Goal: Task Accomplishment & Management: Manage account settings

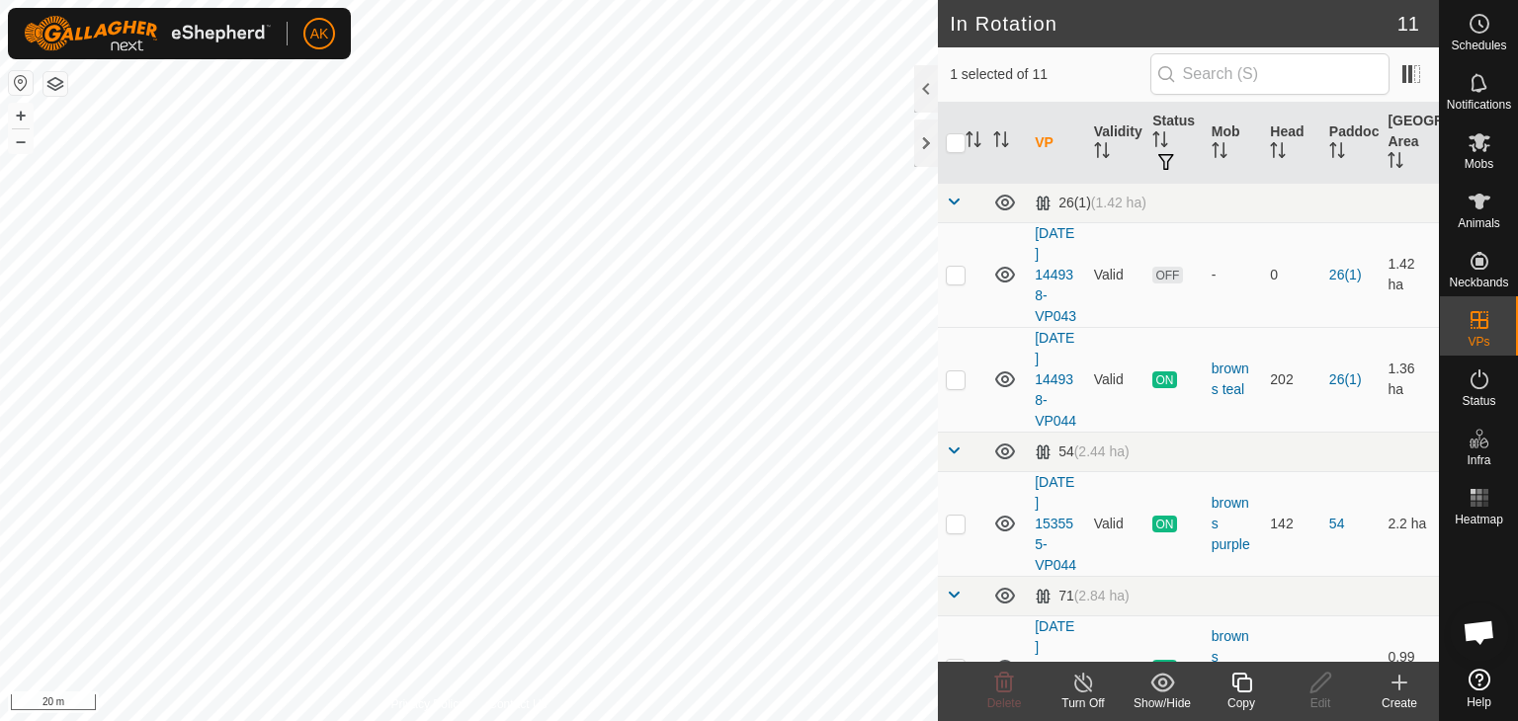
click at [1242, 689] on icon at bounding box center [1241, 683] width 25 height 24
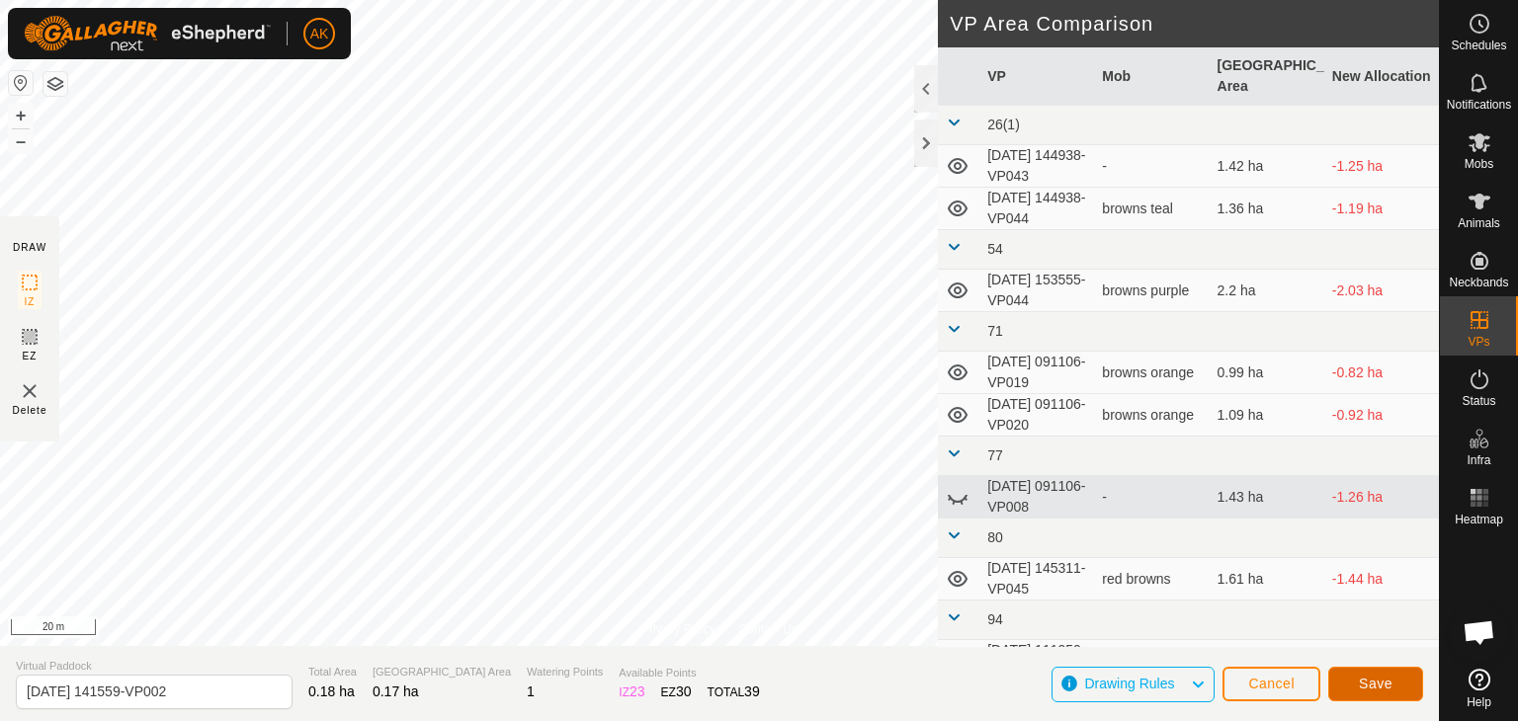
click at [1365, 696] on button "Save" at bounding box center [1375, 684] width 95 height 35
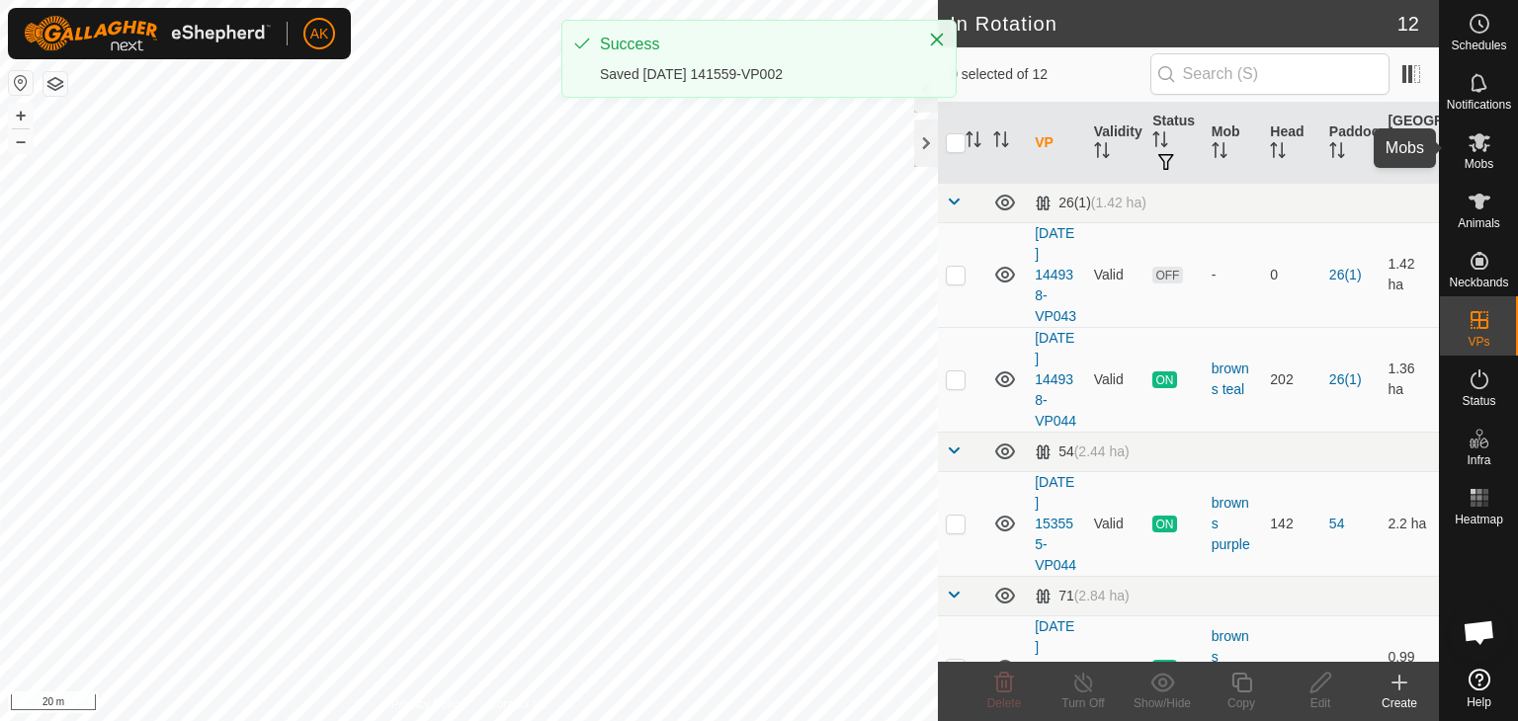
click at [1472, 154] on es-mob-svg-icon at bounding box center [1480, 142] width 36 height 32
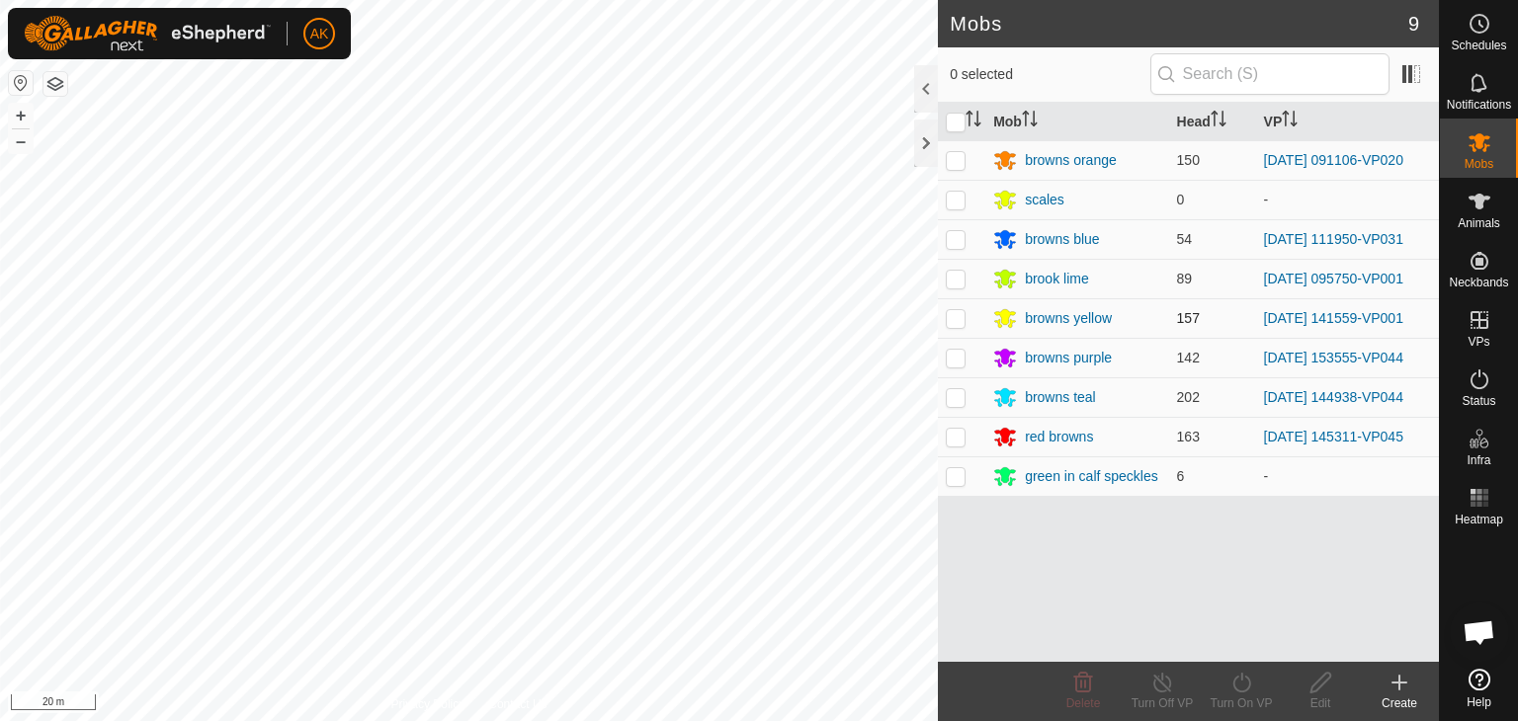
click at [950, 317] on p-checkbox at bounding box center [956, 318] width 20 height 16
checkbox input "true"
click at [1237, 682] on icon at bounding box center [1241, 683] width 25 height 24
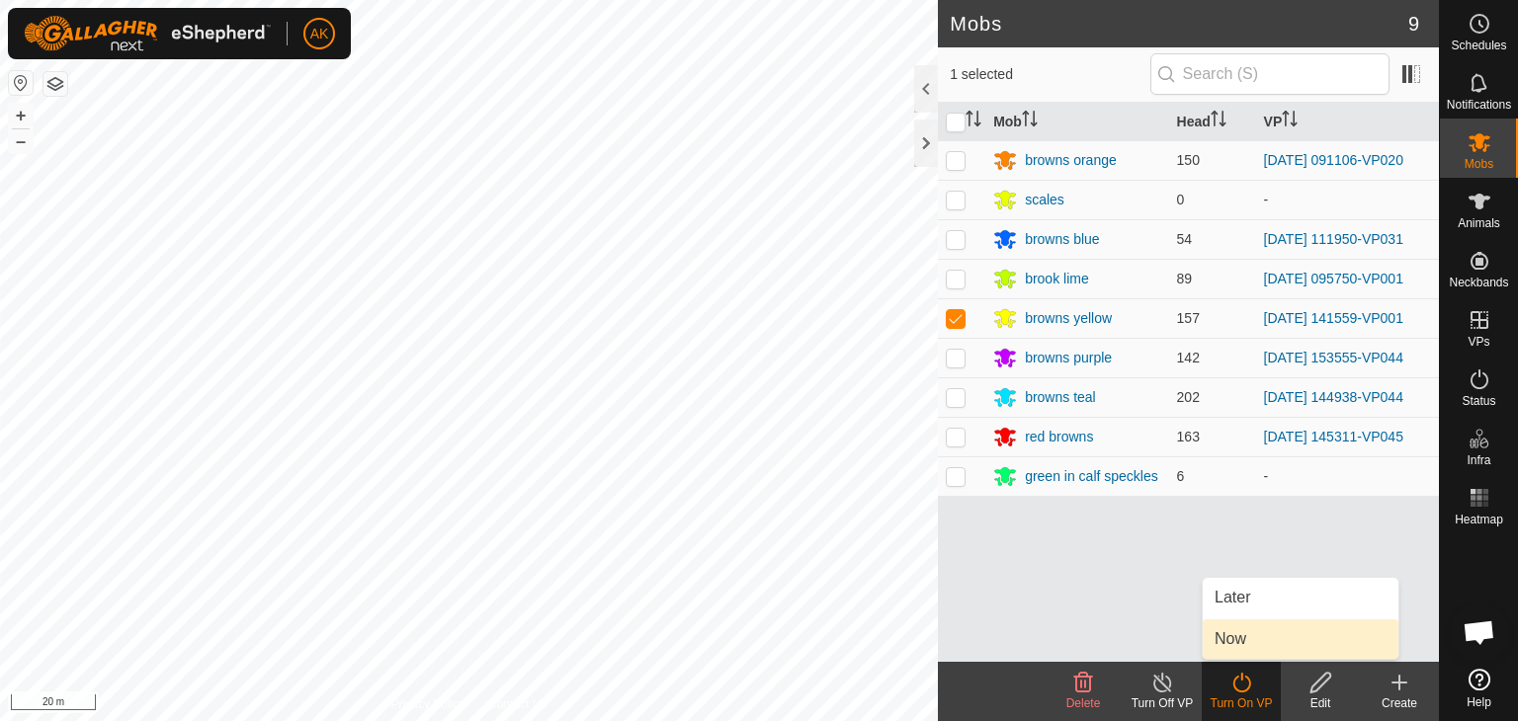
click at [1240, 645] on link "Now" at bounding box center [1301, 640] width 196 height 40
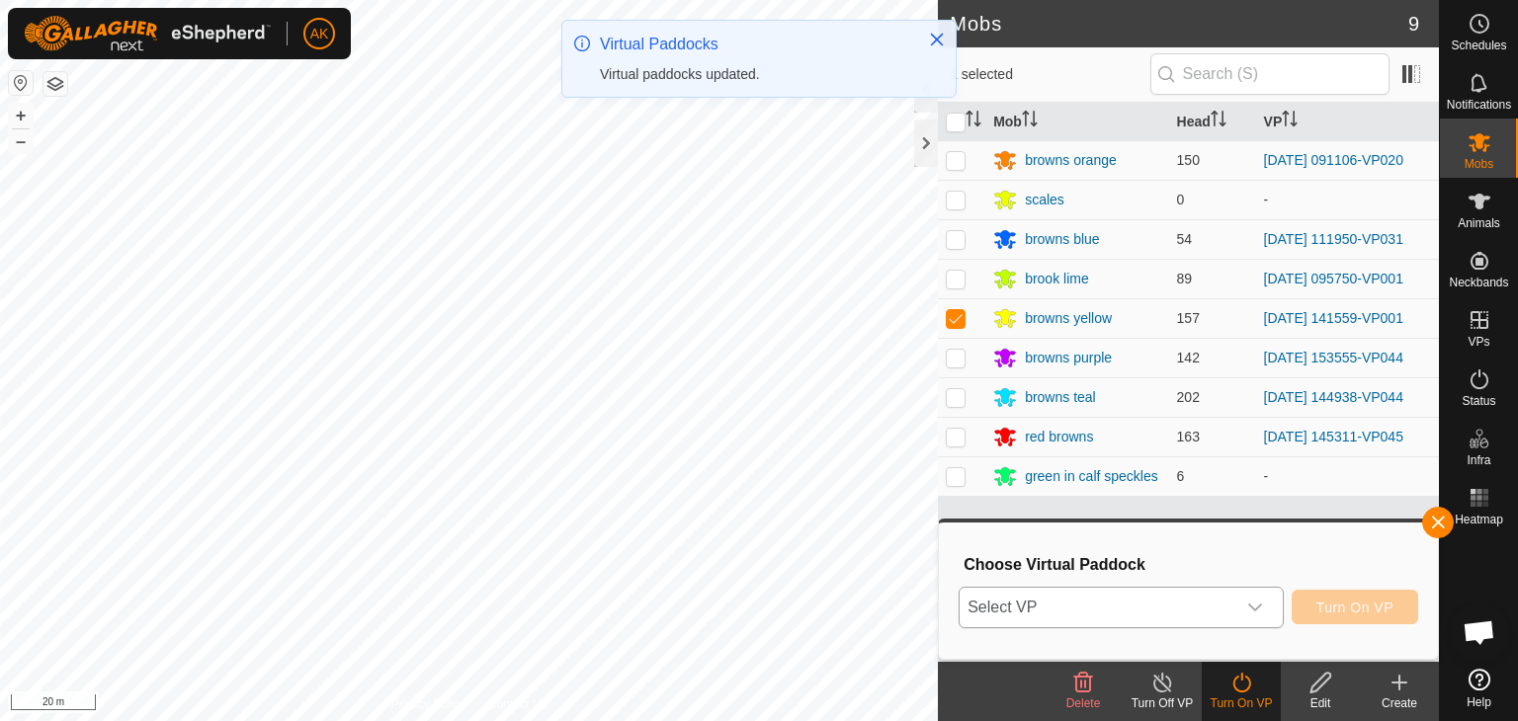
click at [1222, 610] on span "Select VP" at bounding box center [1098, 608] width 276 height 40
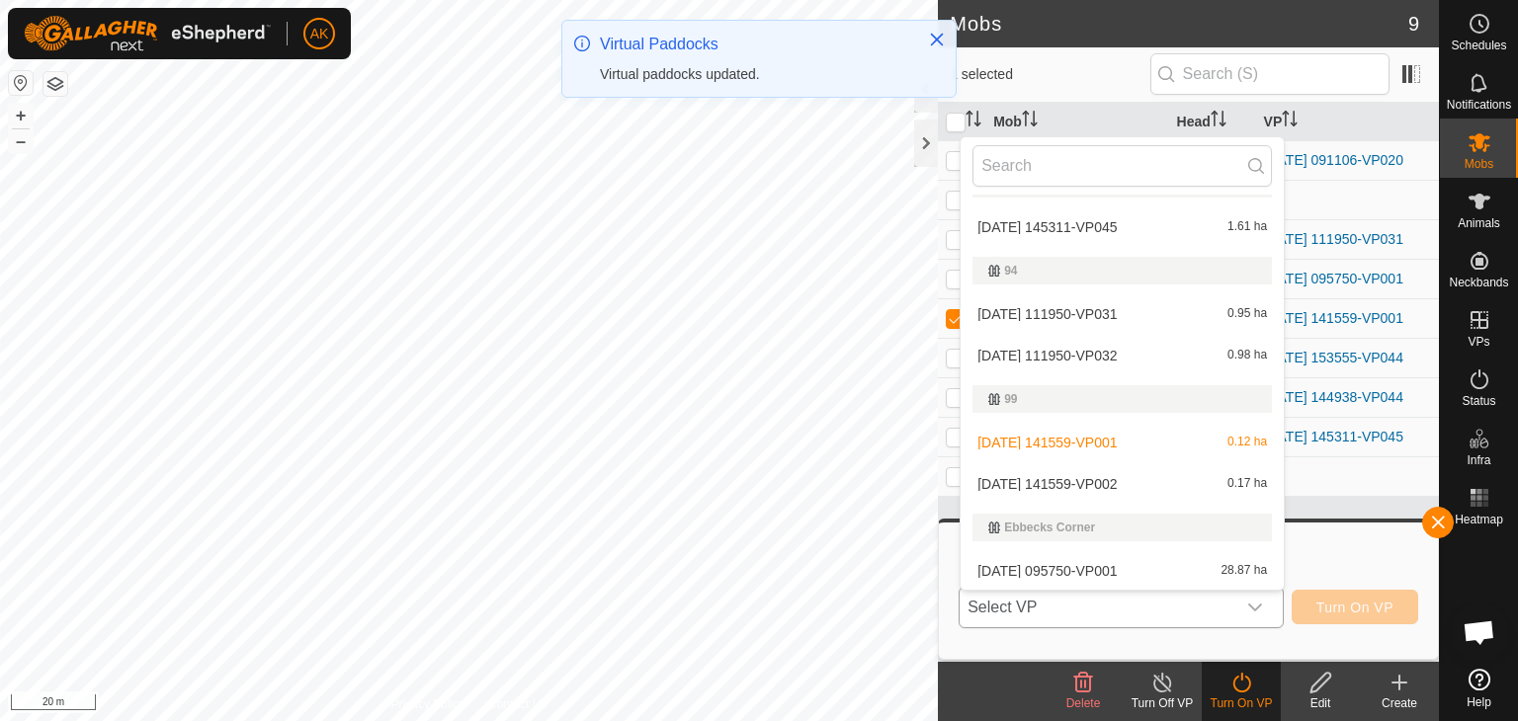
scroll to position [464, 0]
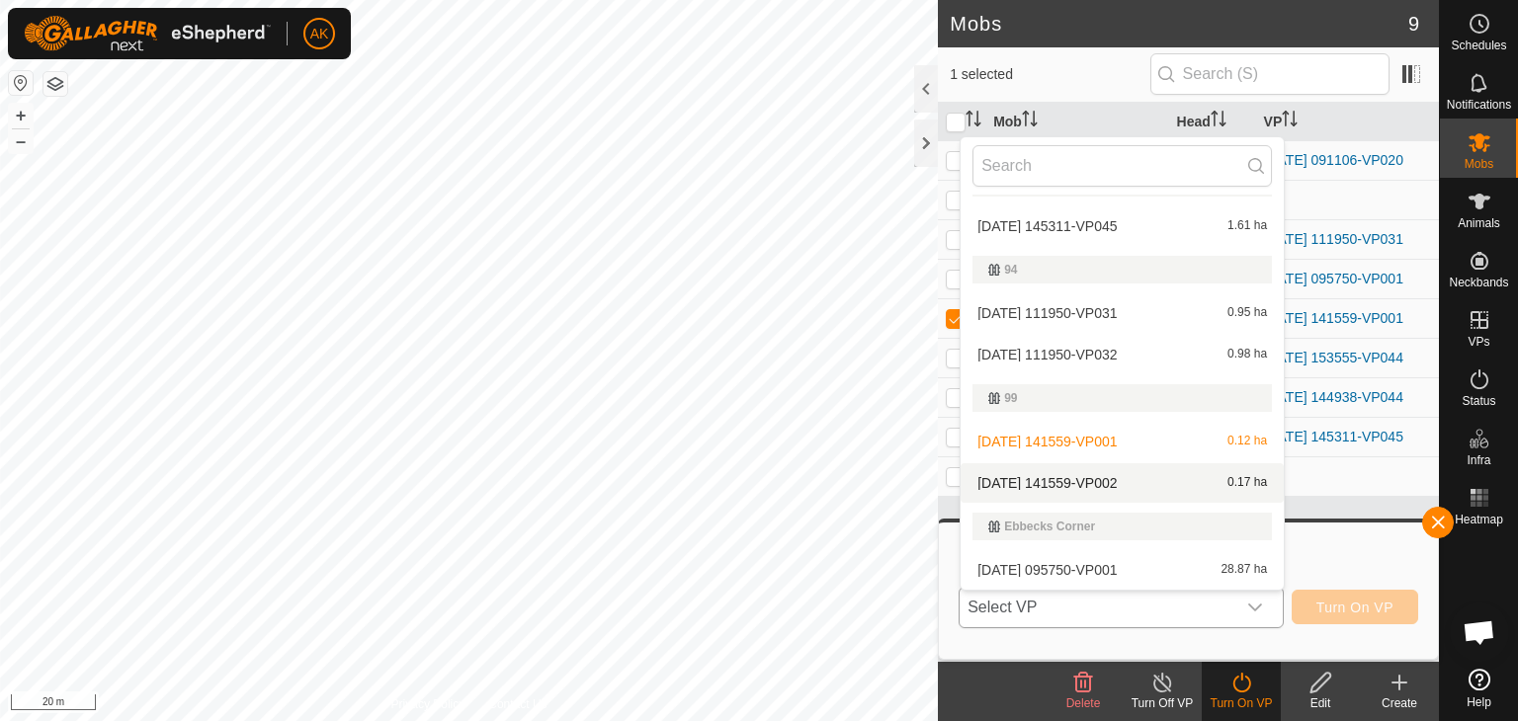
click at [1097, 478] on li "[DATE] 141559-VP002 0.17 ha" at bounding box center [1122, 483] width 323 height 40
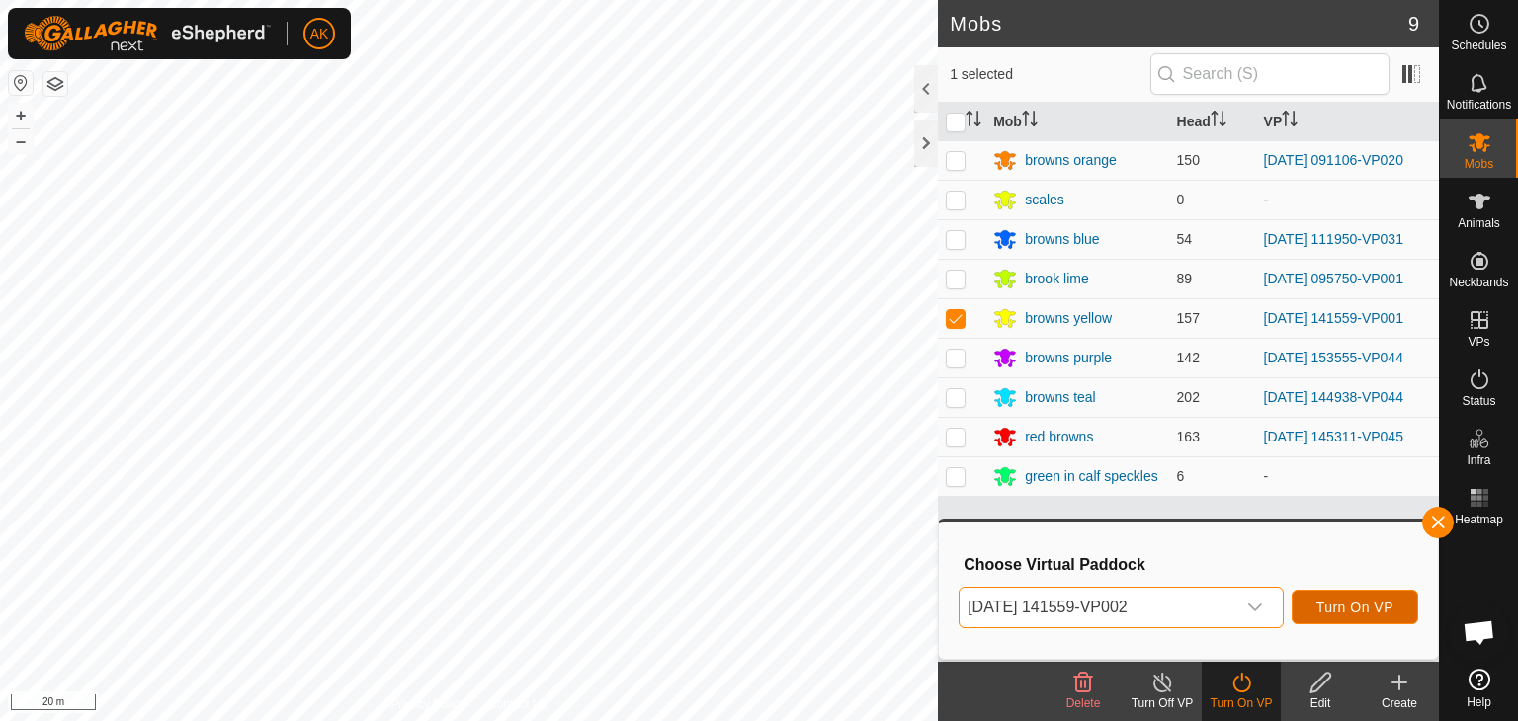
click at [1334, 606] on span "Turn On VP" at bounding box center [1354, 608] width 77 height 16
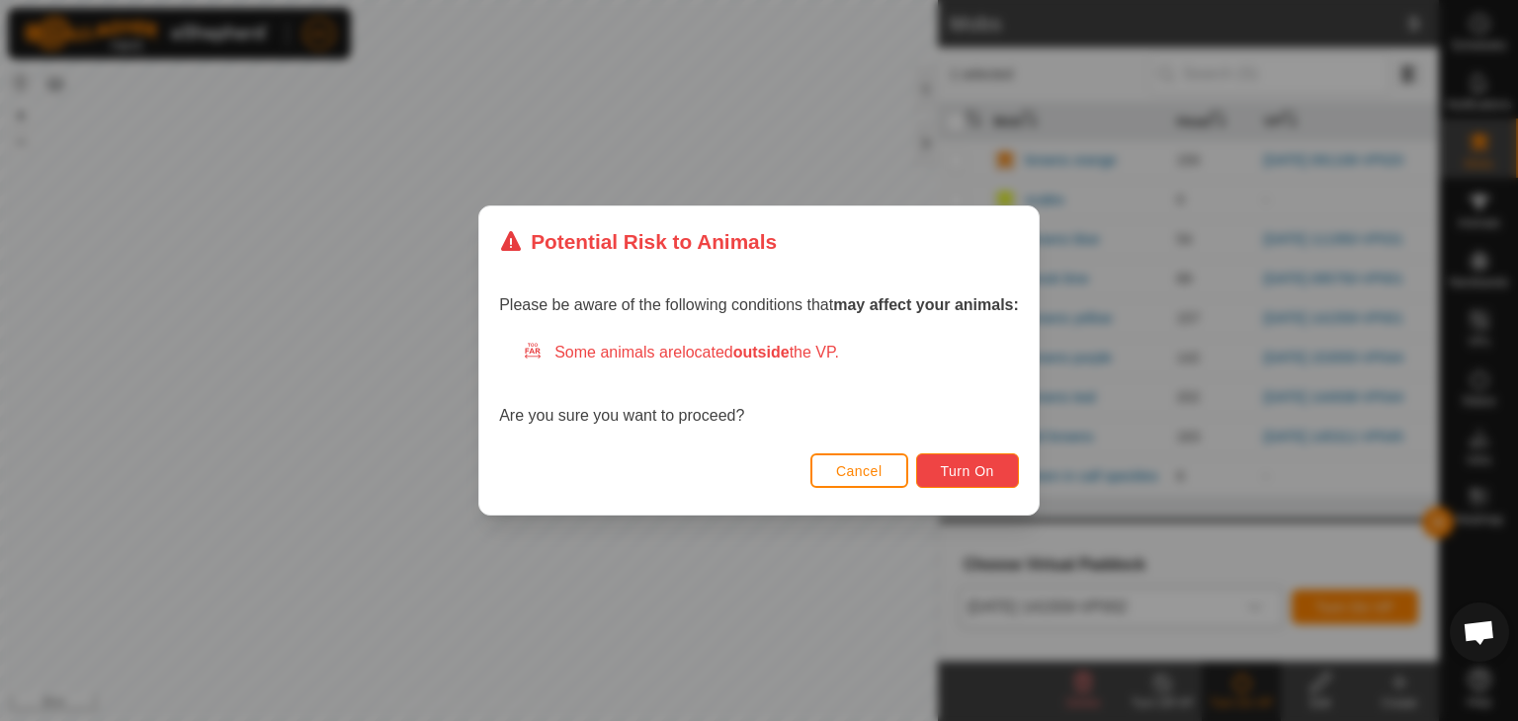
click at [961, 470] on span "Turn On" at bounding box center [967, 471] width 53 height 16
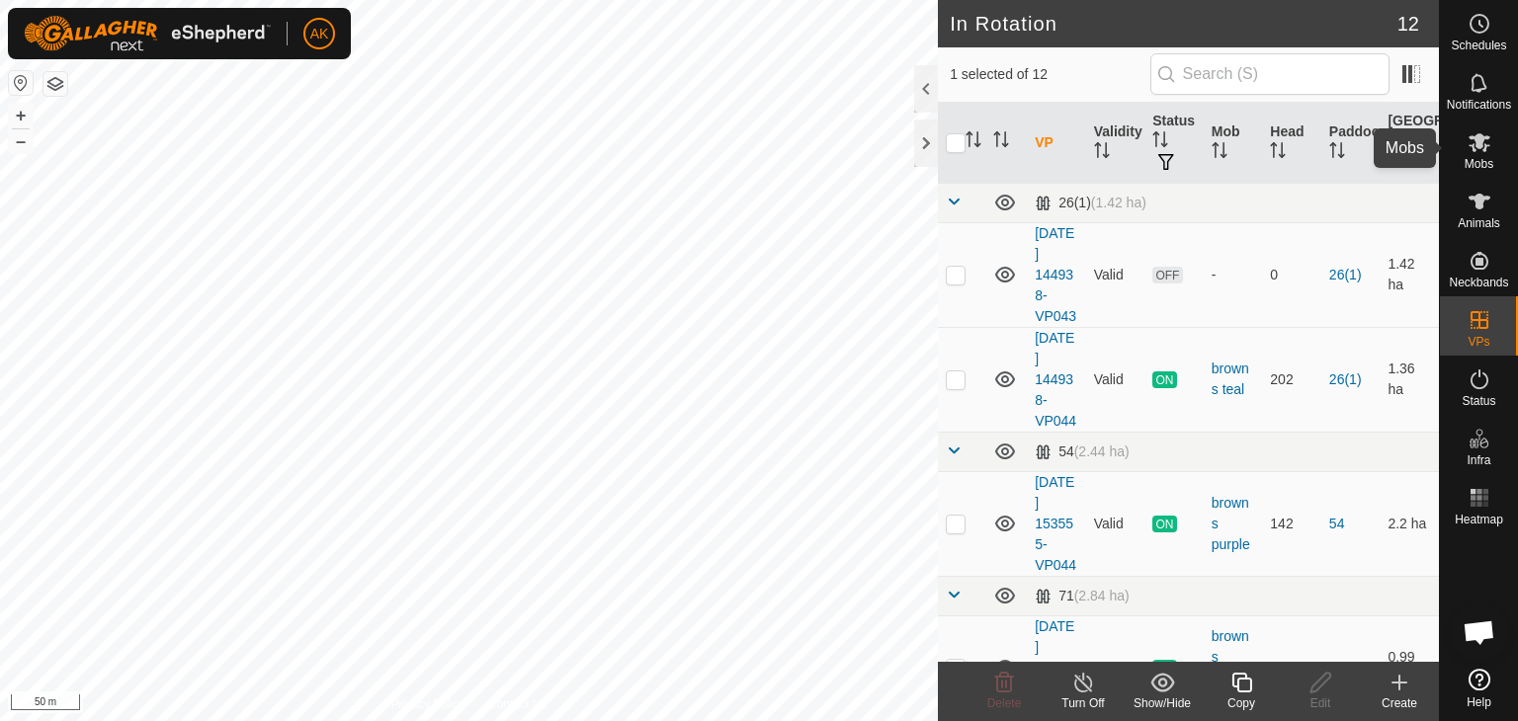
click at [1476, 150] on icon at bounding box center [1480, 142] width 24 height 24
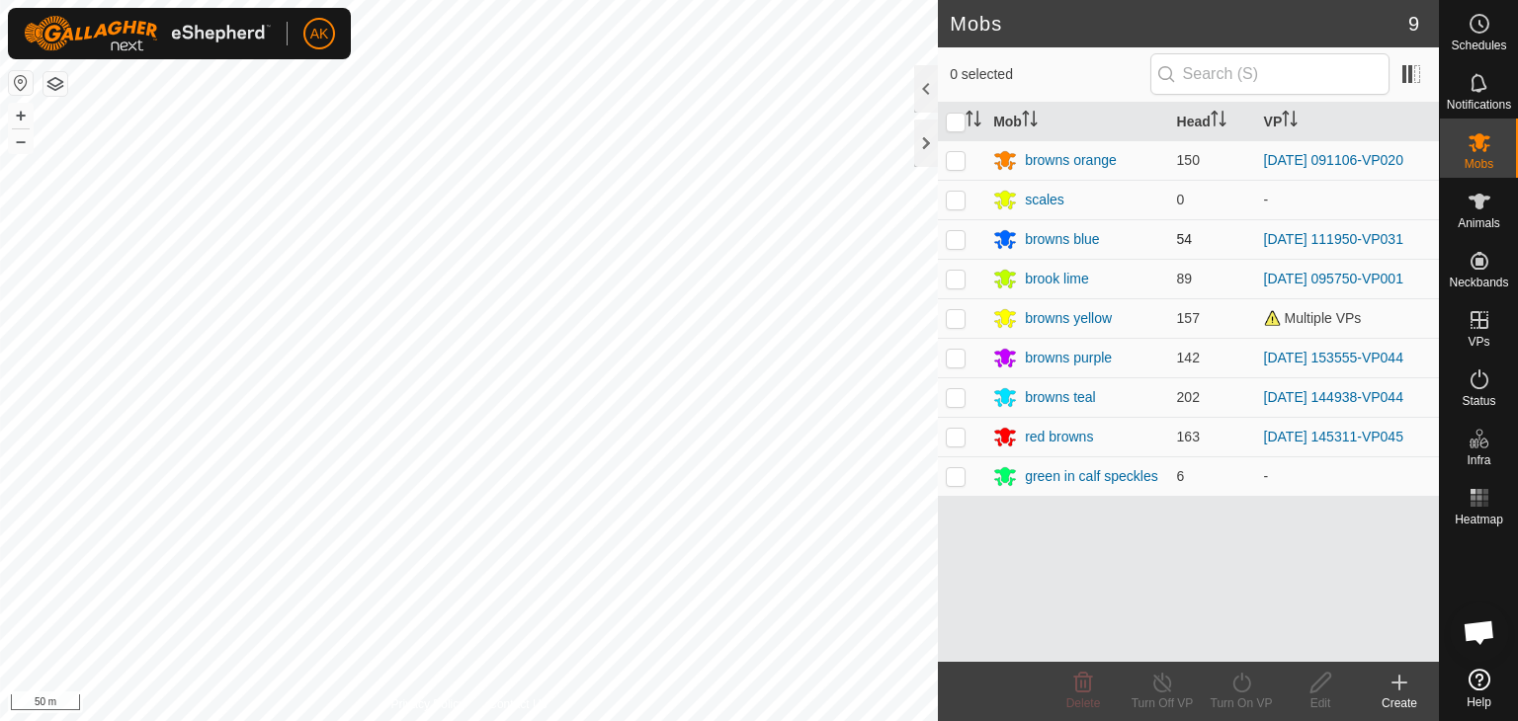
click at [953, 233] on p-checkbox at bounding box center [956, 239] width 20 height 16
checkbox input "true"
click at [1245, 678] on icon at bounding box center [1241, 683] width 25 height 24
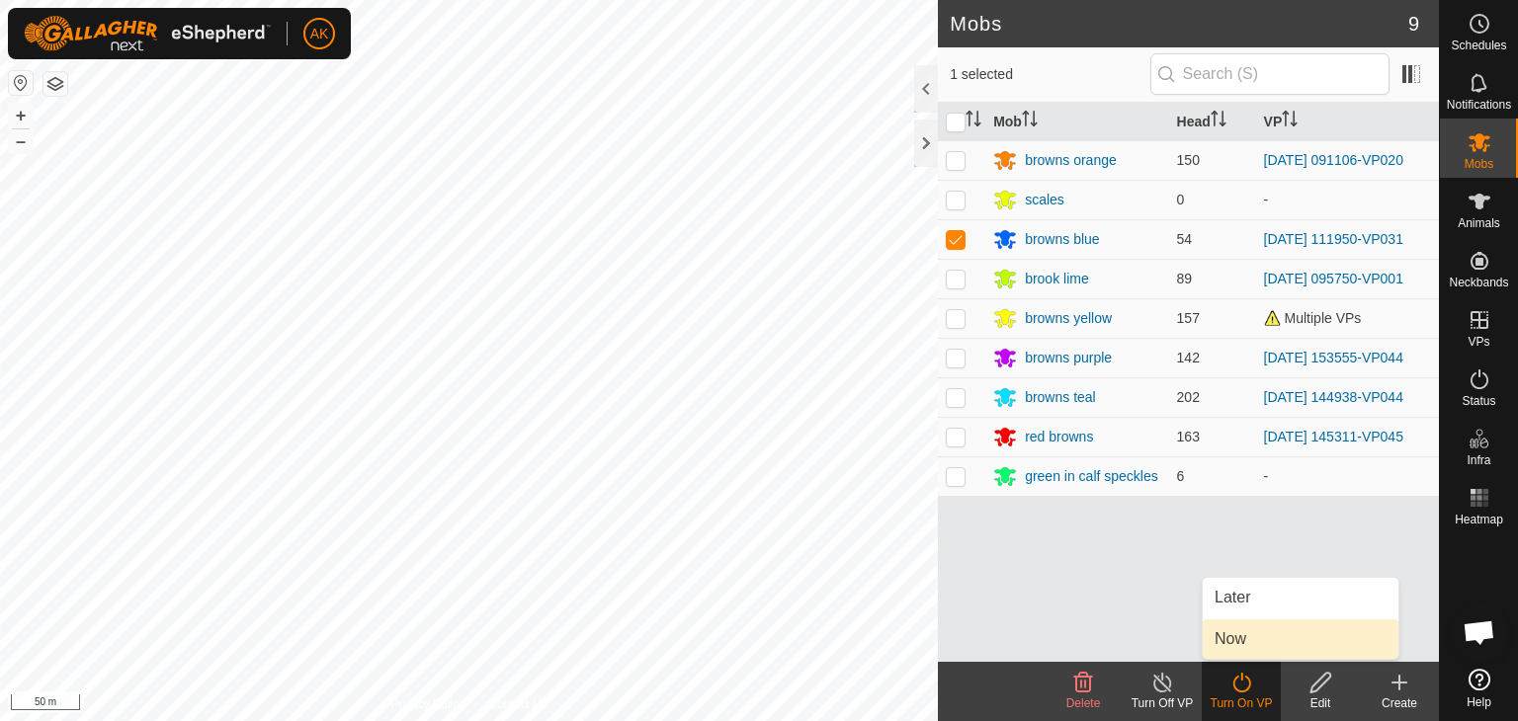
click at [1239, 633] on link "Now" at bounding box center [1301, 640] width 196 height 40
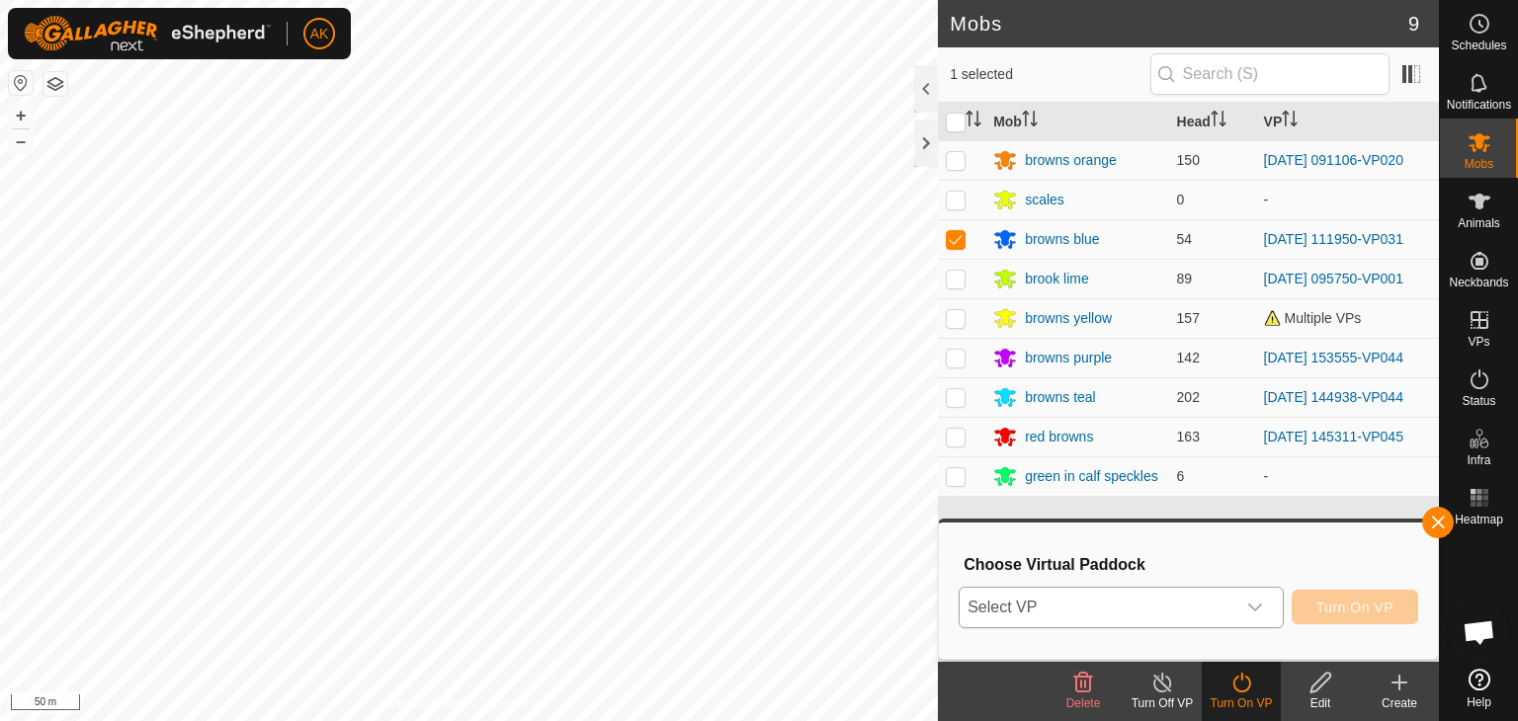
click at [1158, 603] on span "Select VP" at bounding box center [1098, 608] width 276 height 40
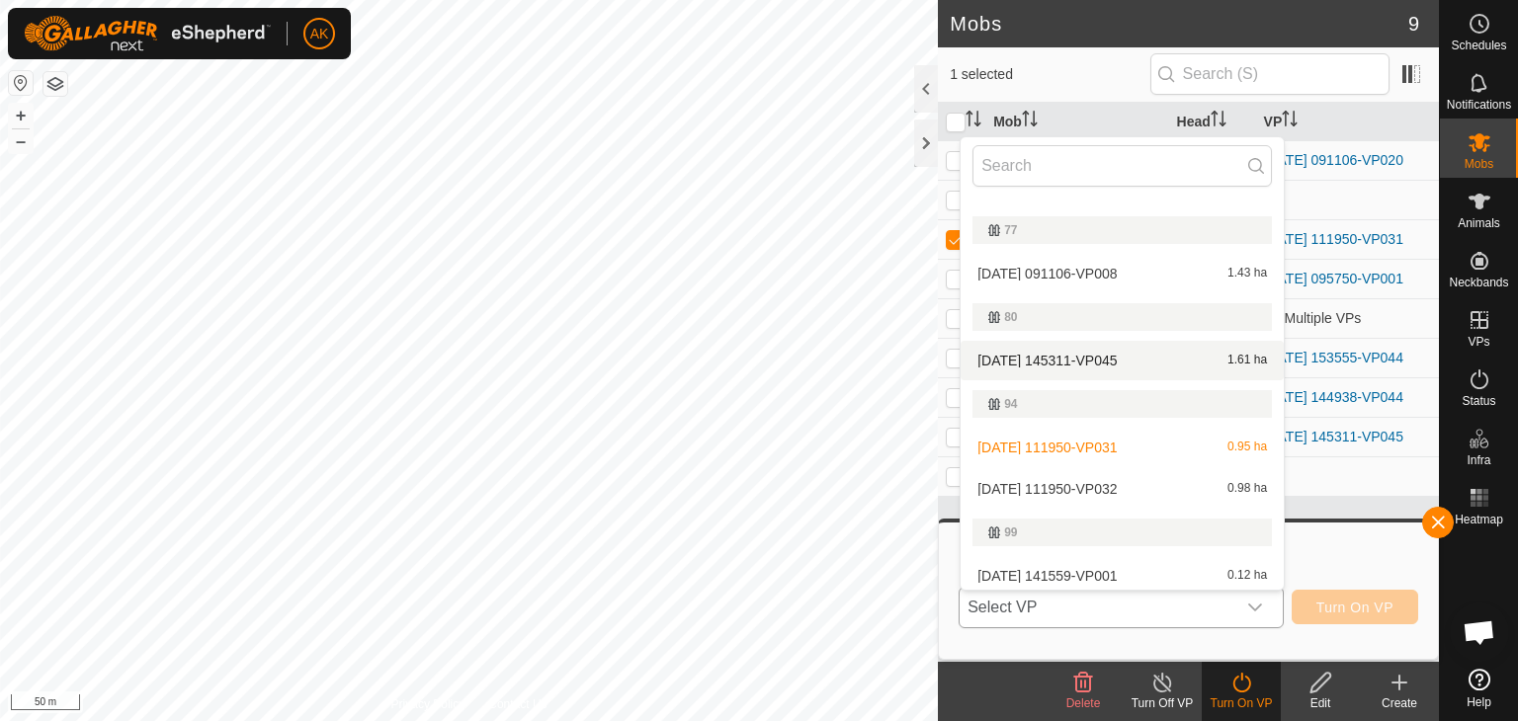
scroll to position [429, 0]
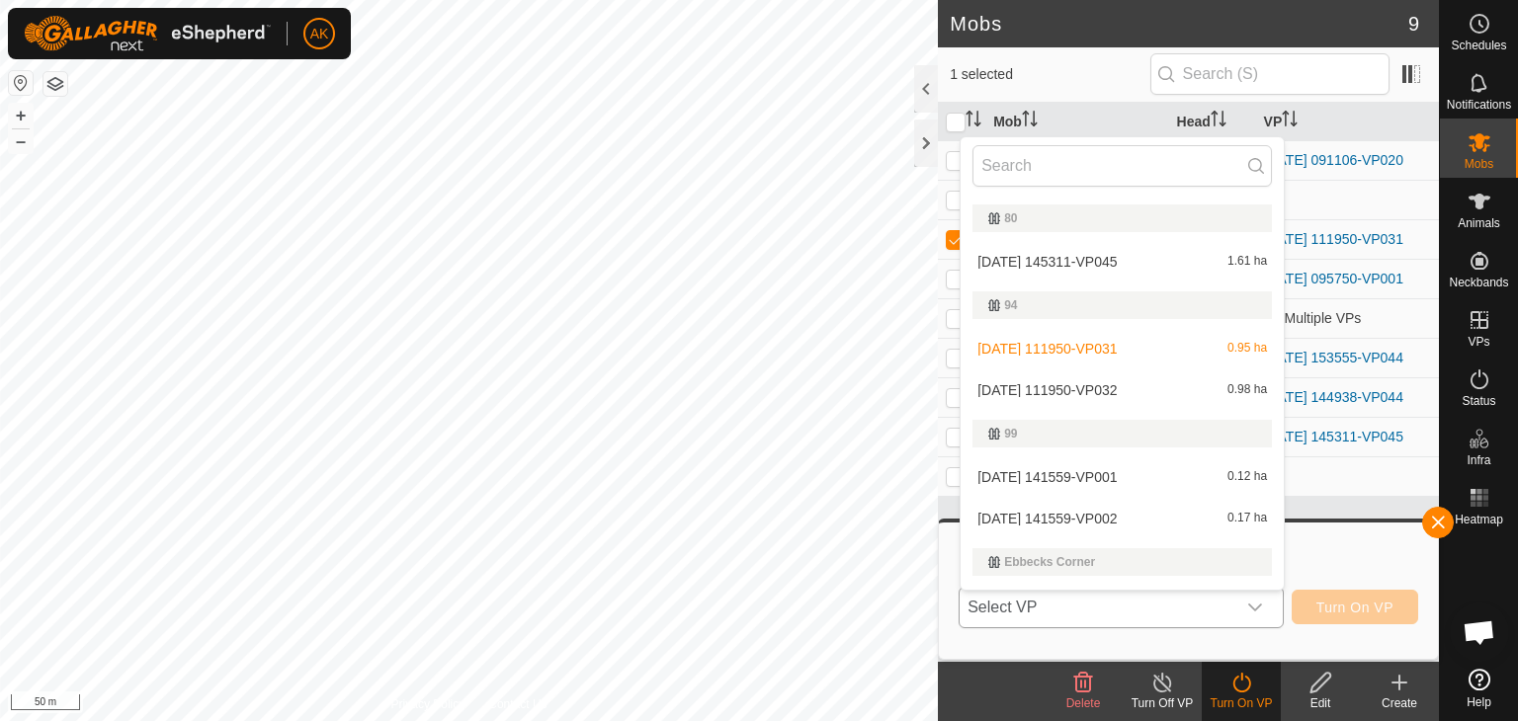
click at [1075, 390] on li "[DATE] 111950-VP032 0.98 ha" at bounding box center [1122, 391] width 323 height 40
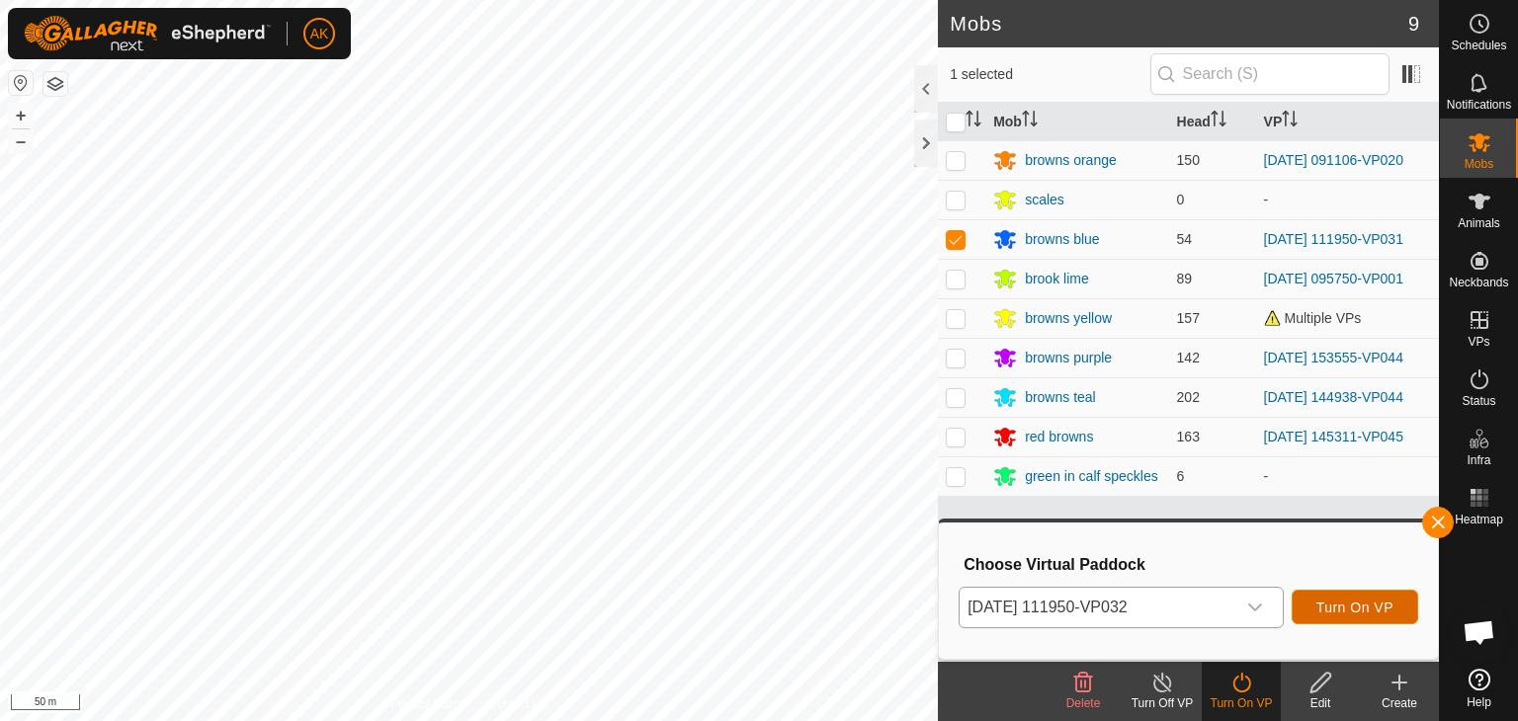
click at [1340, 614] on span "Turn On VP" at bounding box center [1354, 608] width 77 height 16
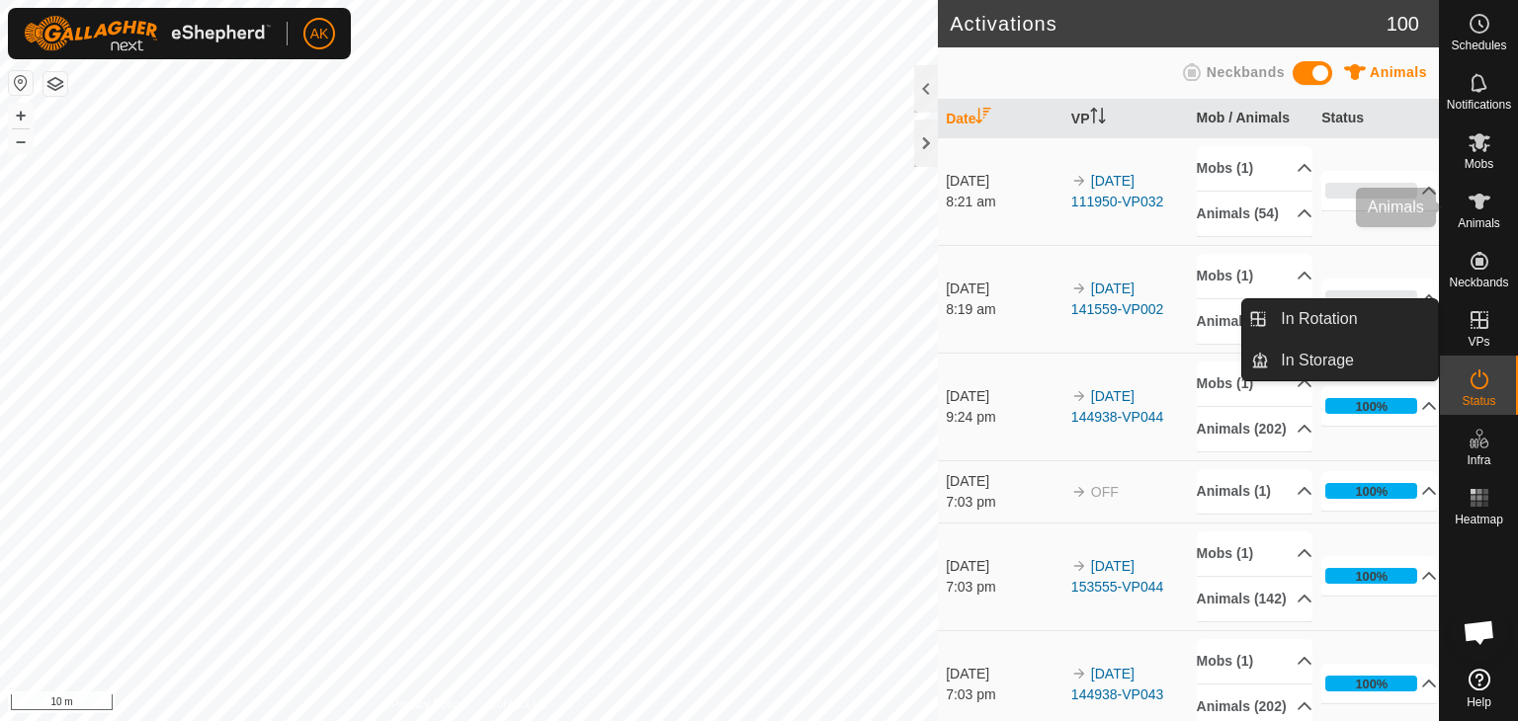
click at [1486, 199] on icon at bounding box center [1480, 202] width 22 height 16
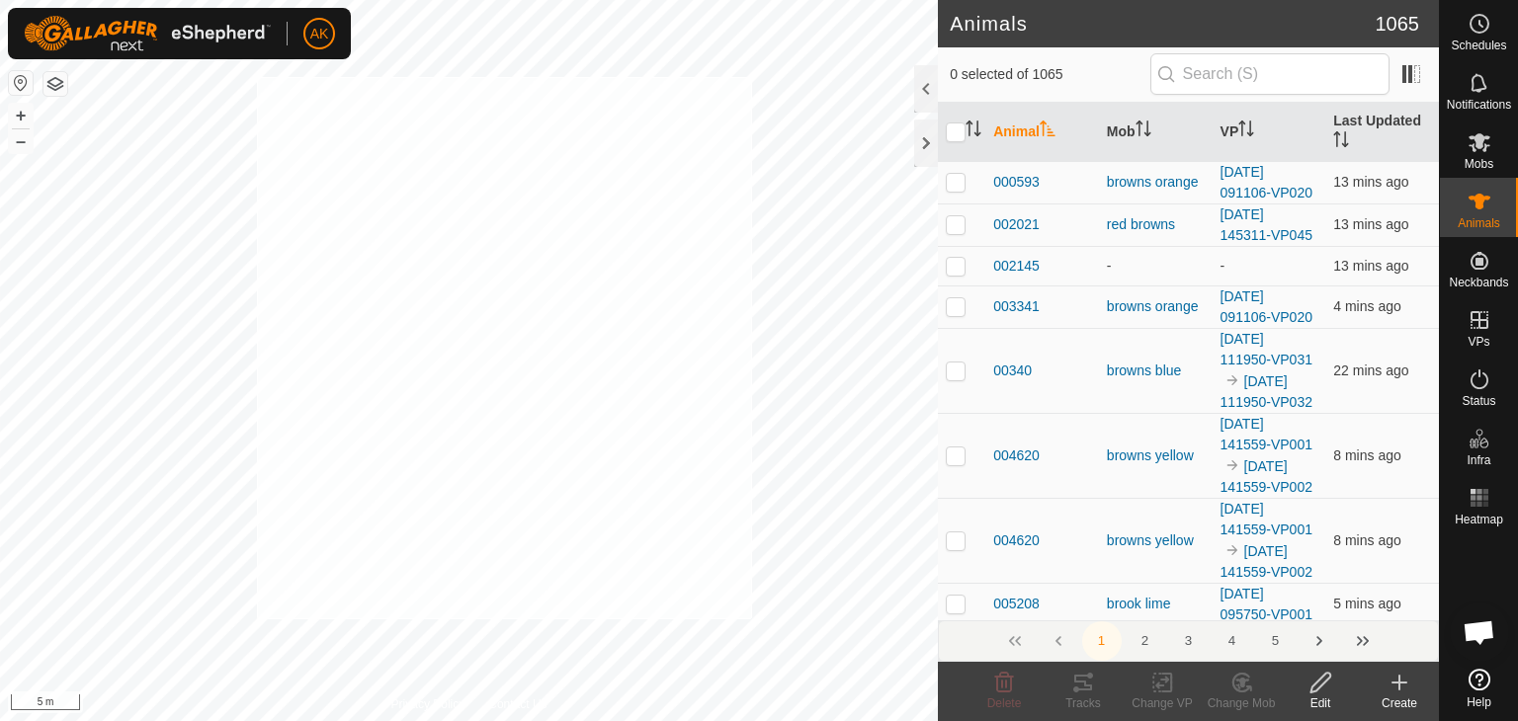
checkbox input "true"
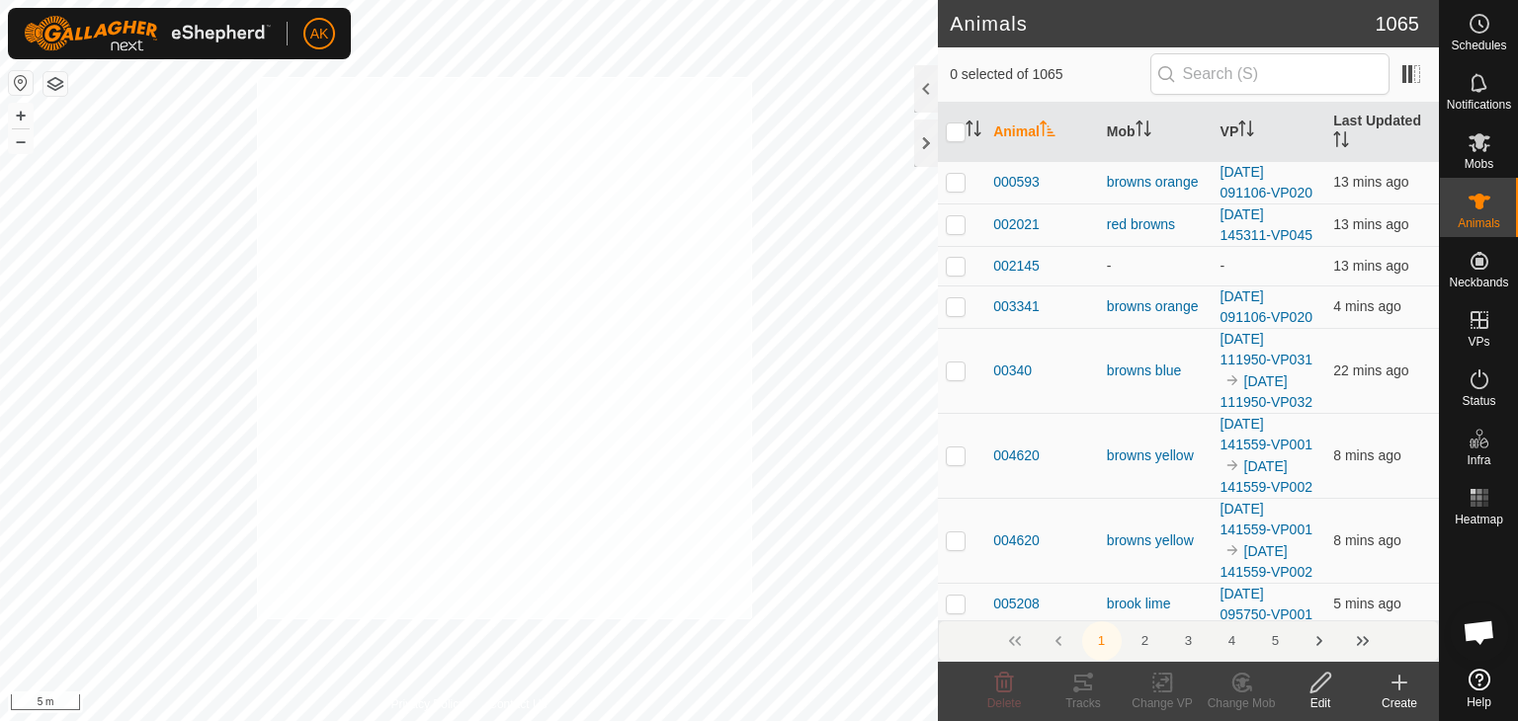
checkbox input "true"
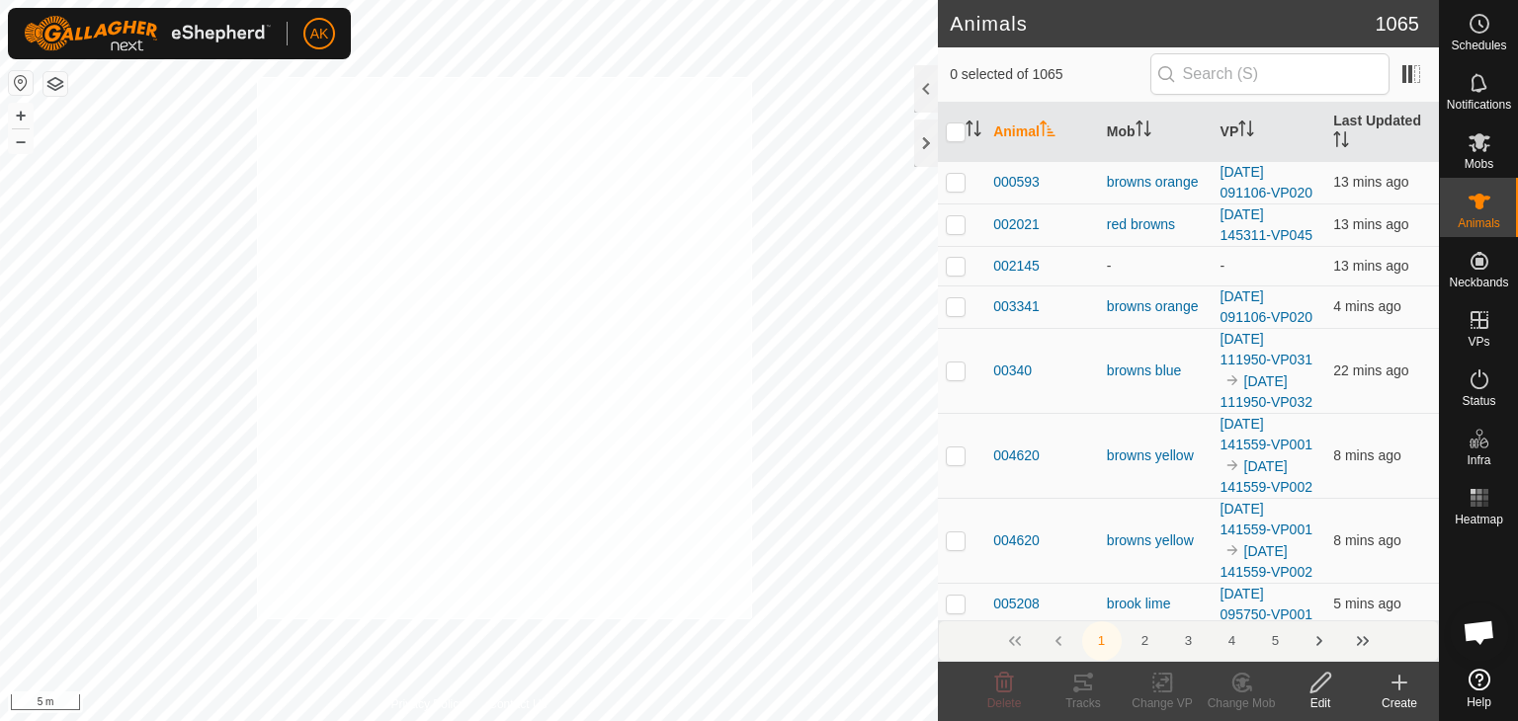
checkbox input "true"
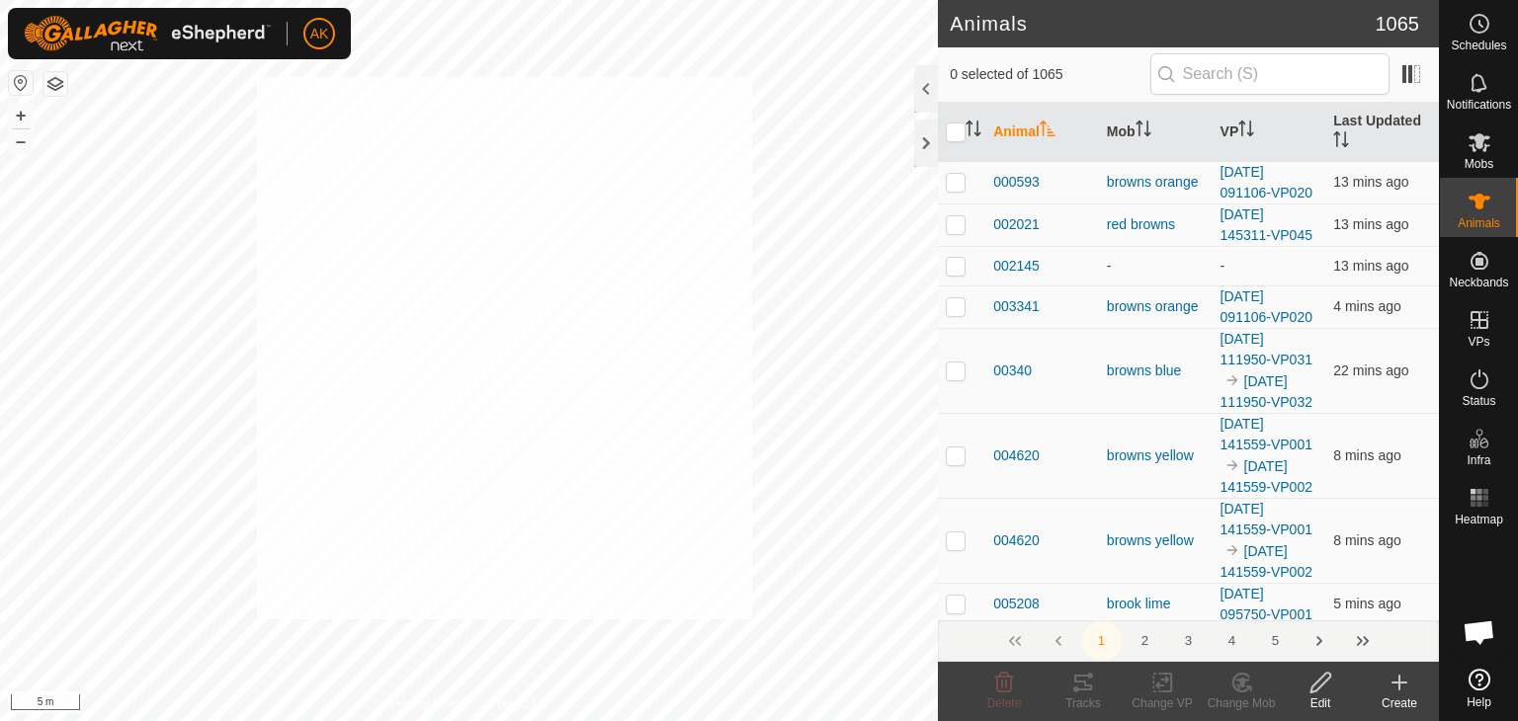
checkbox input "true"
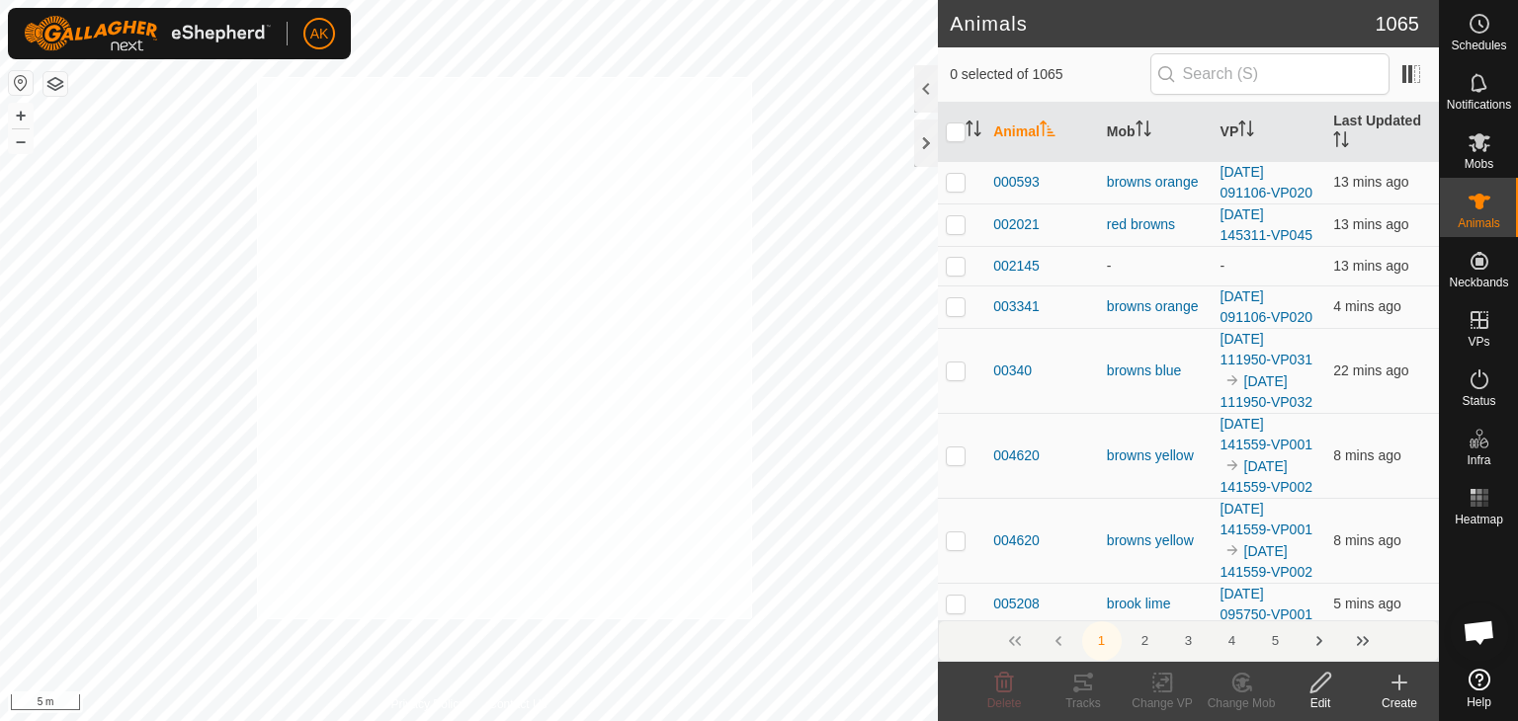
checkbox input "true"
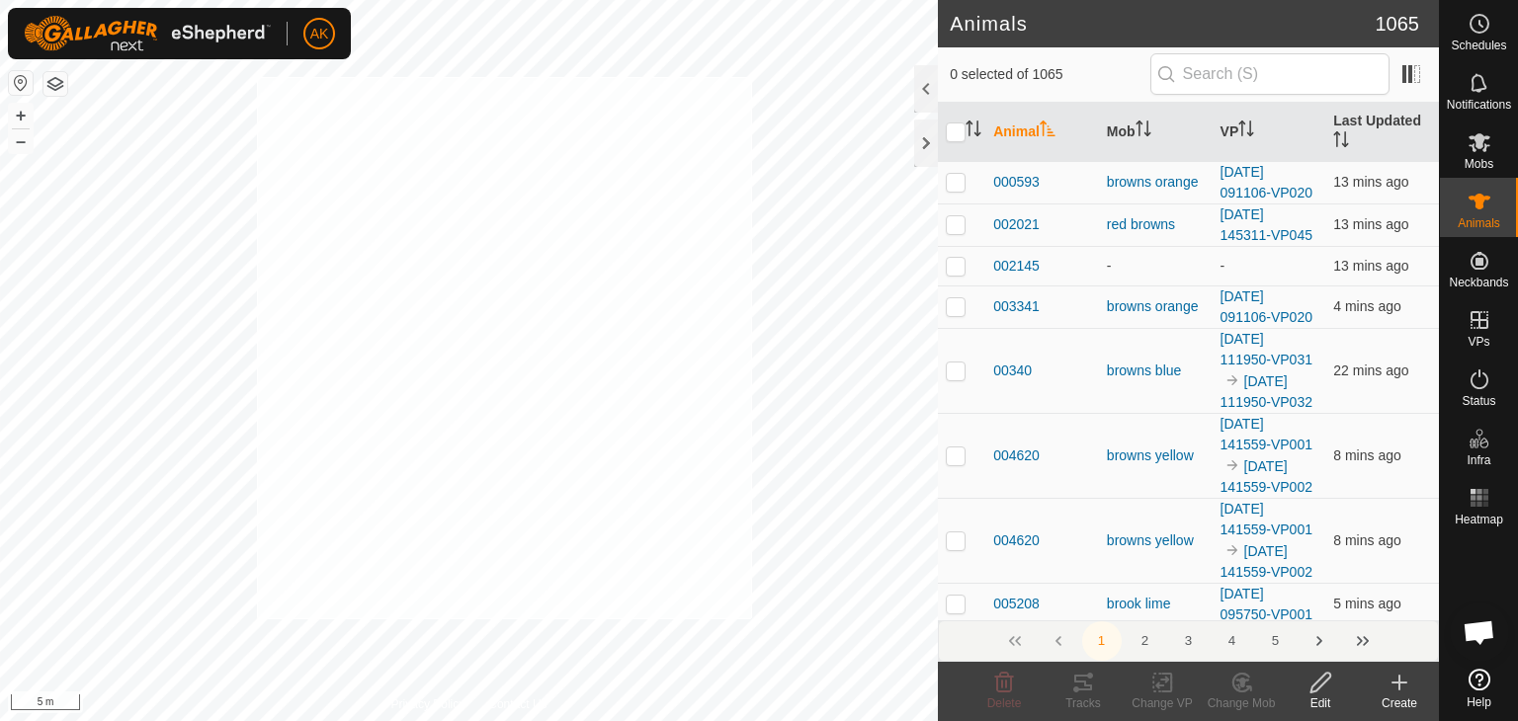
checkbox input "true"
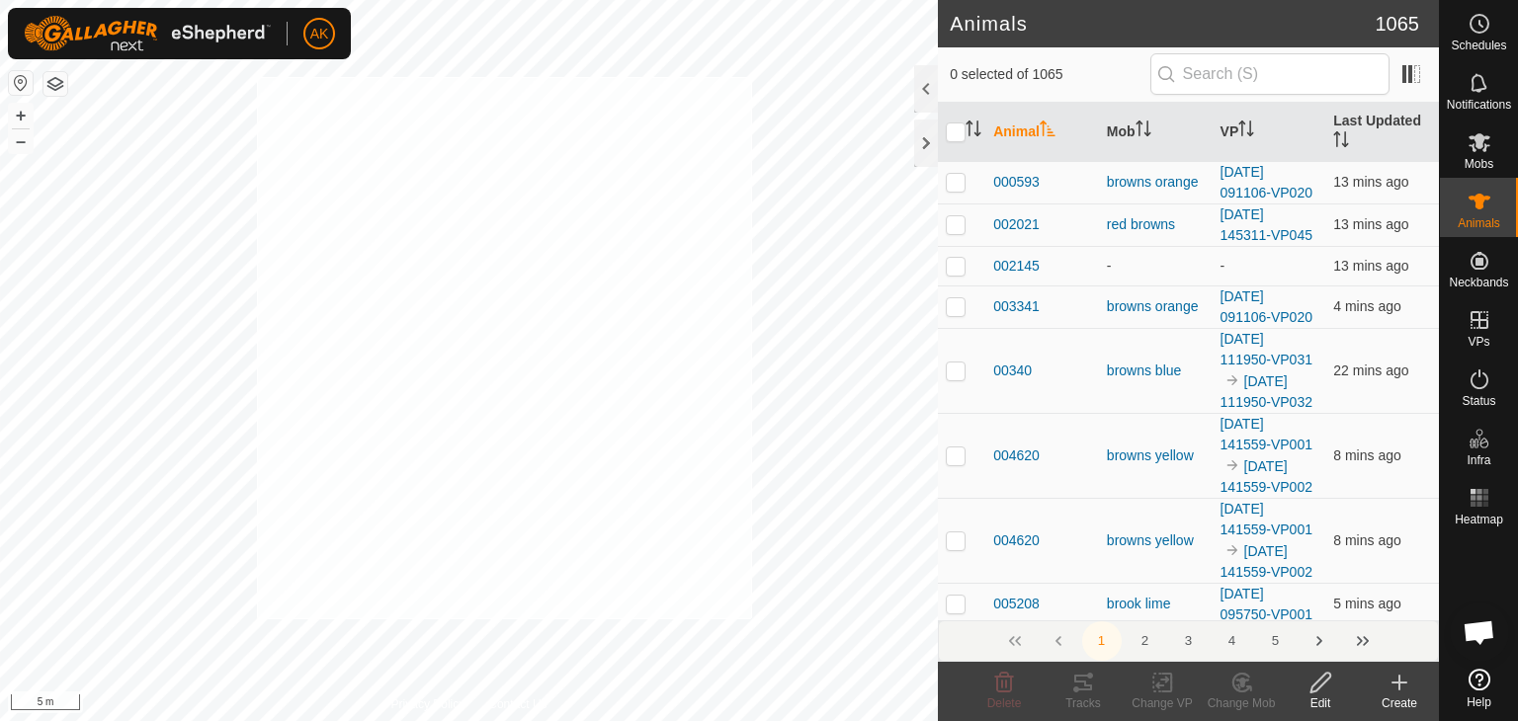
checkbox input "true"
click at [1241, 677] on icon at bounding box center [1241, 683] width 25 height 24
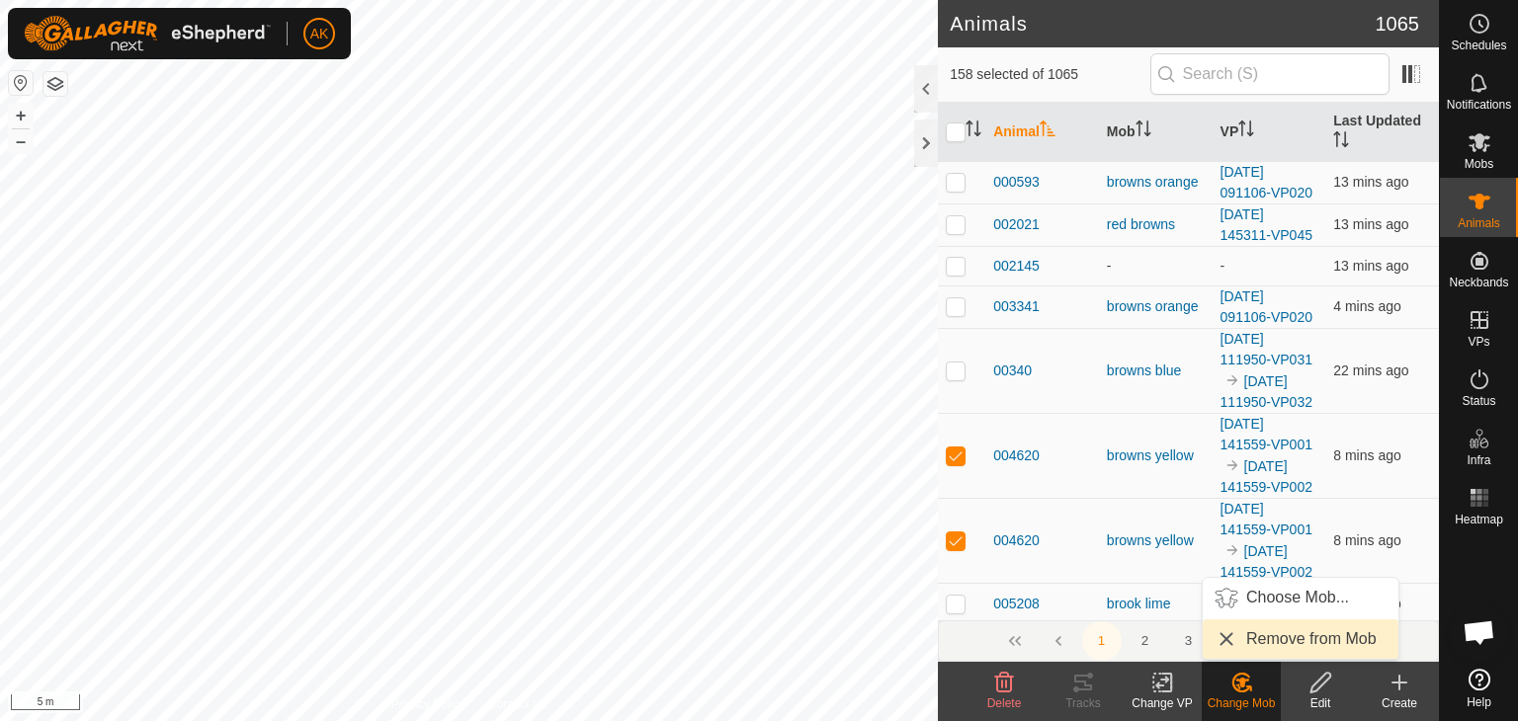
click at [1261, 643] on link "Remove from Mob" at bounding box center [1301, 640] width 196 height 40
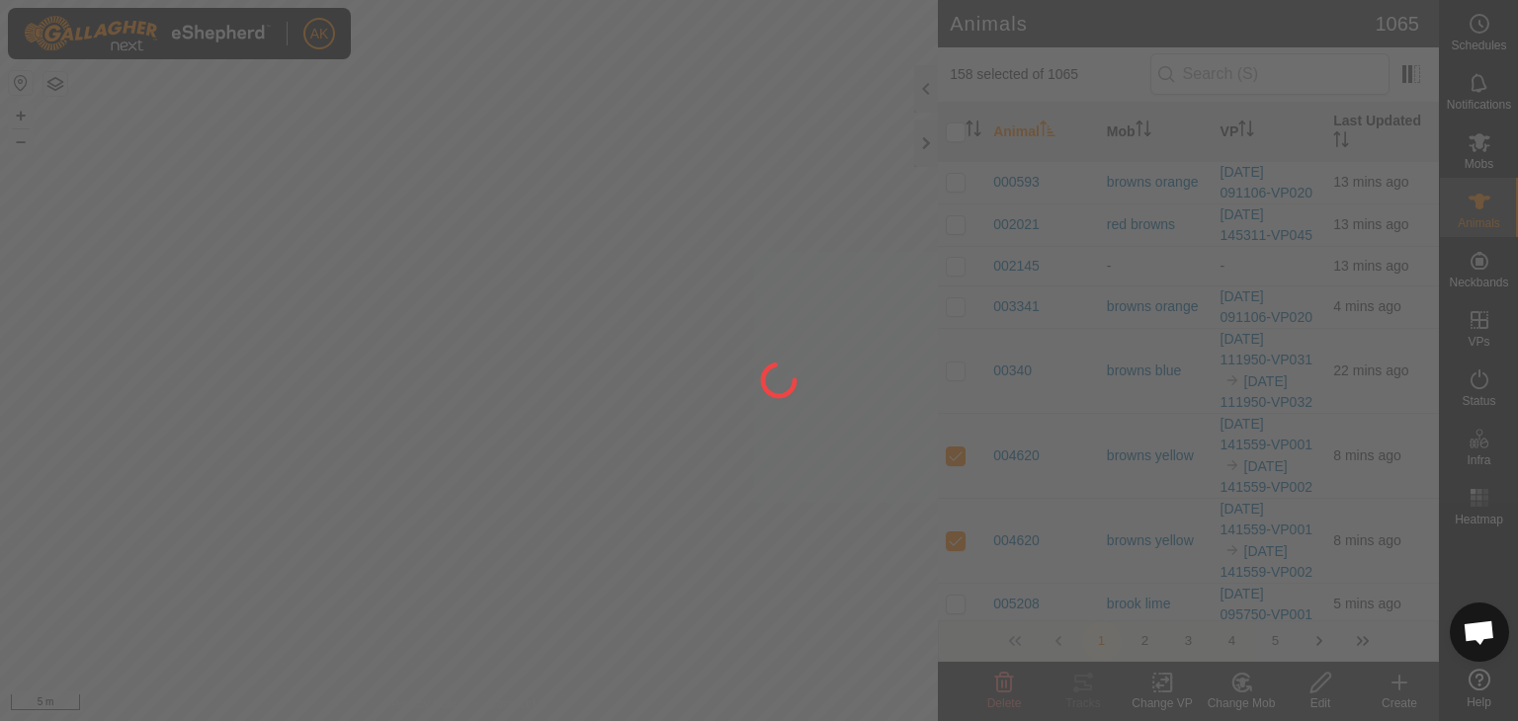
checkbox input "false"
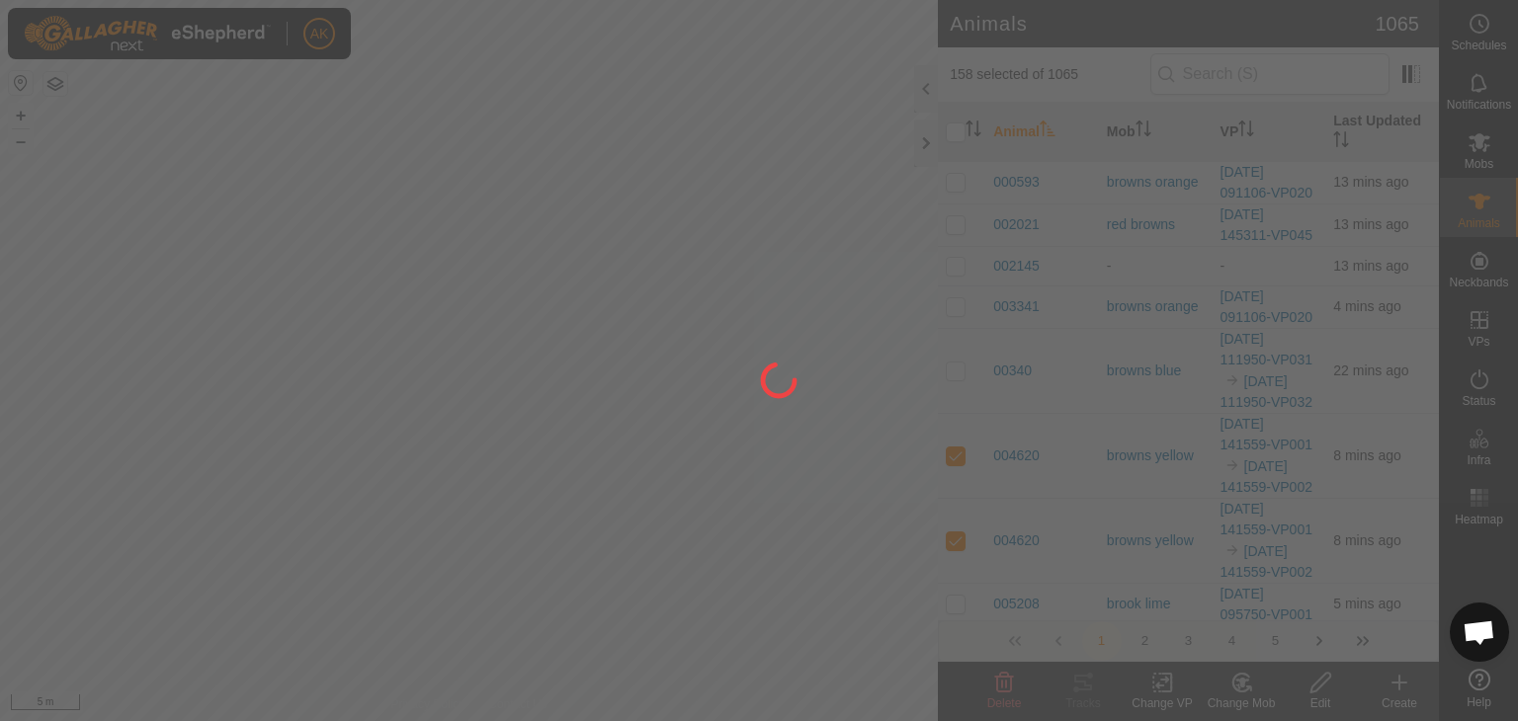
checkbox input "false"
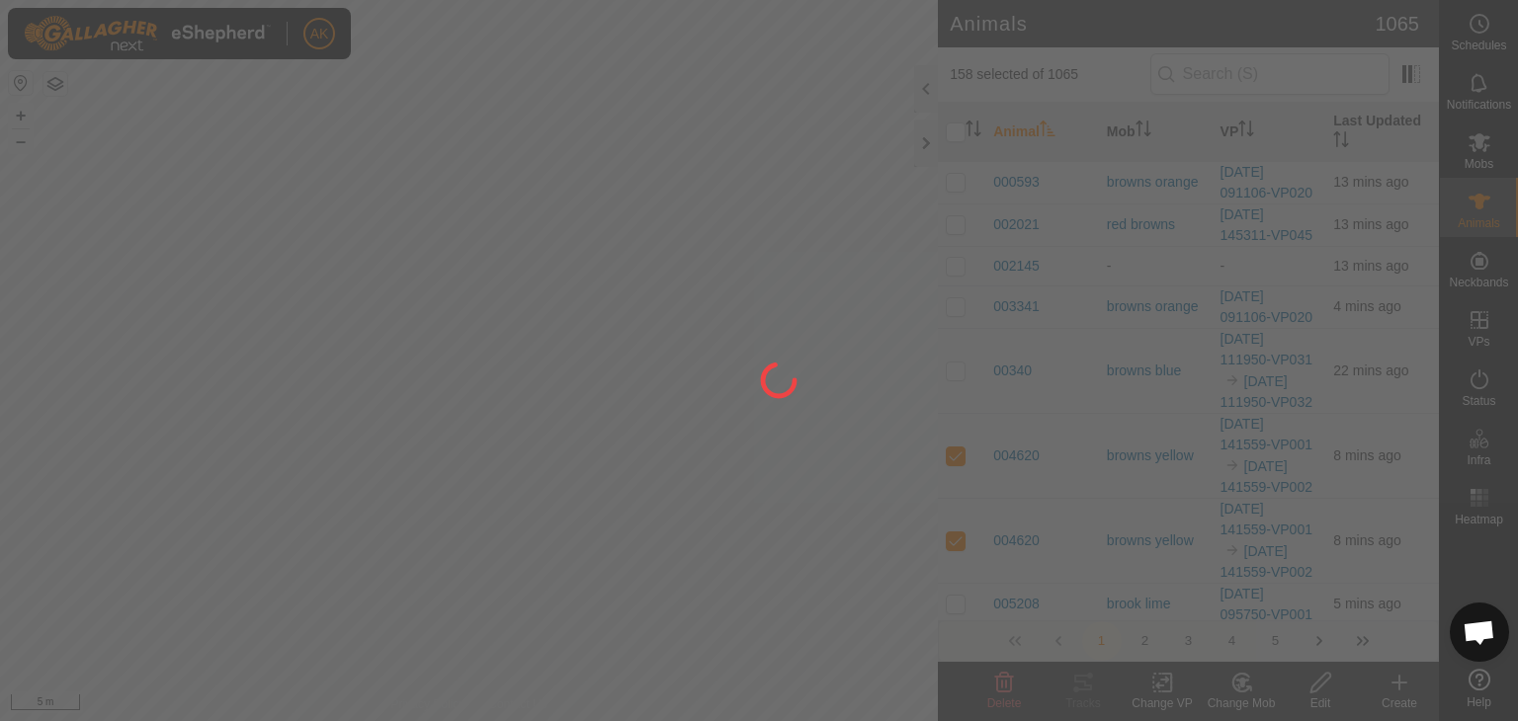
checkbox input "false"
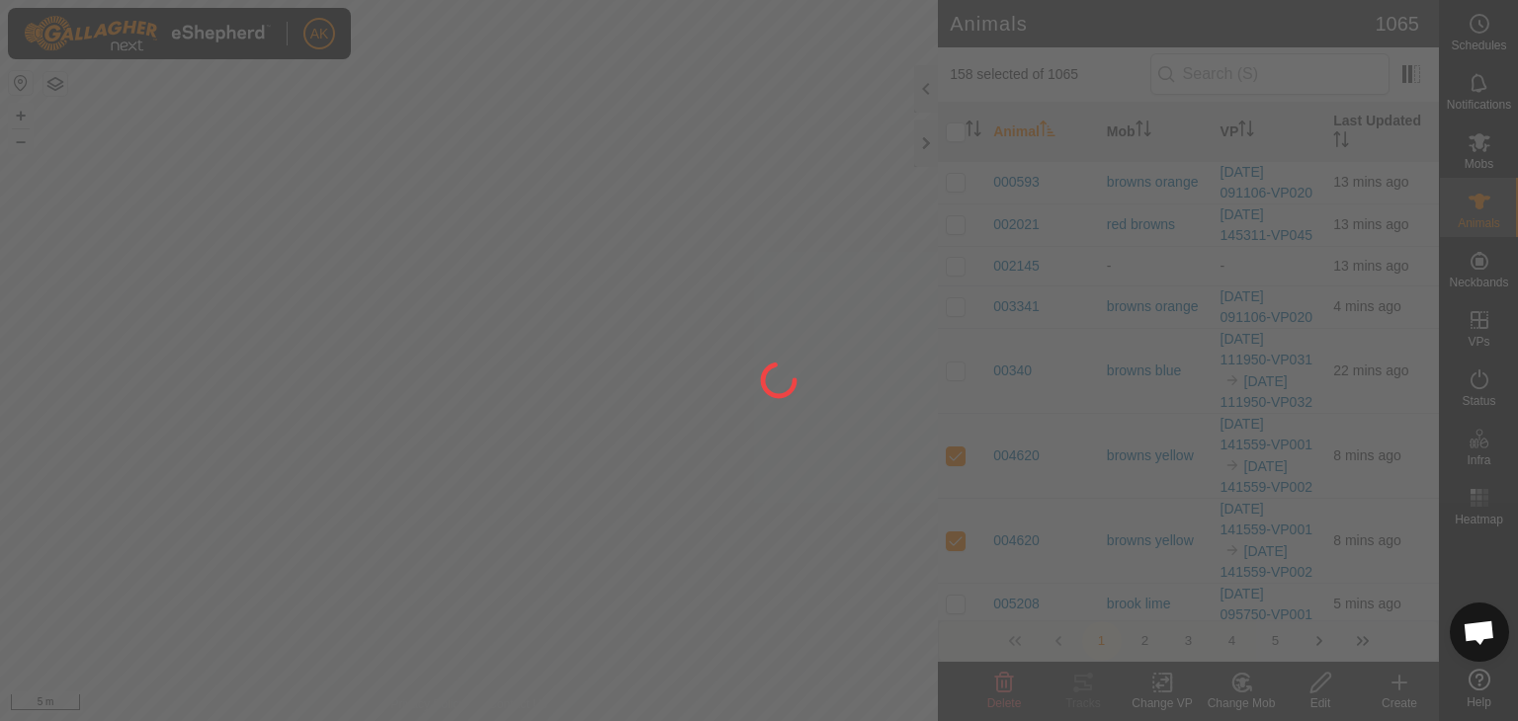
checkbox input "false"
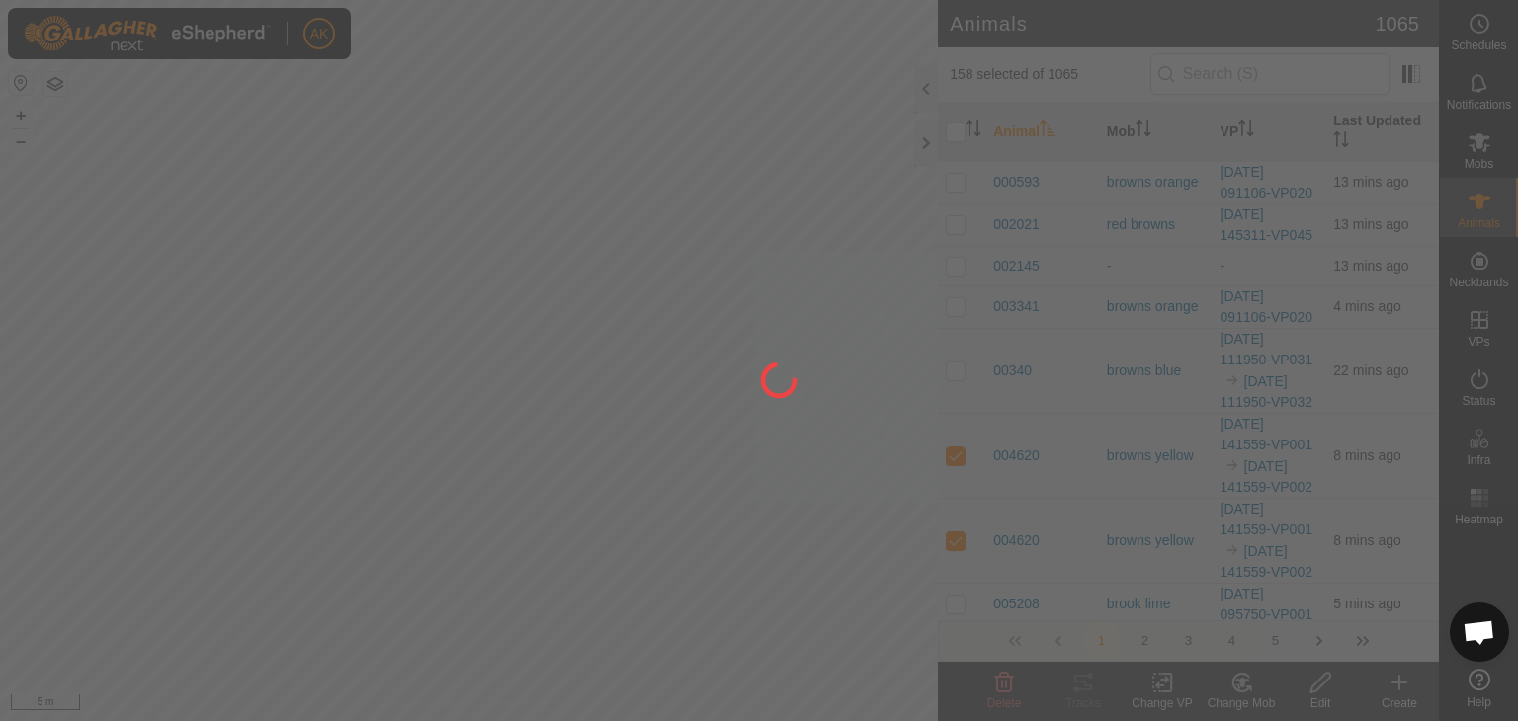
checkbox input "false"
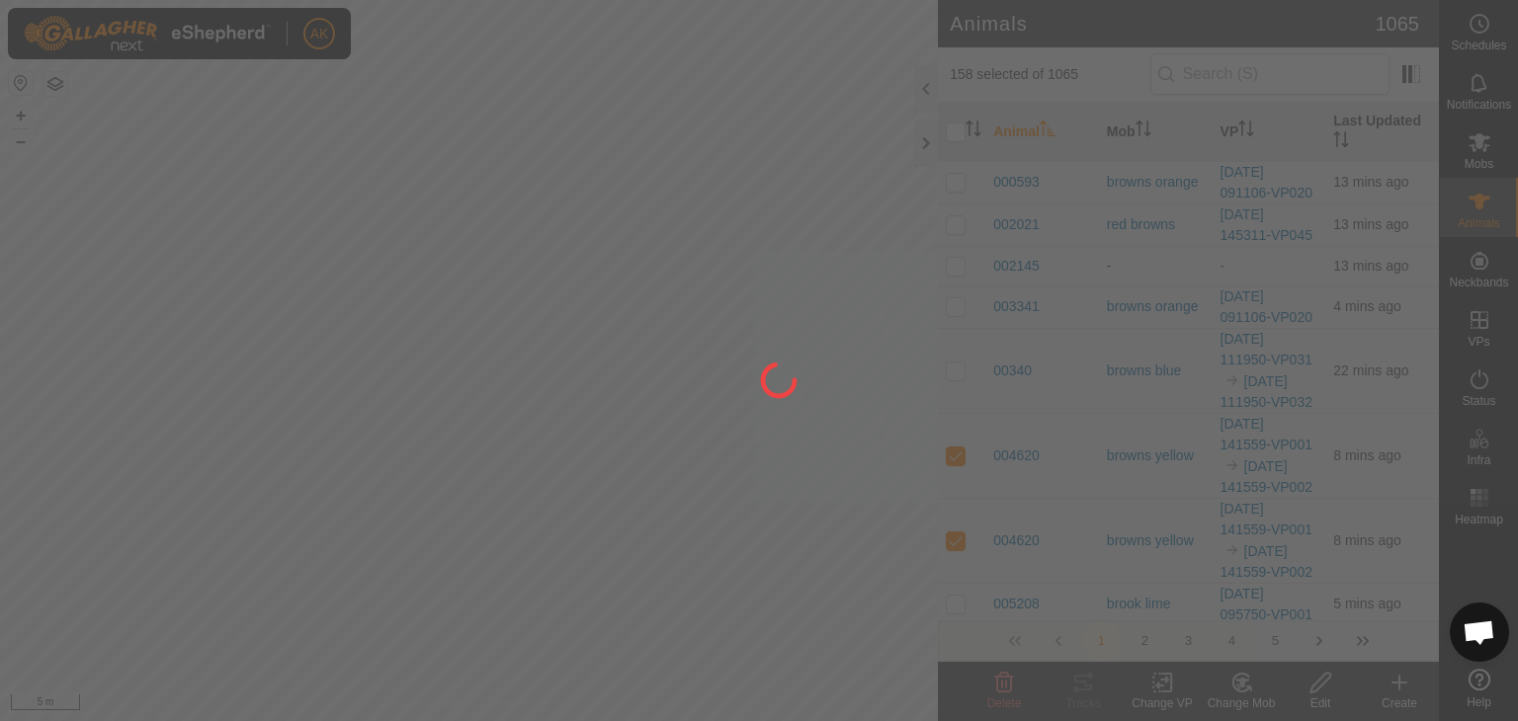
checkbox input "false"
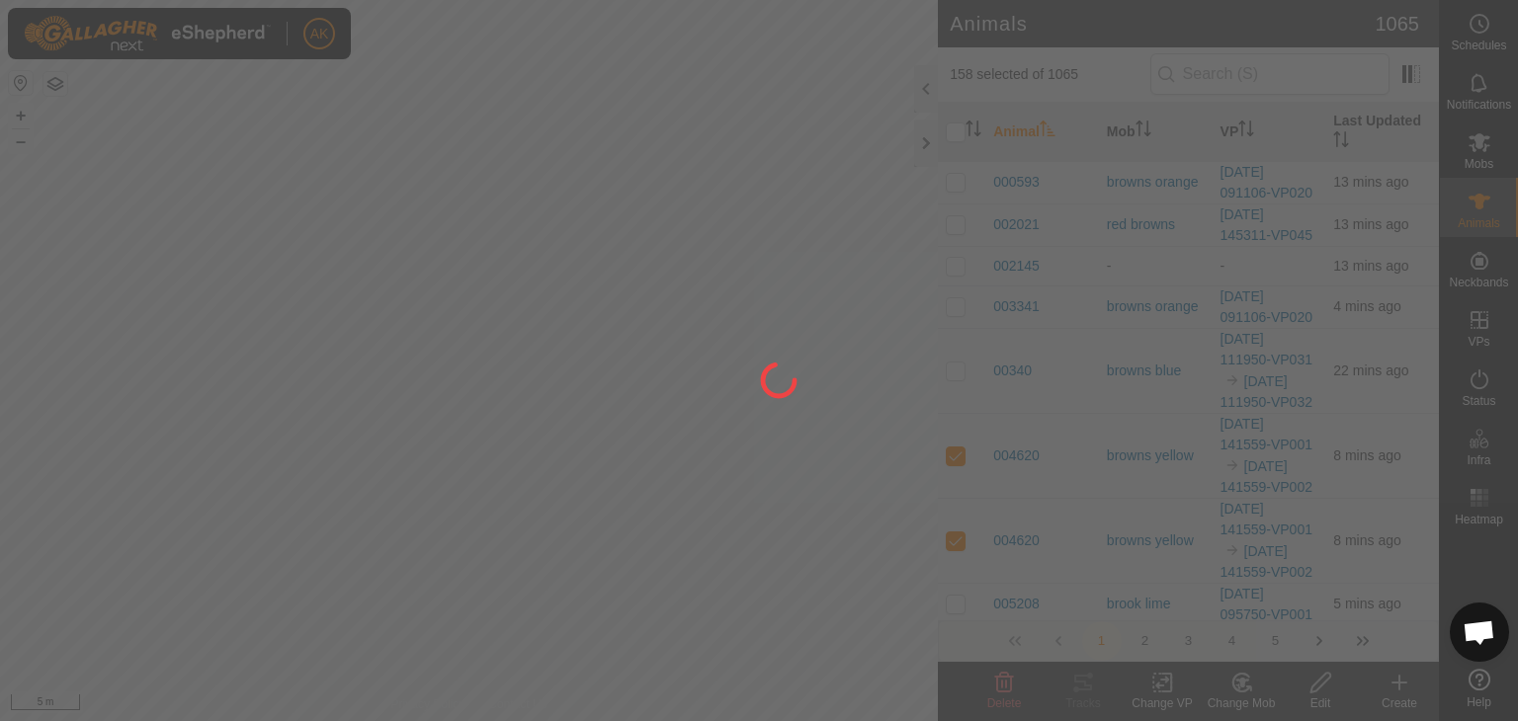
checkbox input "false"
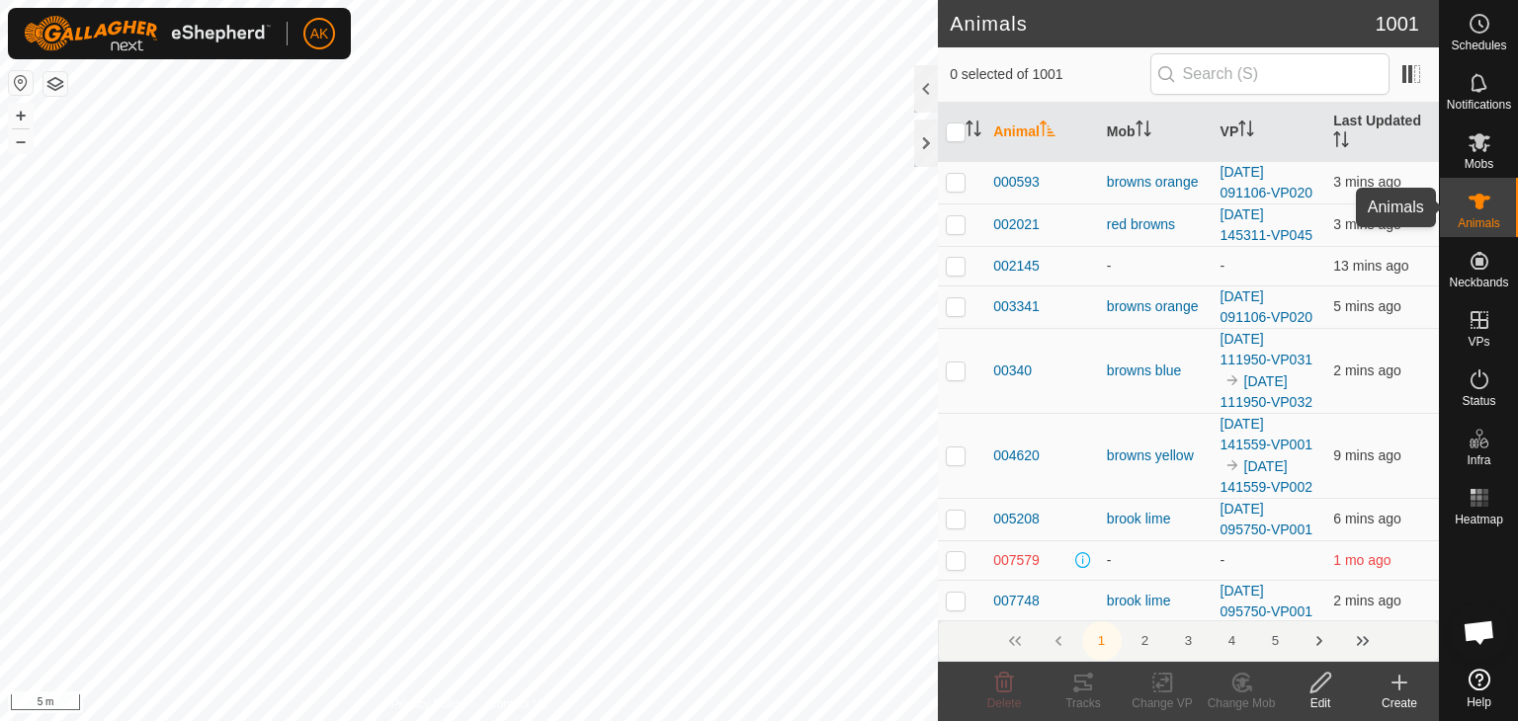
click at [1482, 217] on span "Animals" at bounding box center [1479, 223] width 42 height 12
checkbox input "true"
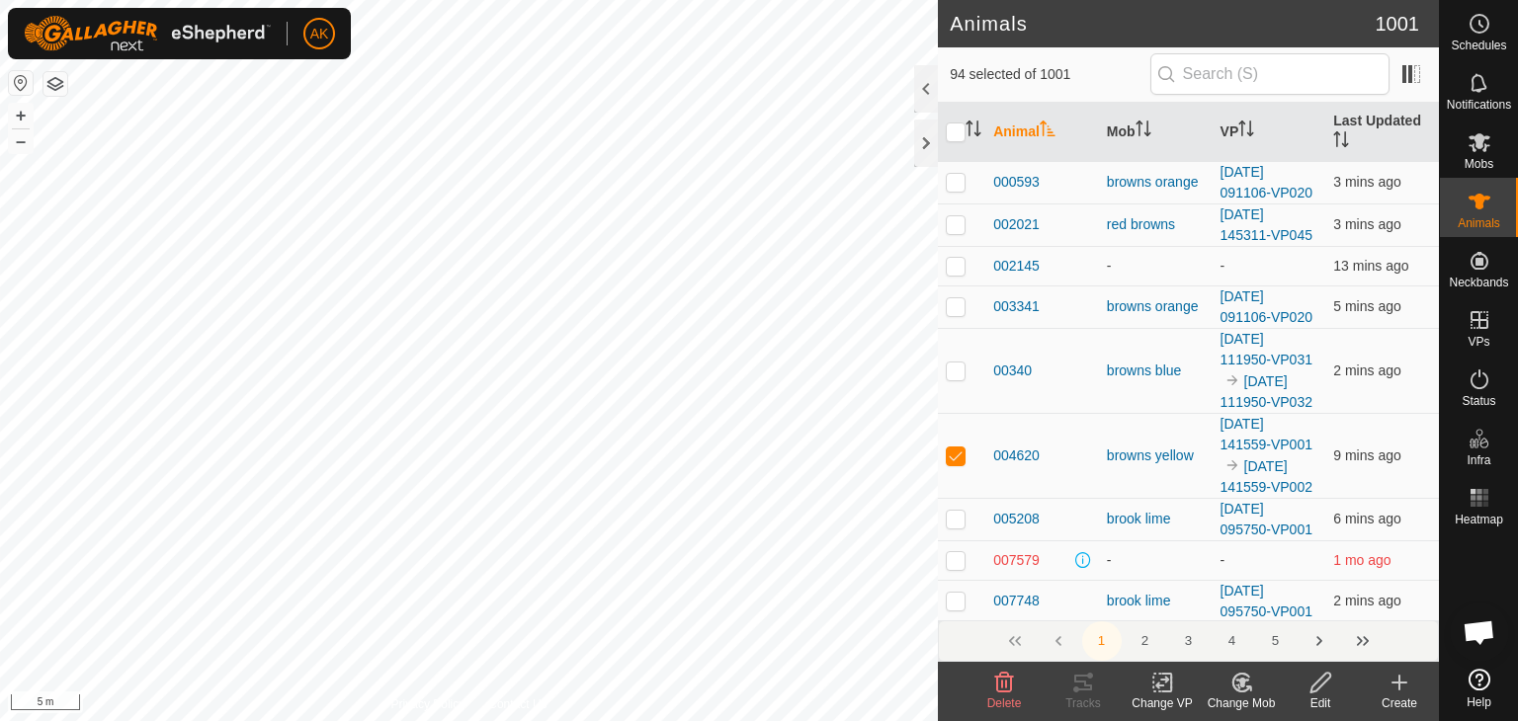
checkbox input "true"
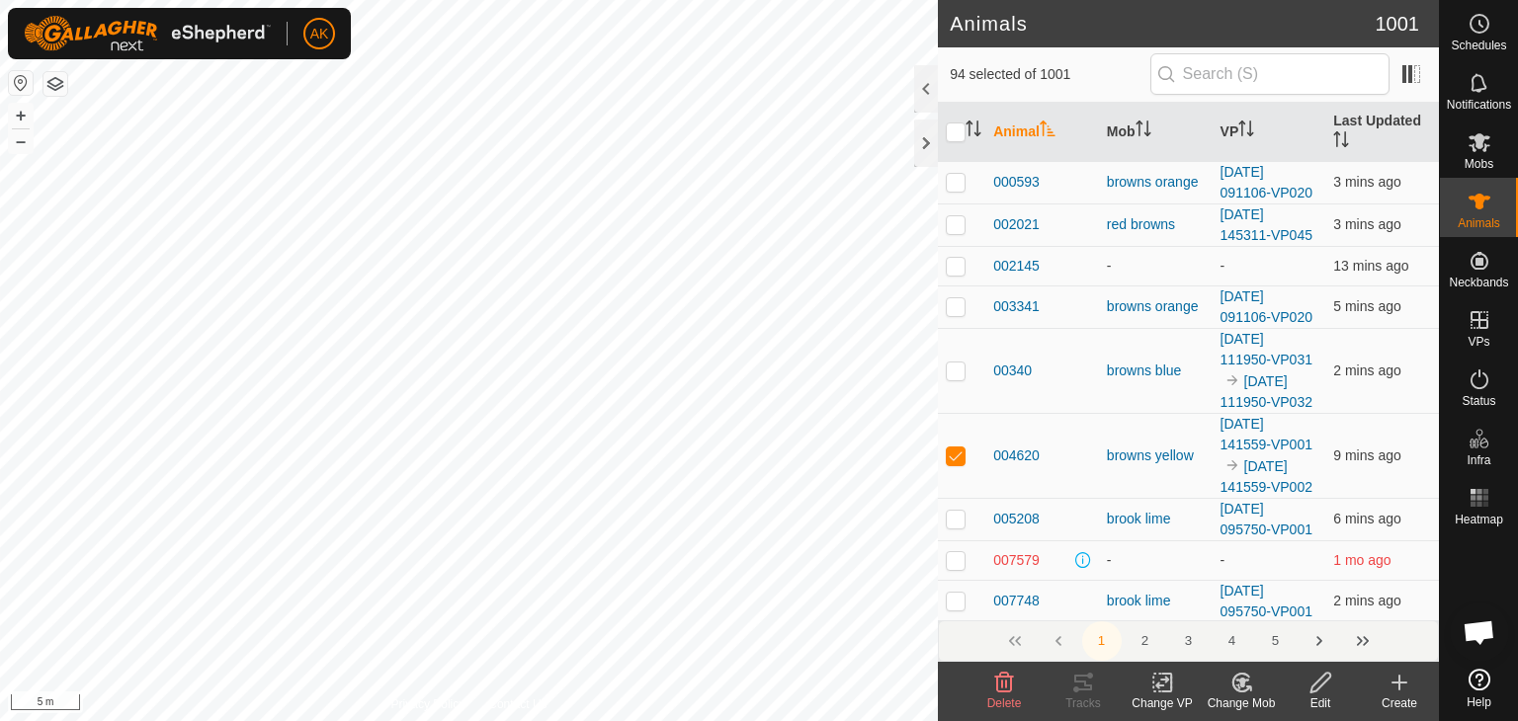
checkbox input "true"
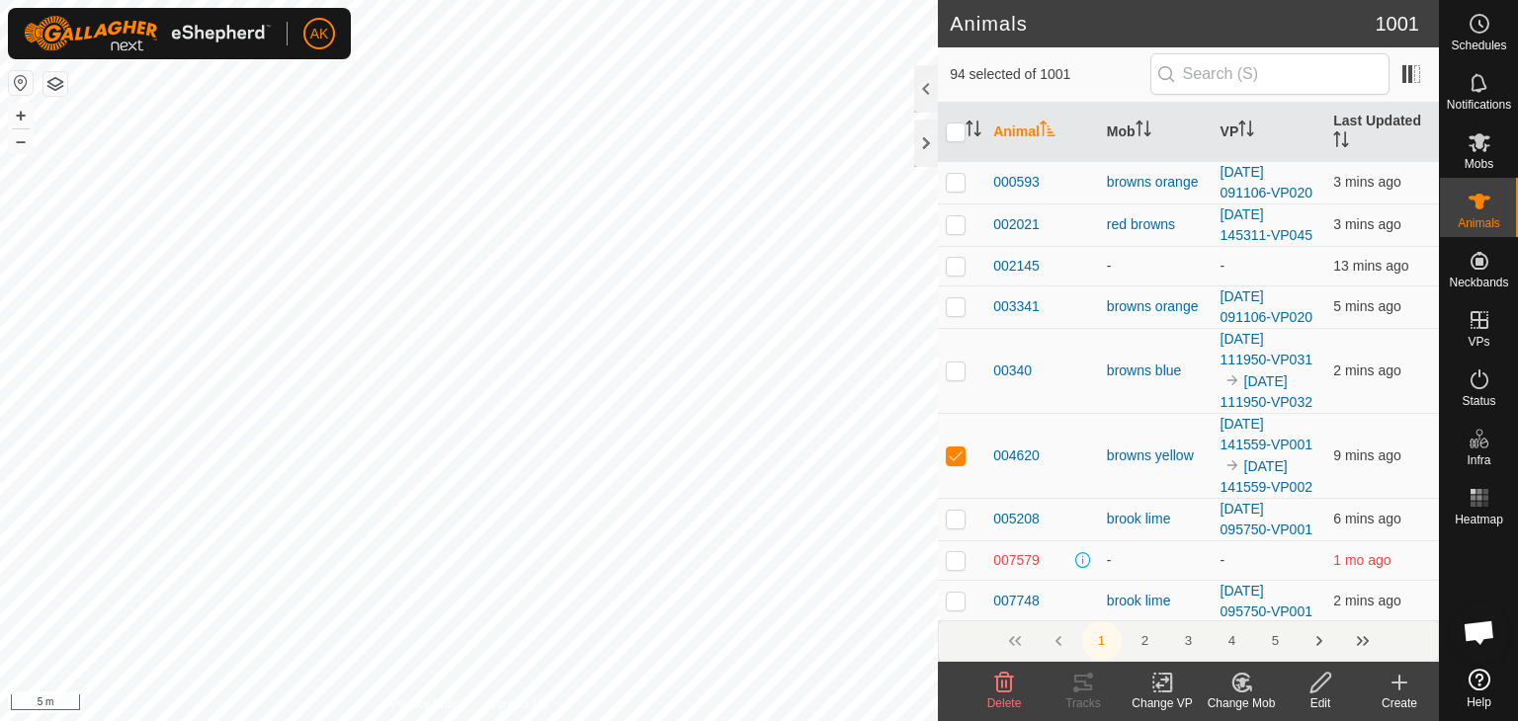
checkbox input "true"
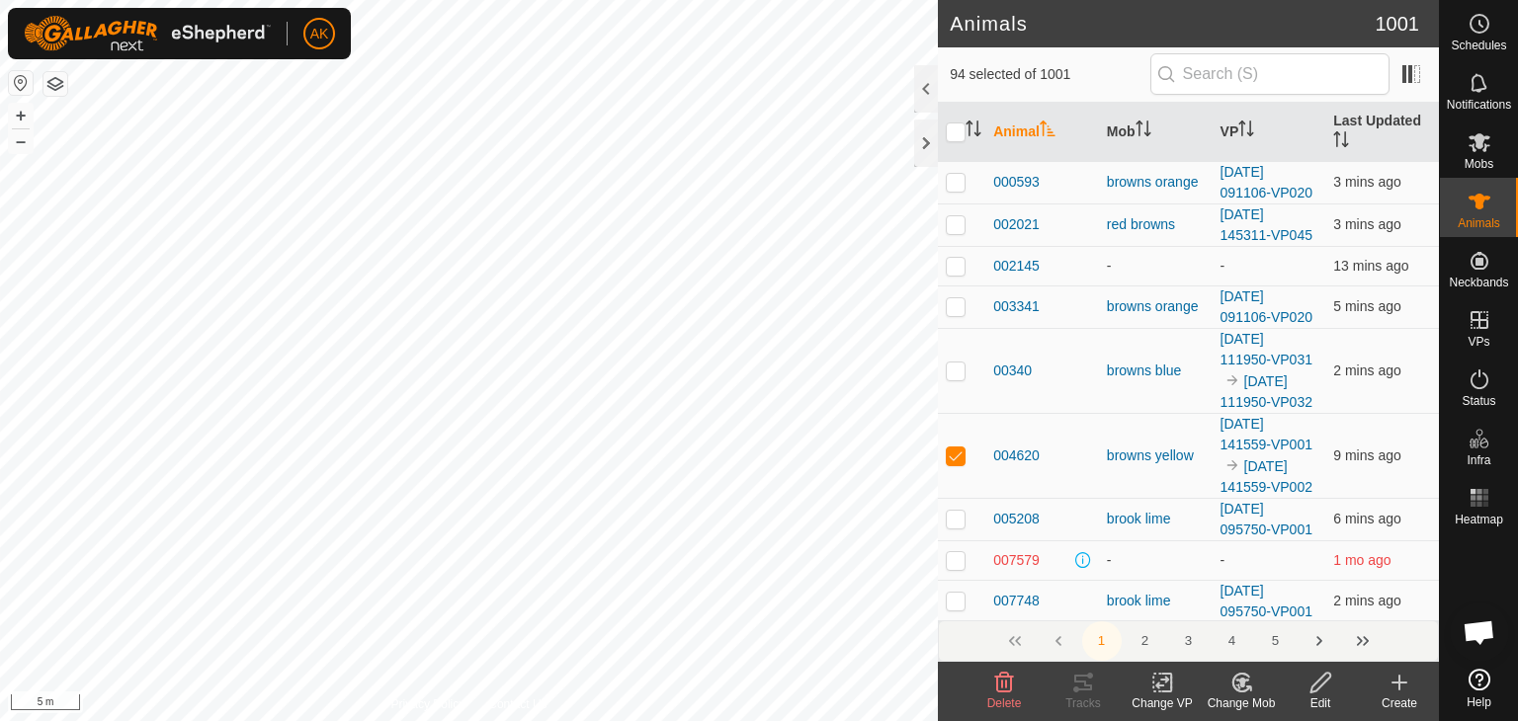
checkbox input "true"
click at [1245, 686] on icon at bounding box center [1241, 683] width 25 height 24
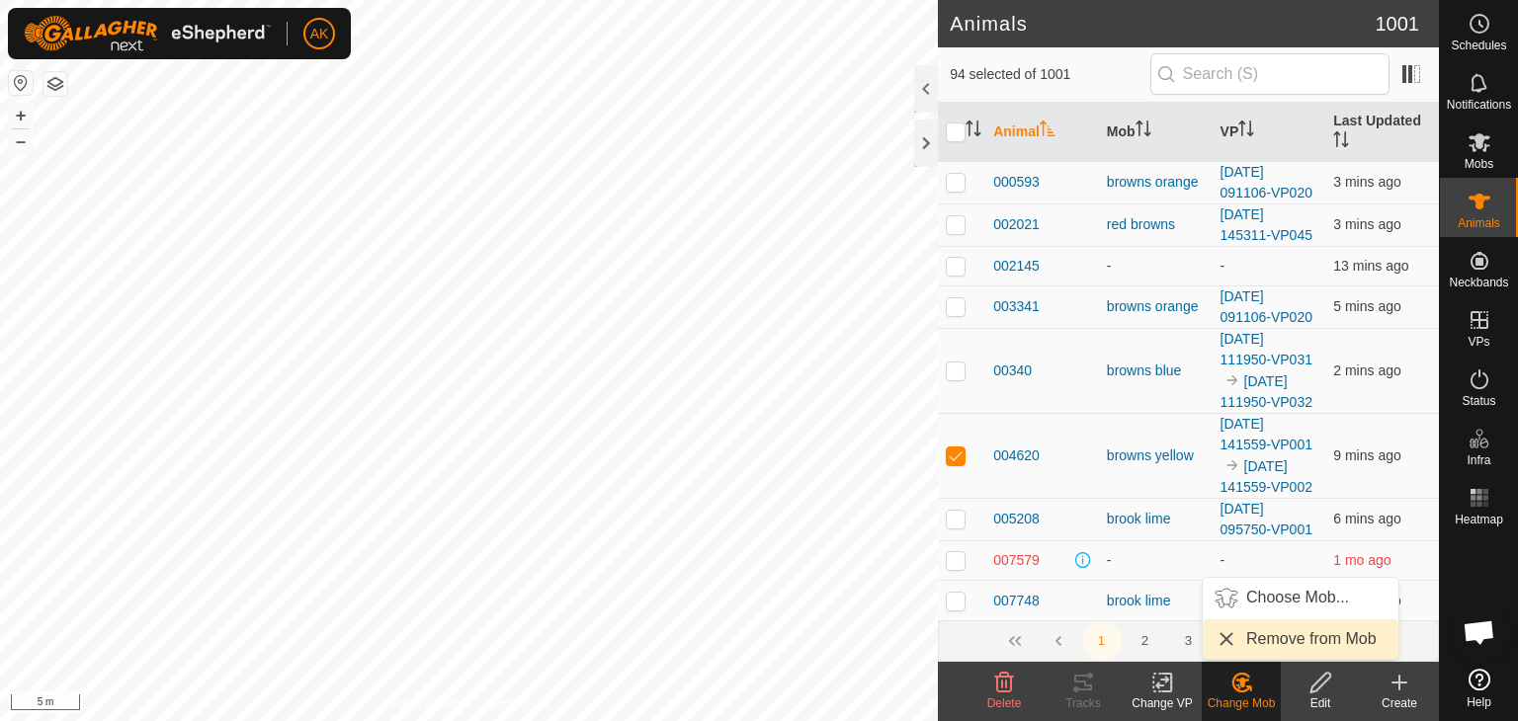
click at [1264, 639] on link "Remove from Mob" at bounding box center [1301, 640] width 196 height 40
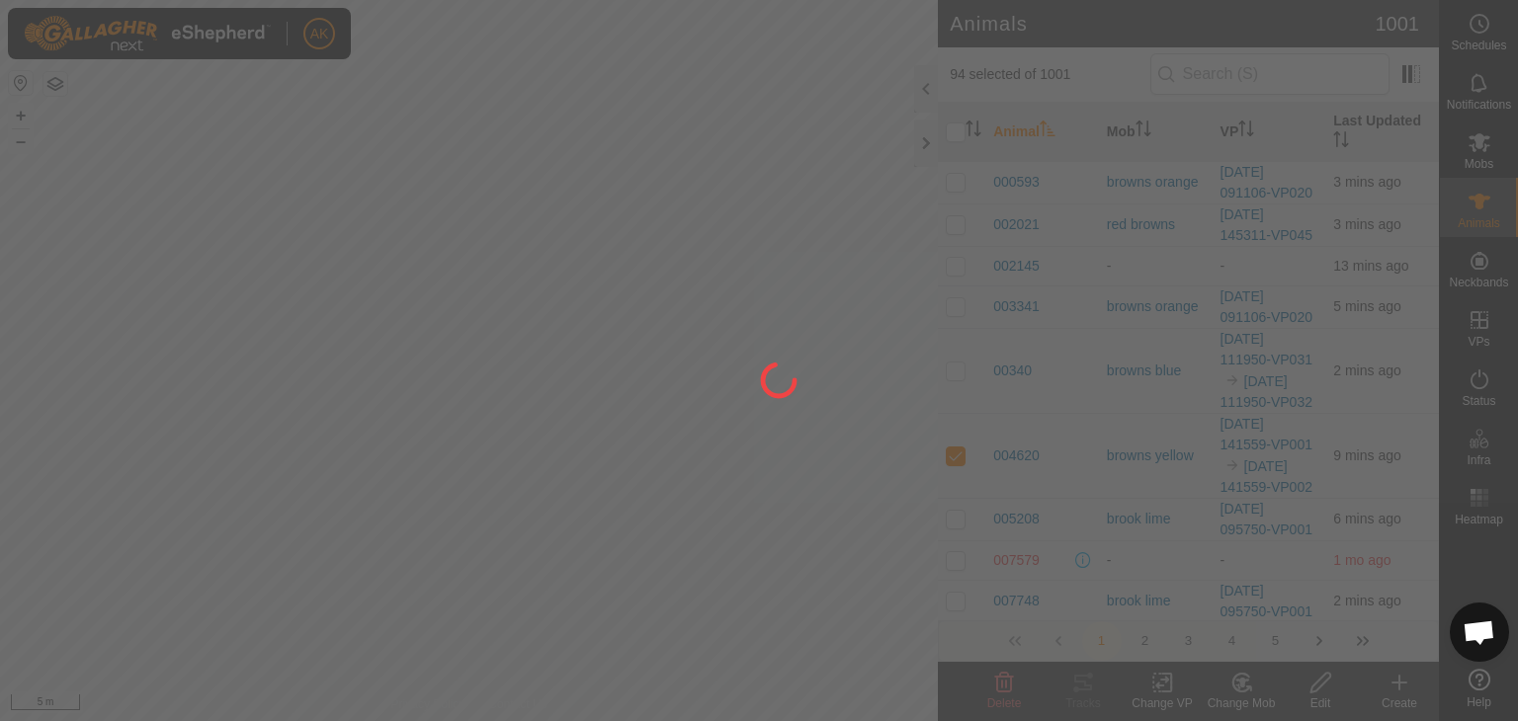
checkbox input "false"
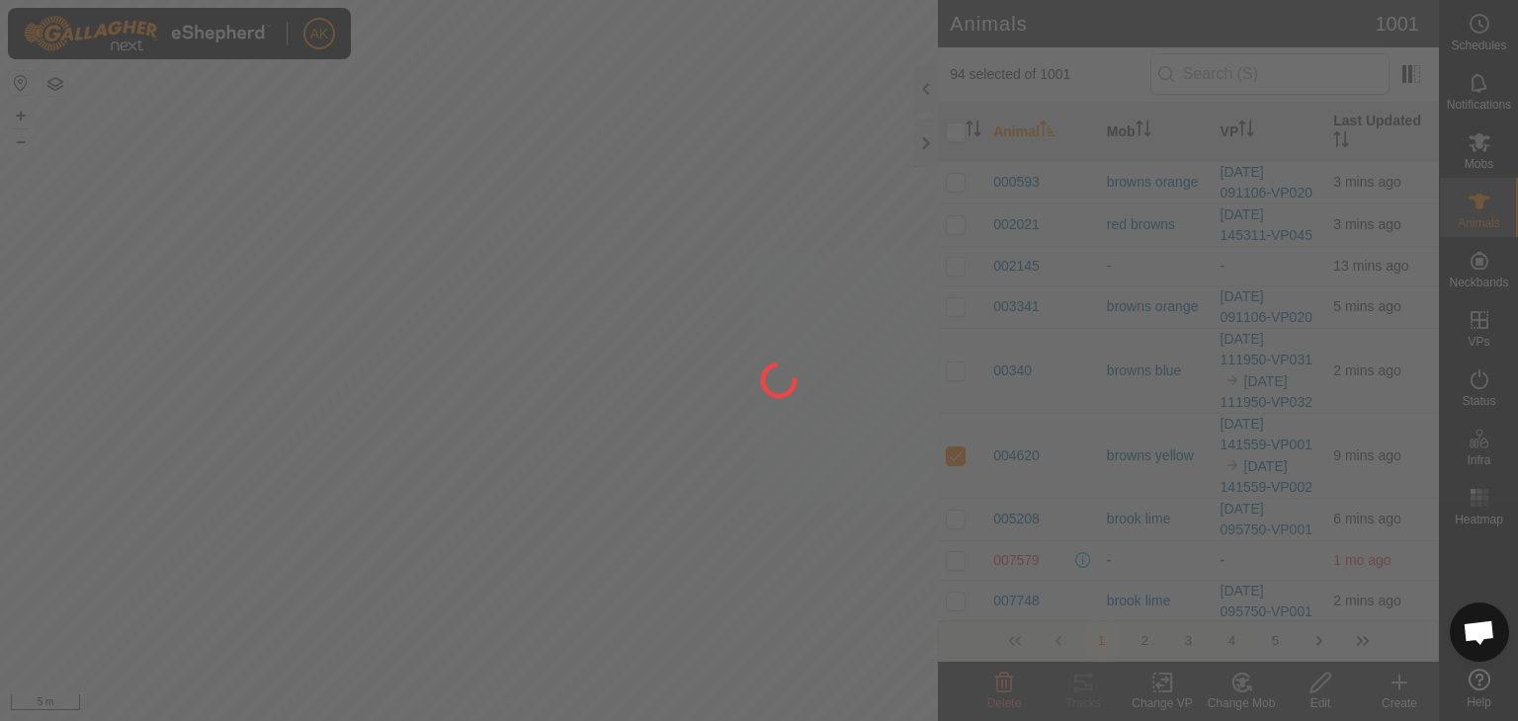
checkbox input "false"
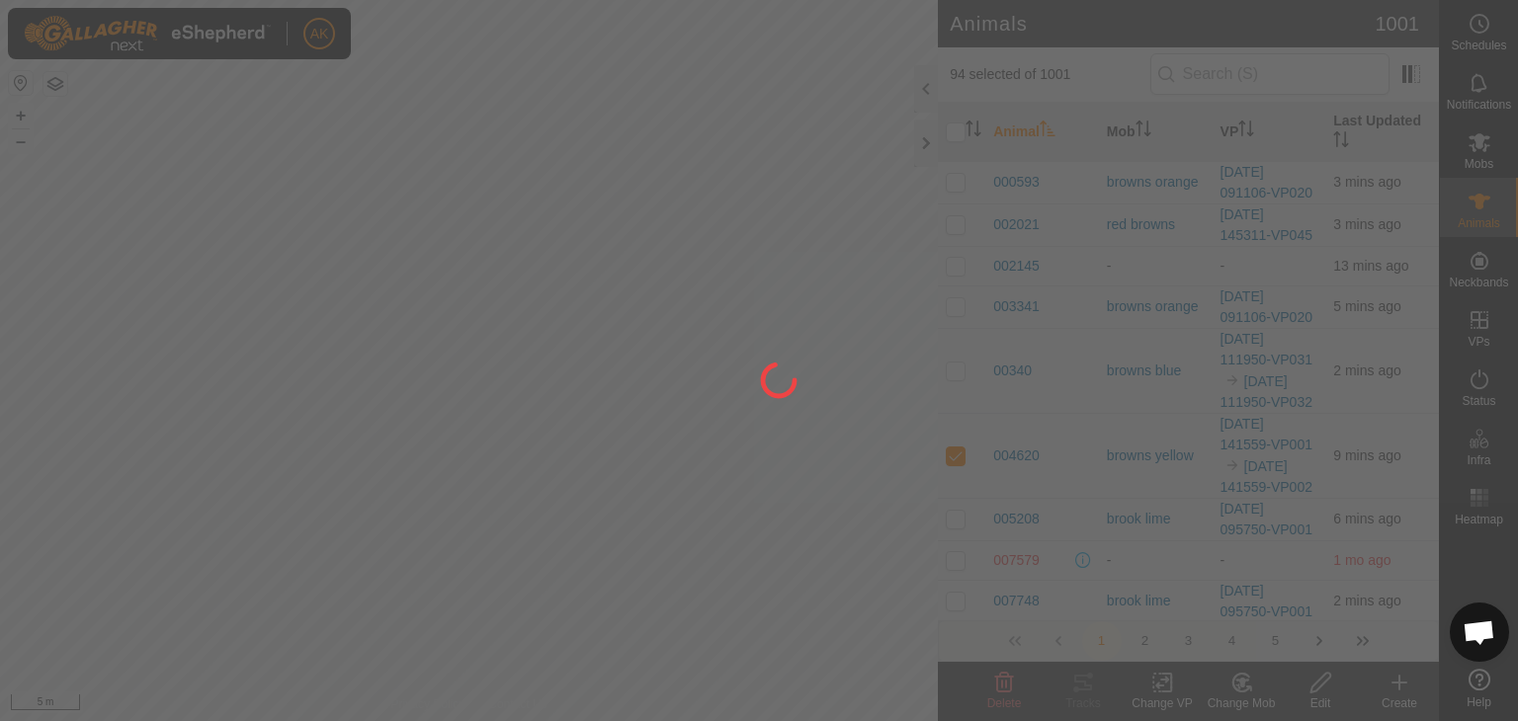
checkbox input "false"
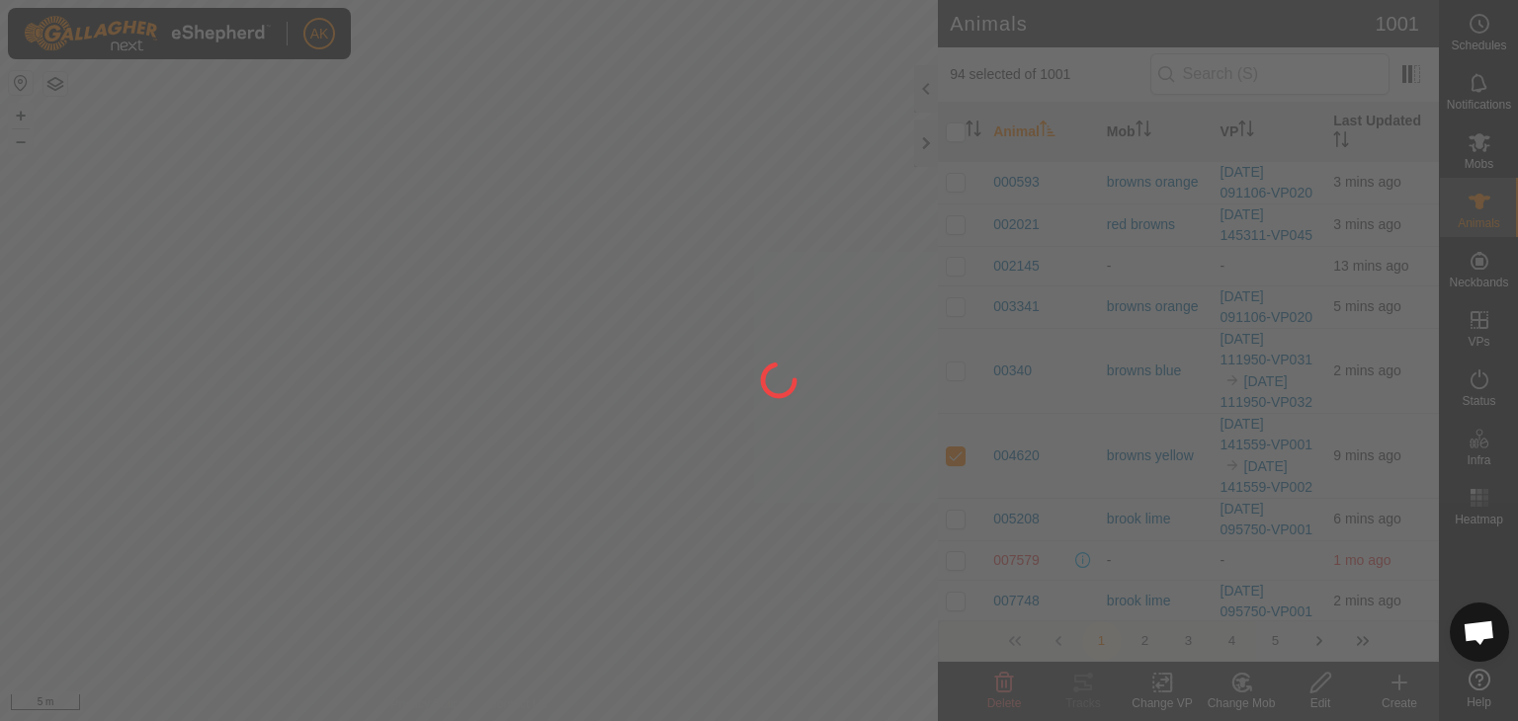
checkbox input "false"
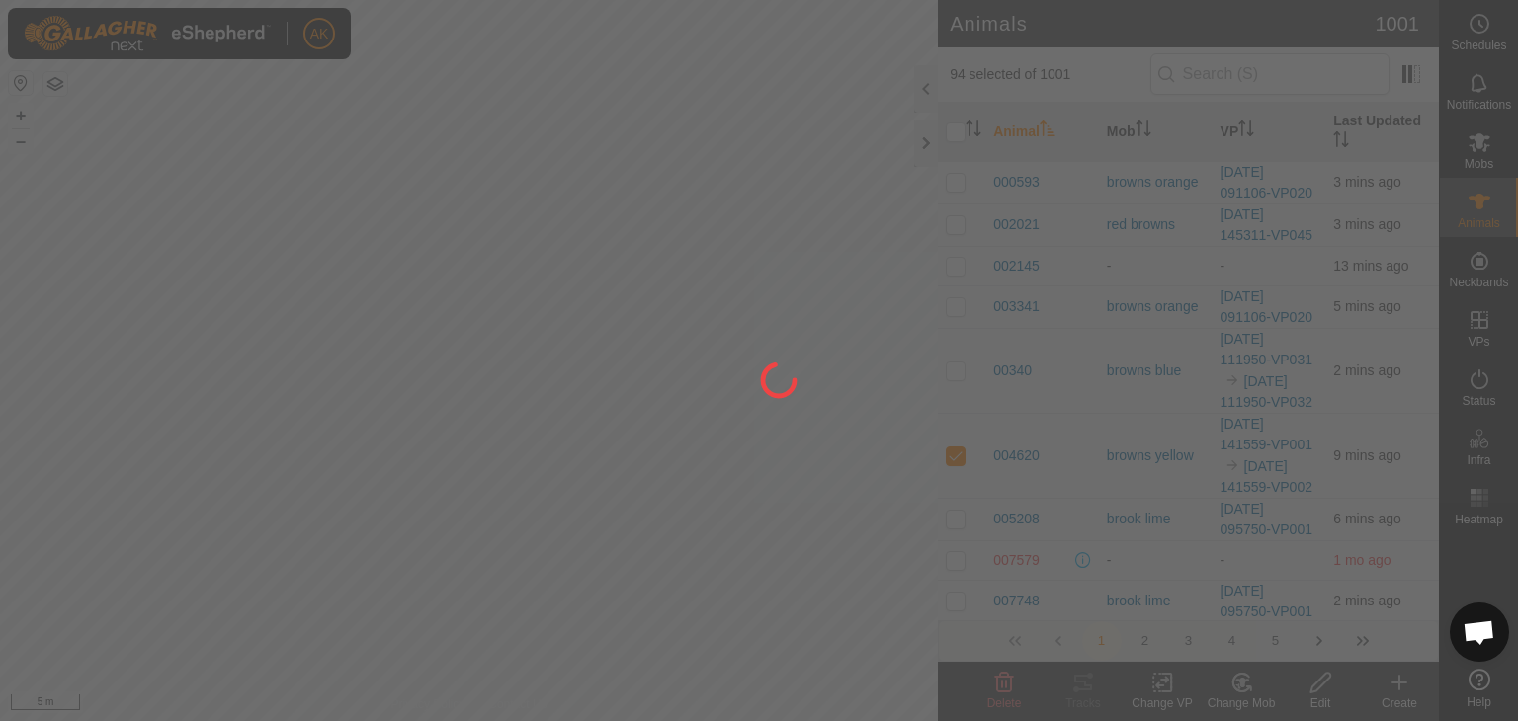
checkbox input "false"
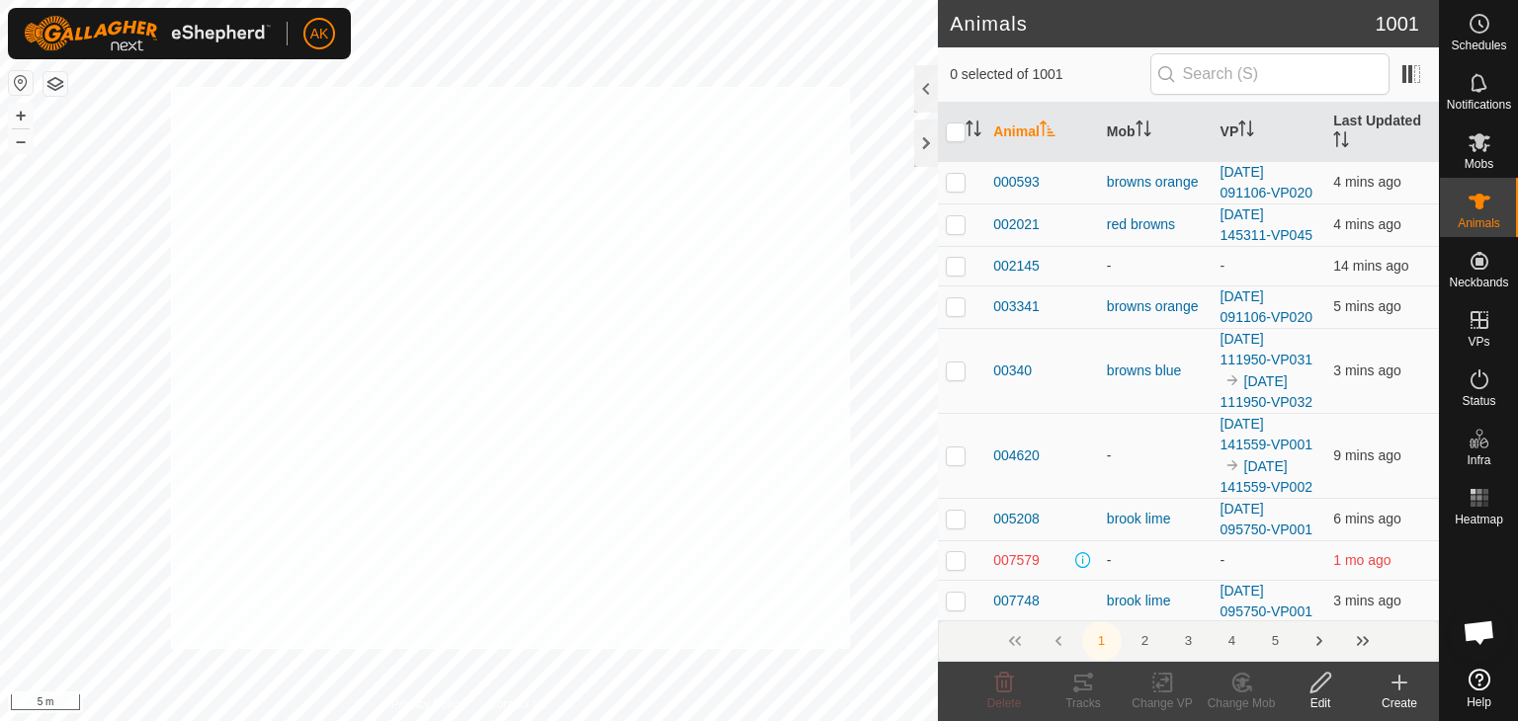
checkbox input "true"
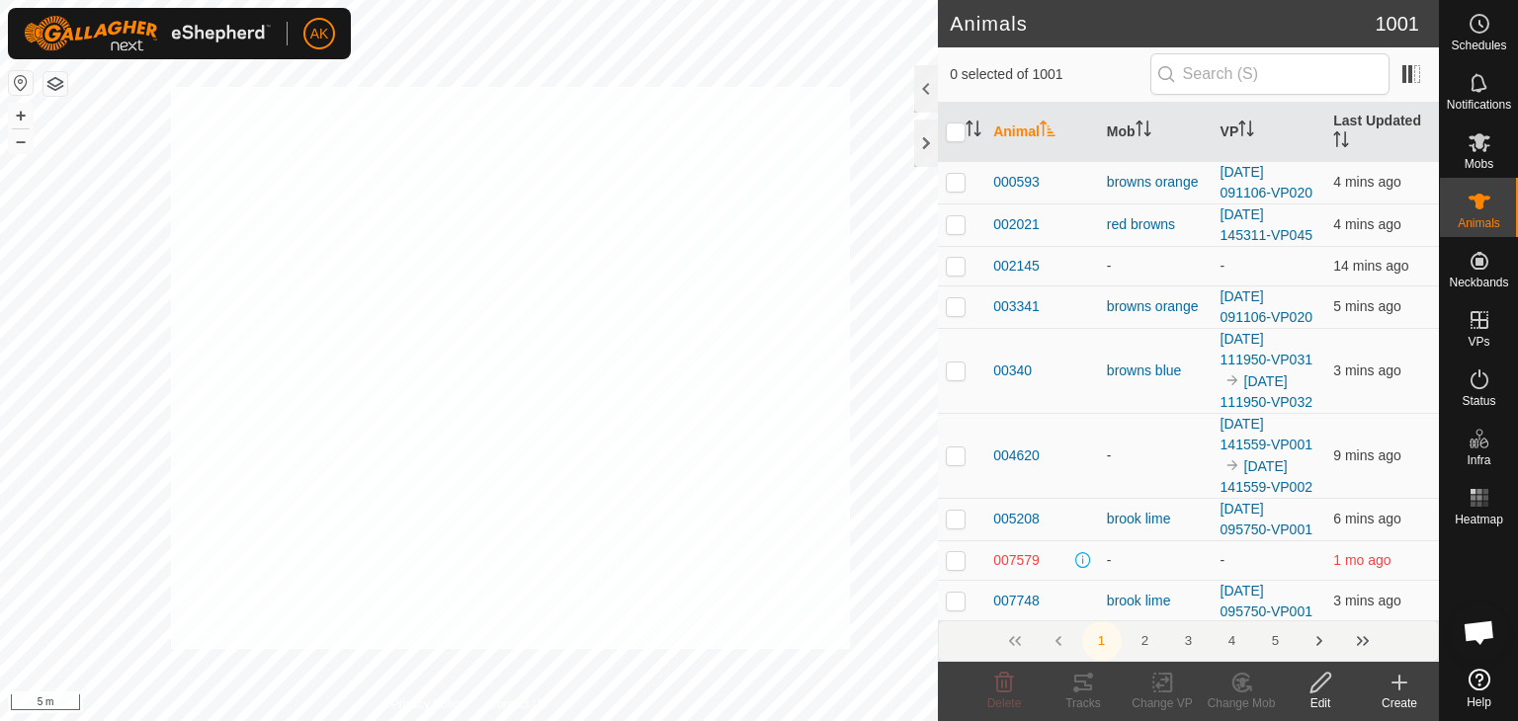
checkbox input "true"
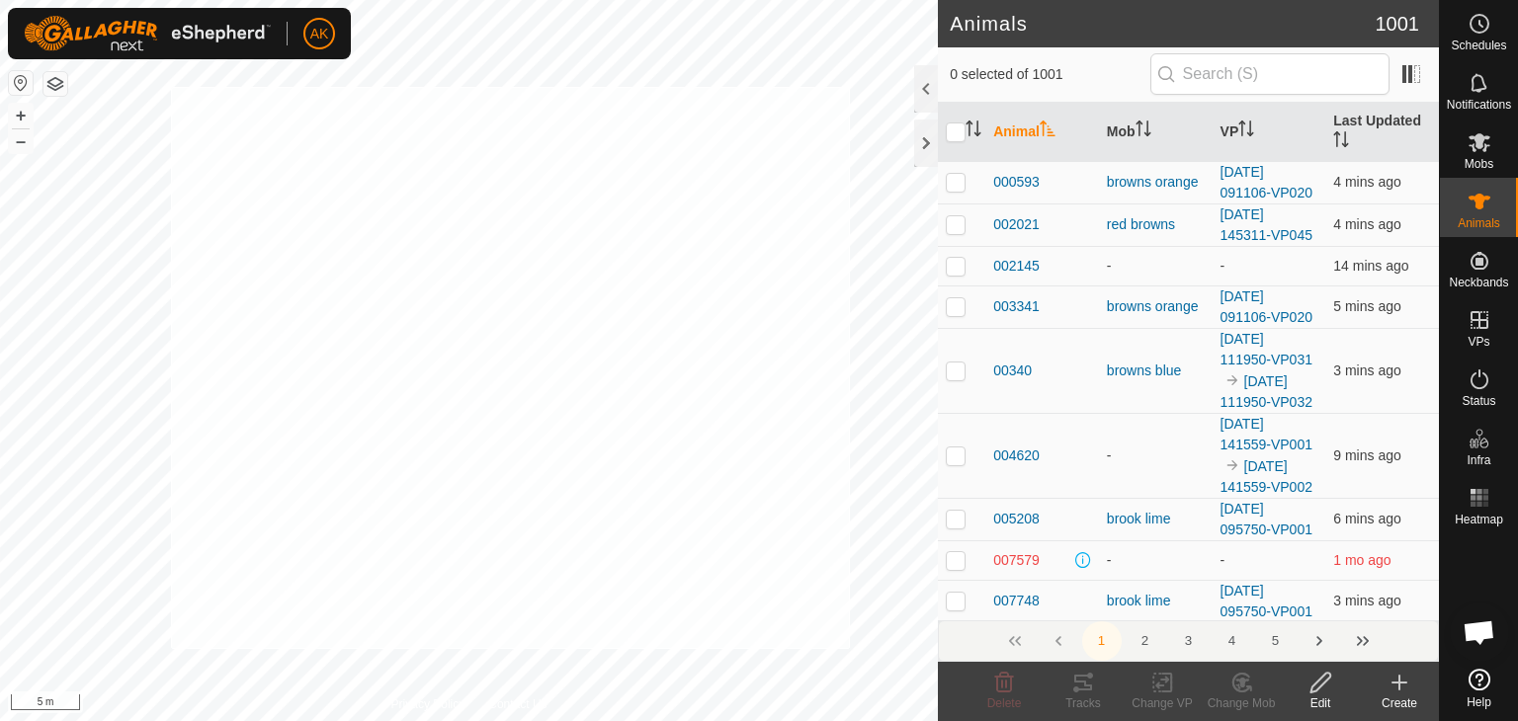
checkbox input "true"
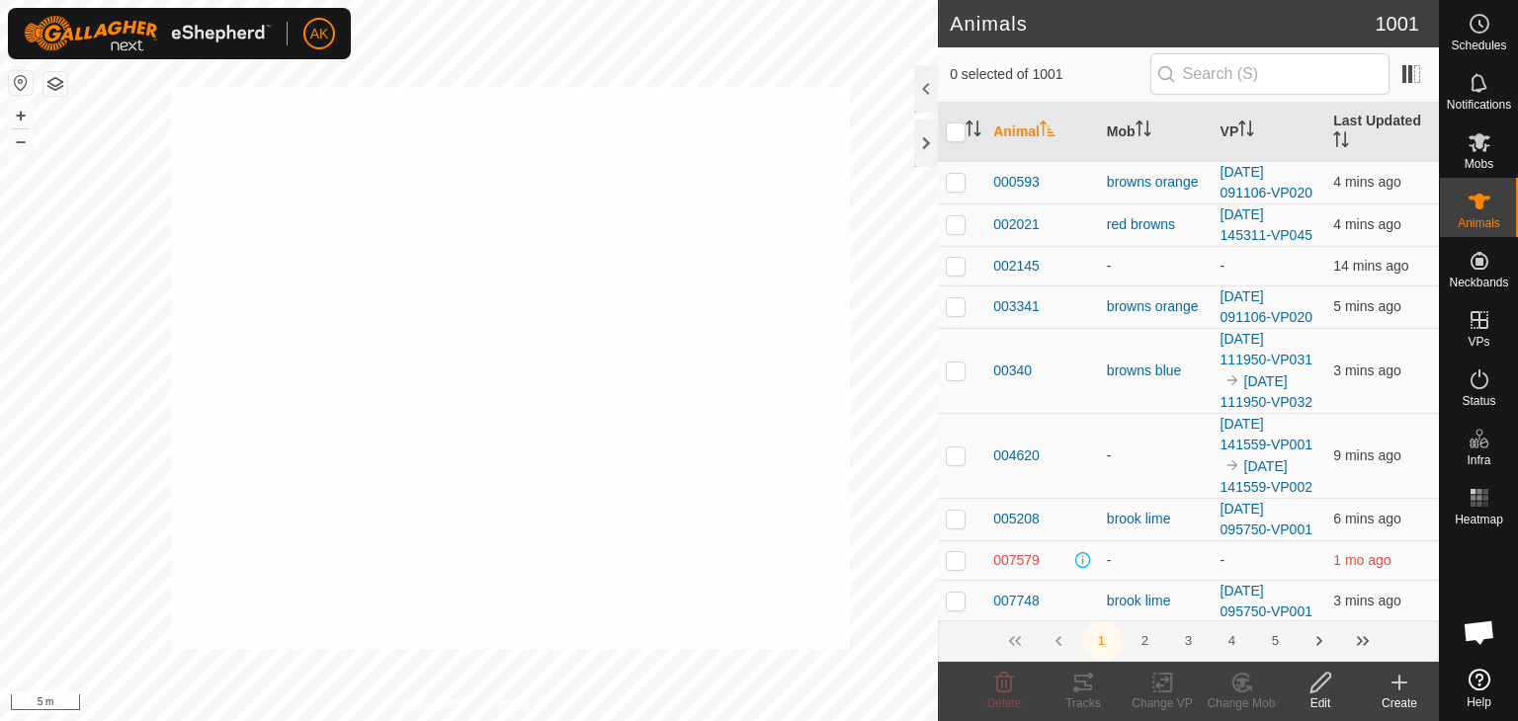
checkbox input "true"
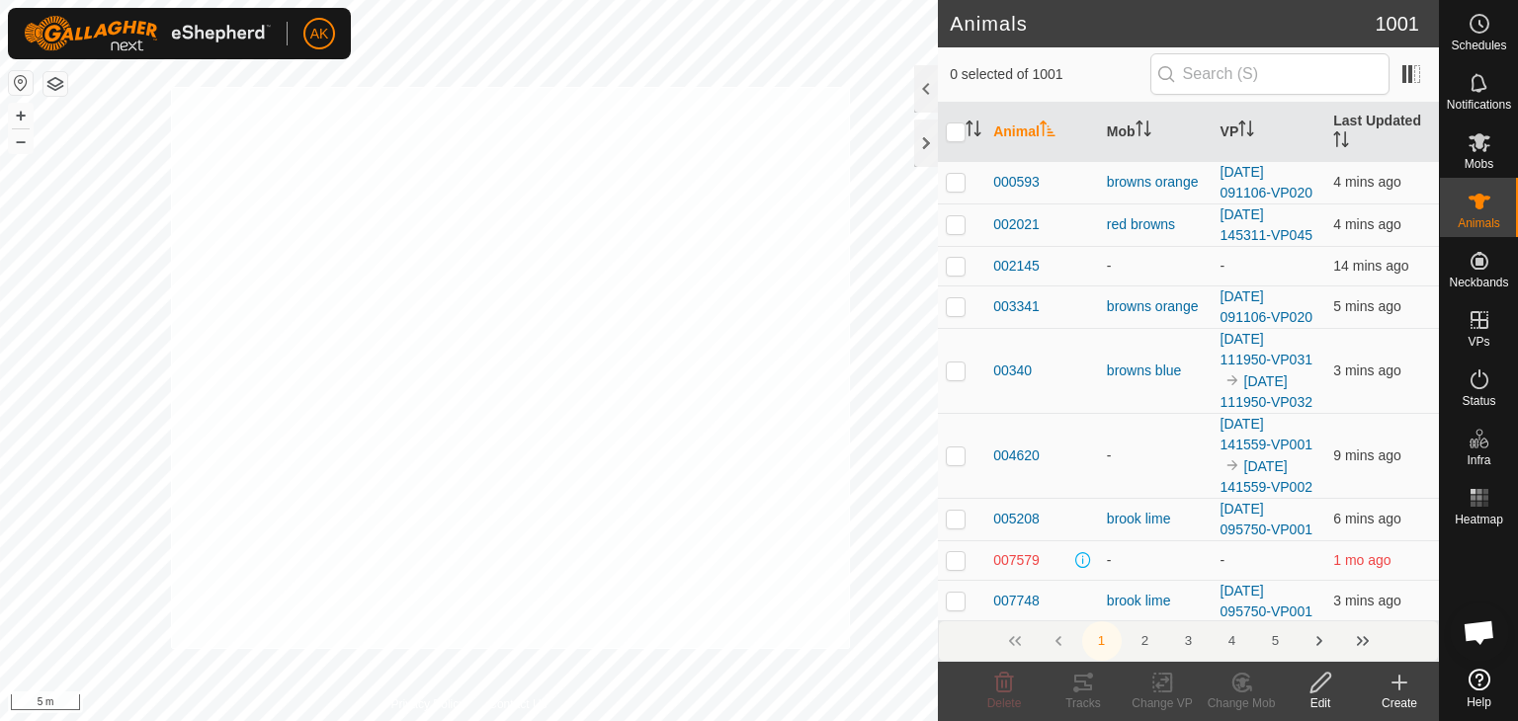
checkbox input "true"
click at [1252, 695] on div "Change Mob" at bounding box center [1241, 704] width 79 height 18
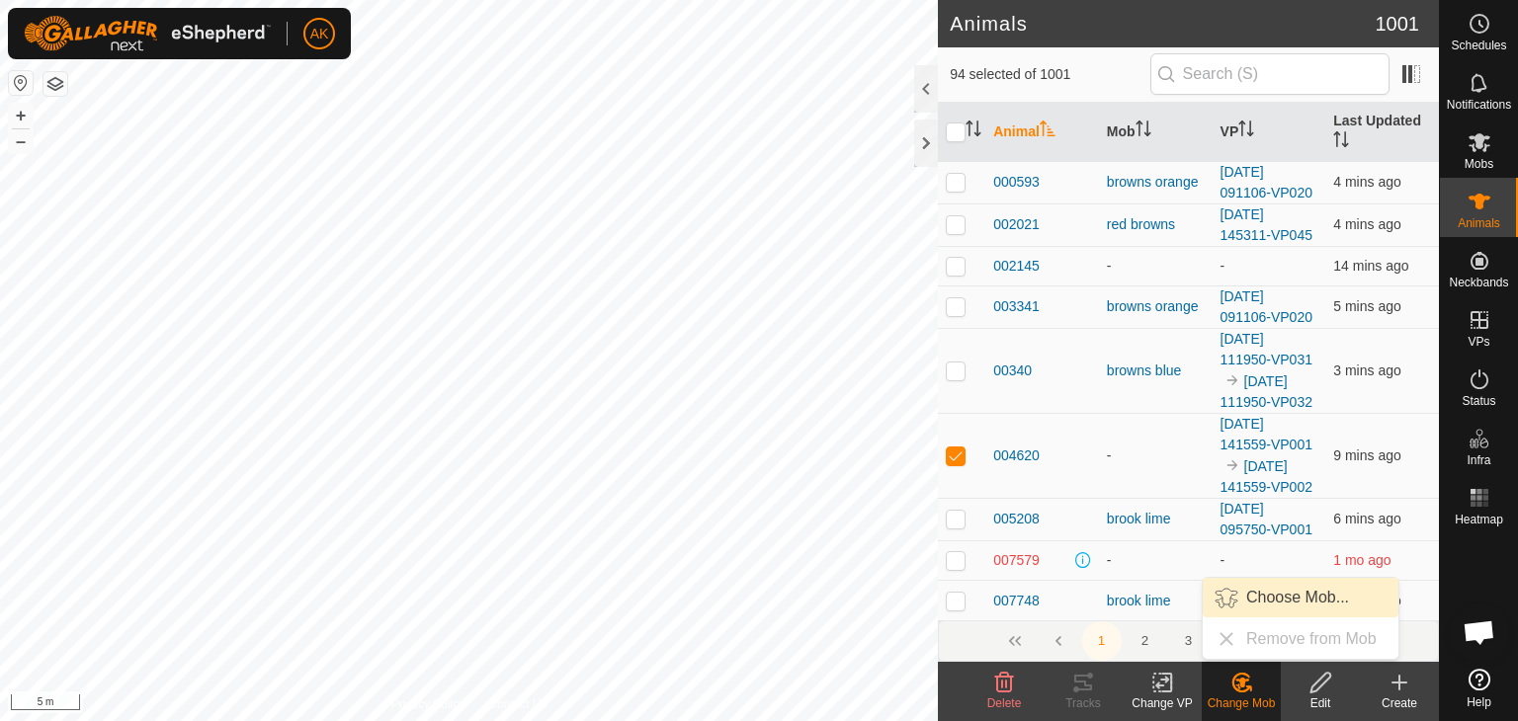
click at [1268, 588] on link "Choose Mob..." at bounding box center [1301, 598] width 196 height 40
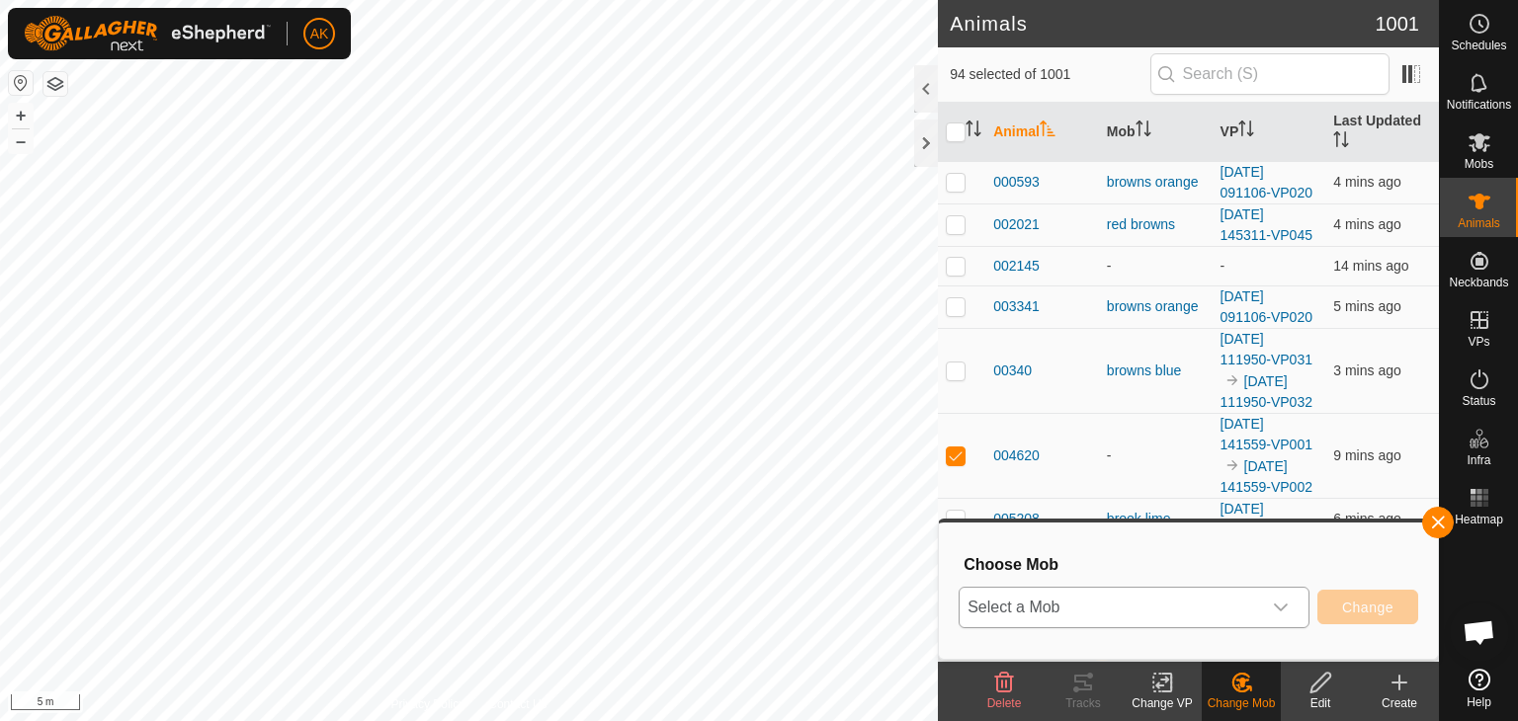
click at [1174, 603] on span "Select a Mob" at bounding box center [1110, 608] width 301 height 40
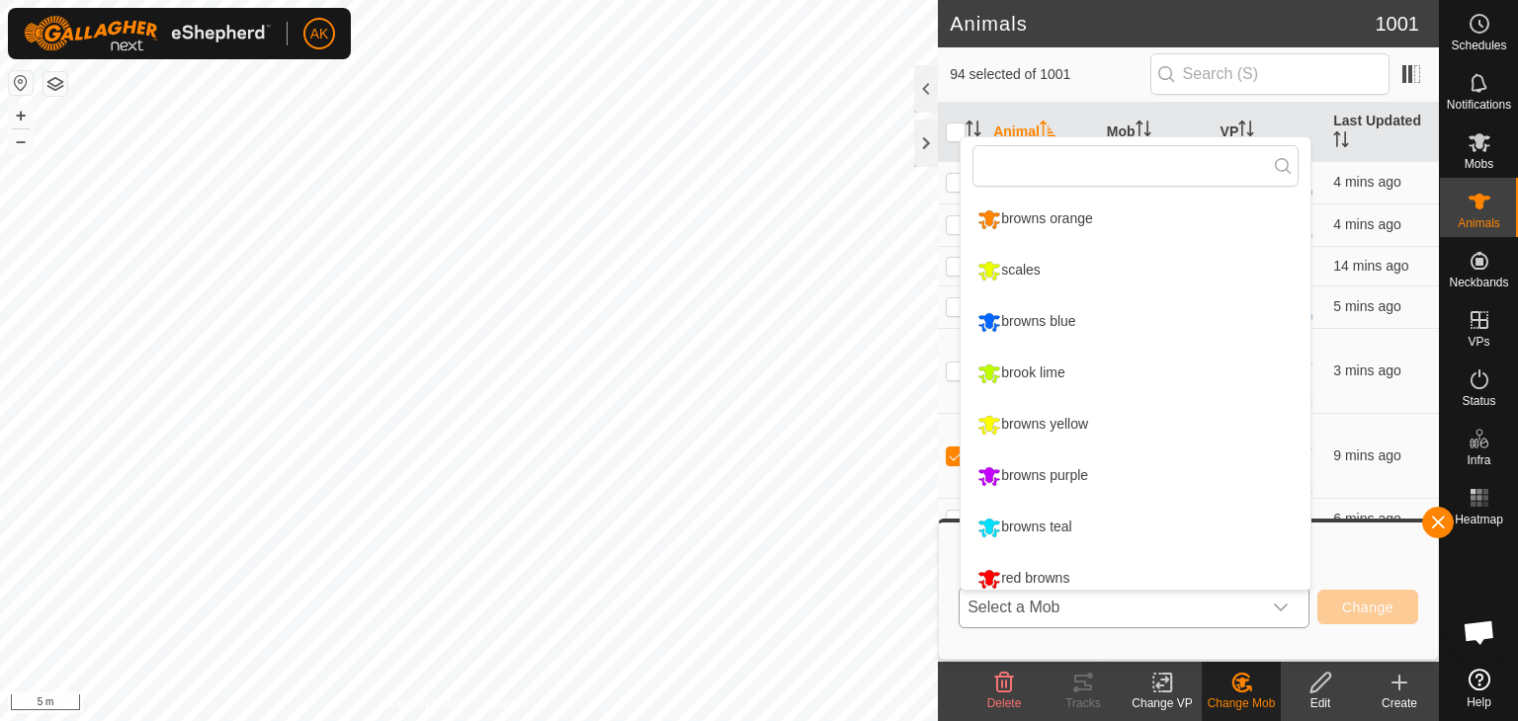
scroll to position [14, 0]
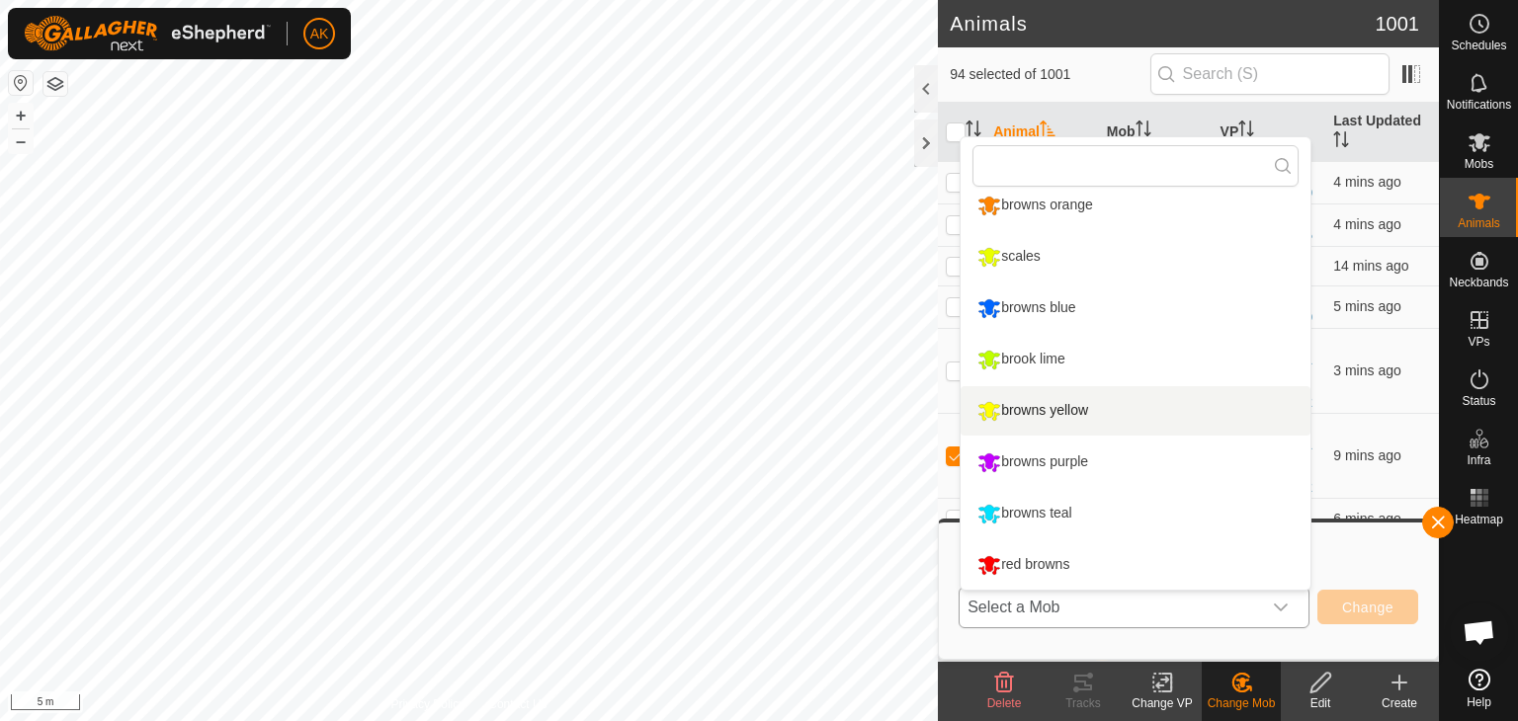
click at [1051, 408] on li "browns yellow" at bounding box center [1136, 410] width 350 height 49
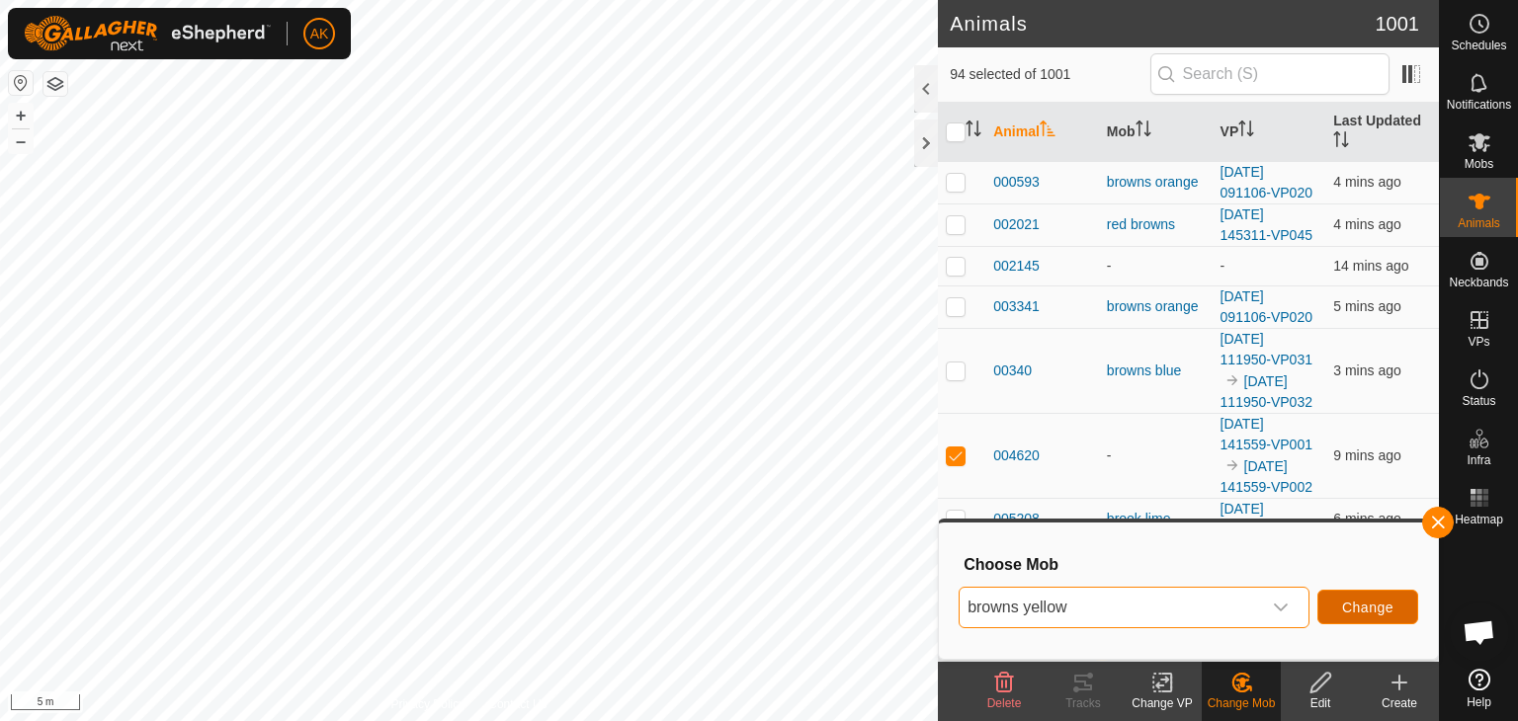
click at [1362, 610] on span "Change" at bounding box center [1367, 608] width 51 height 16
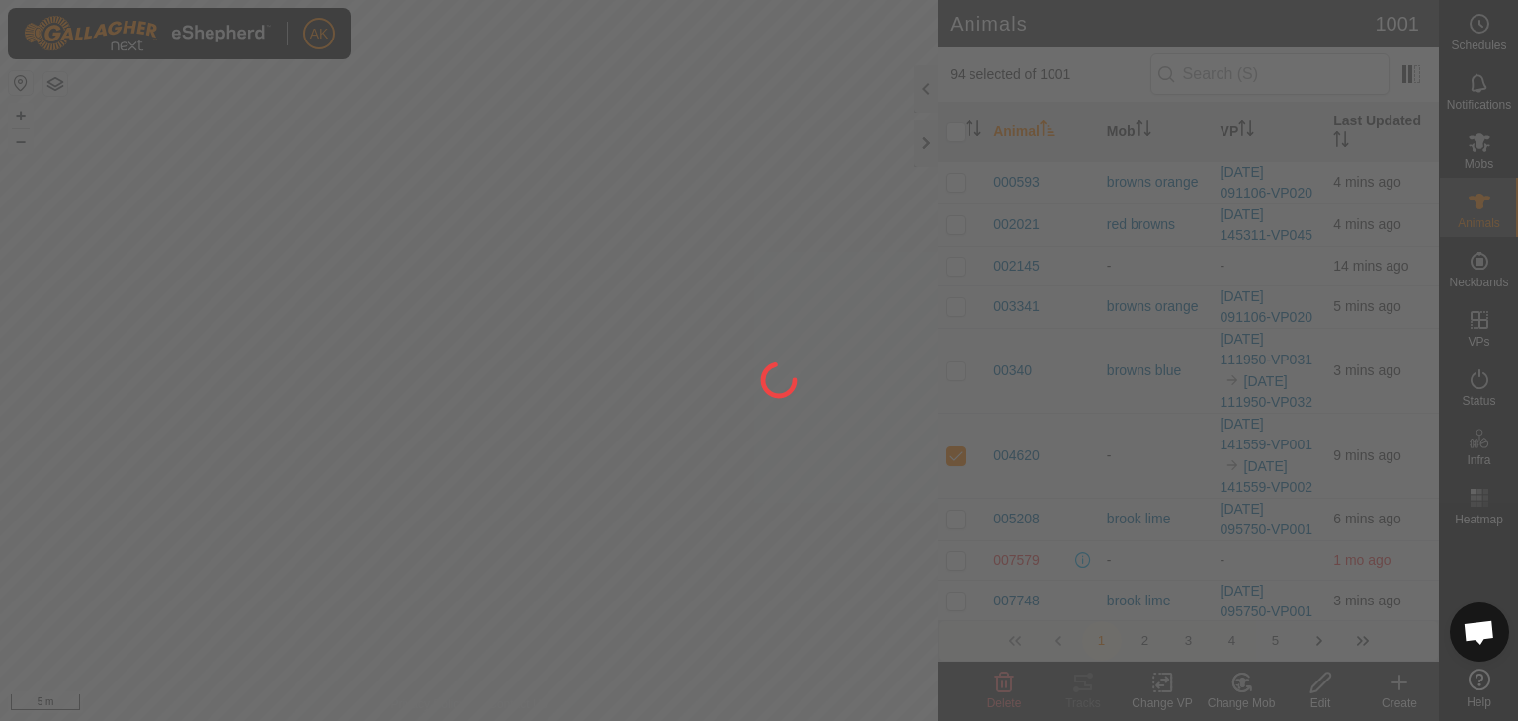
checkbox input "false"
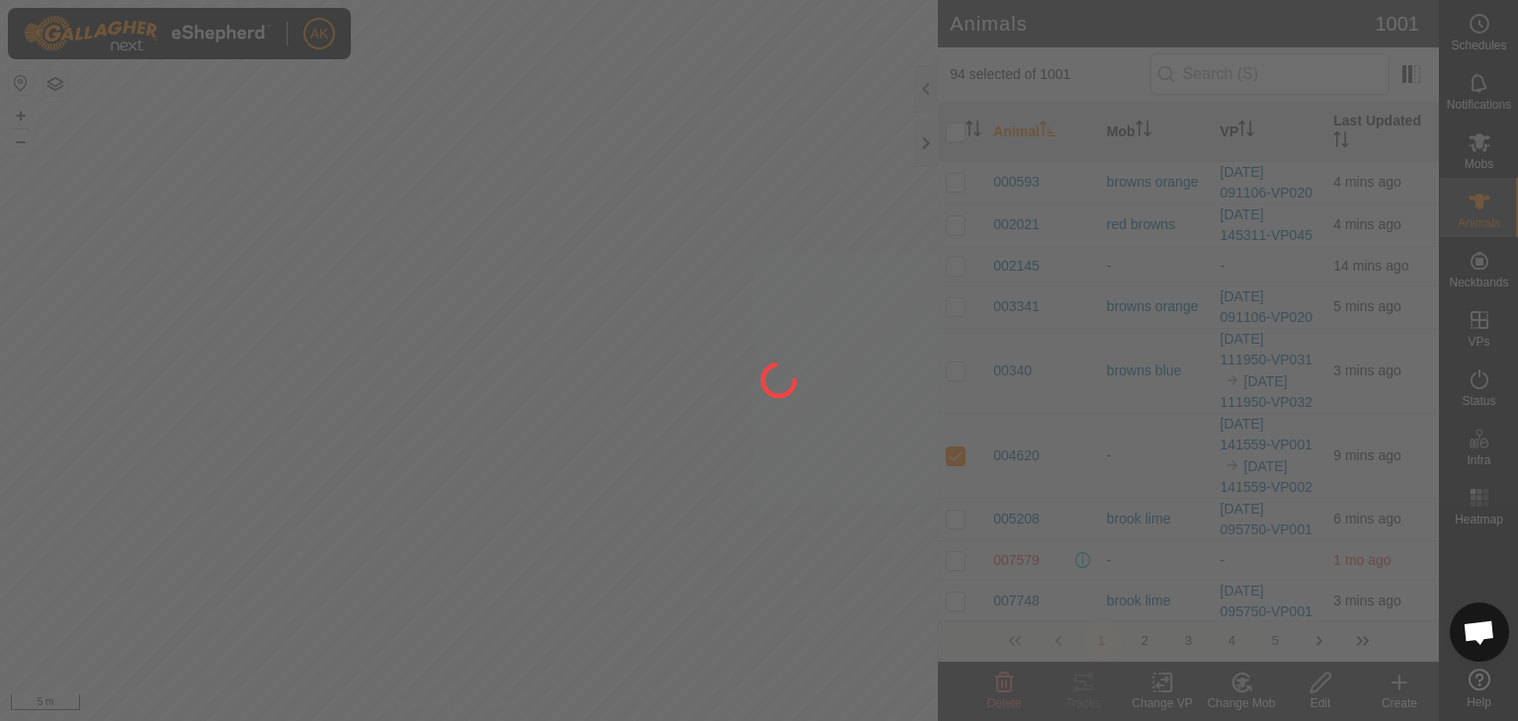
checkbox input "false"
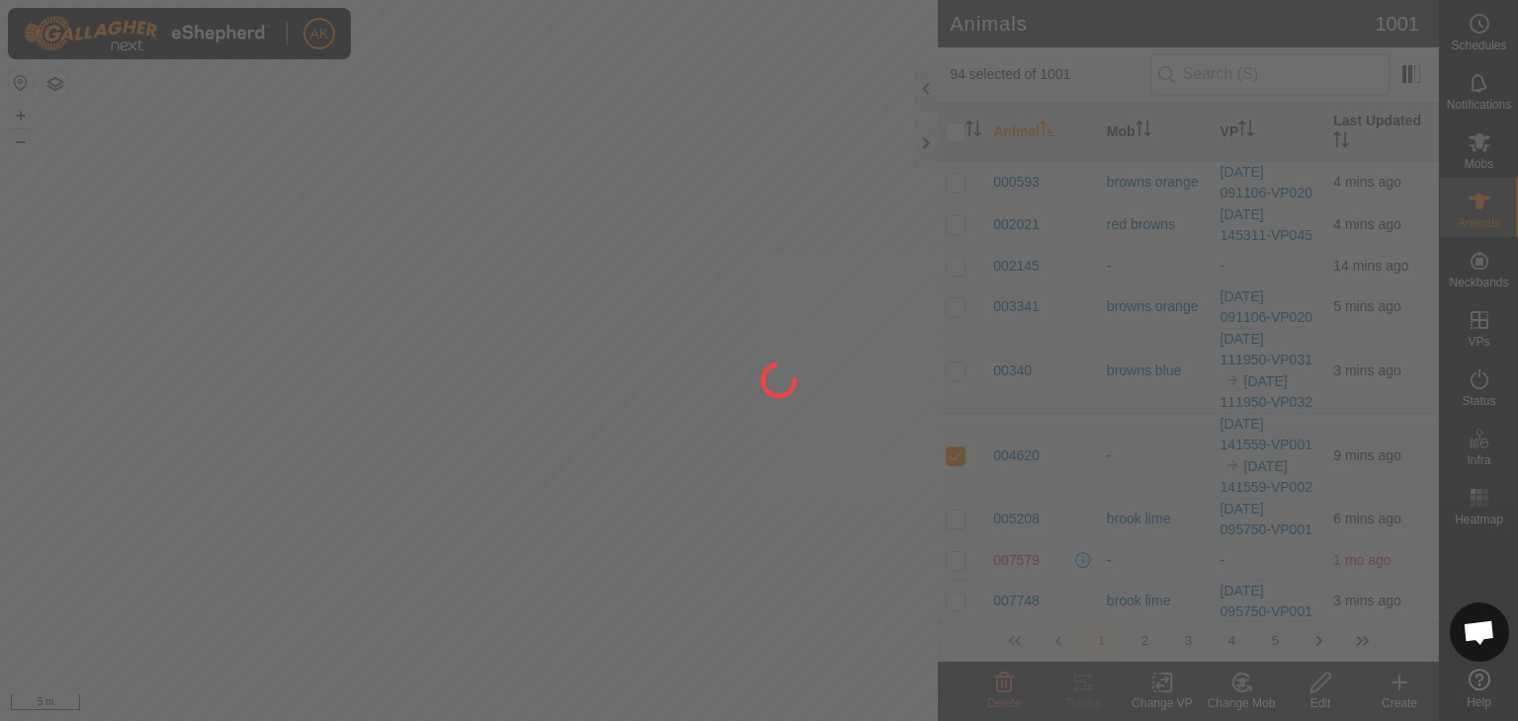
checkbox input "false"
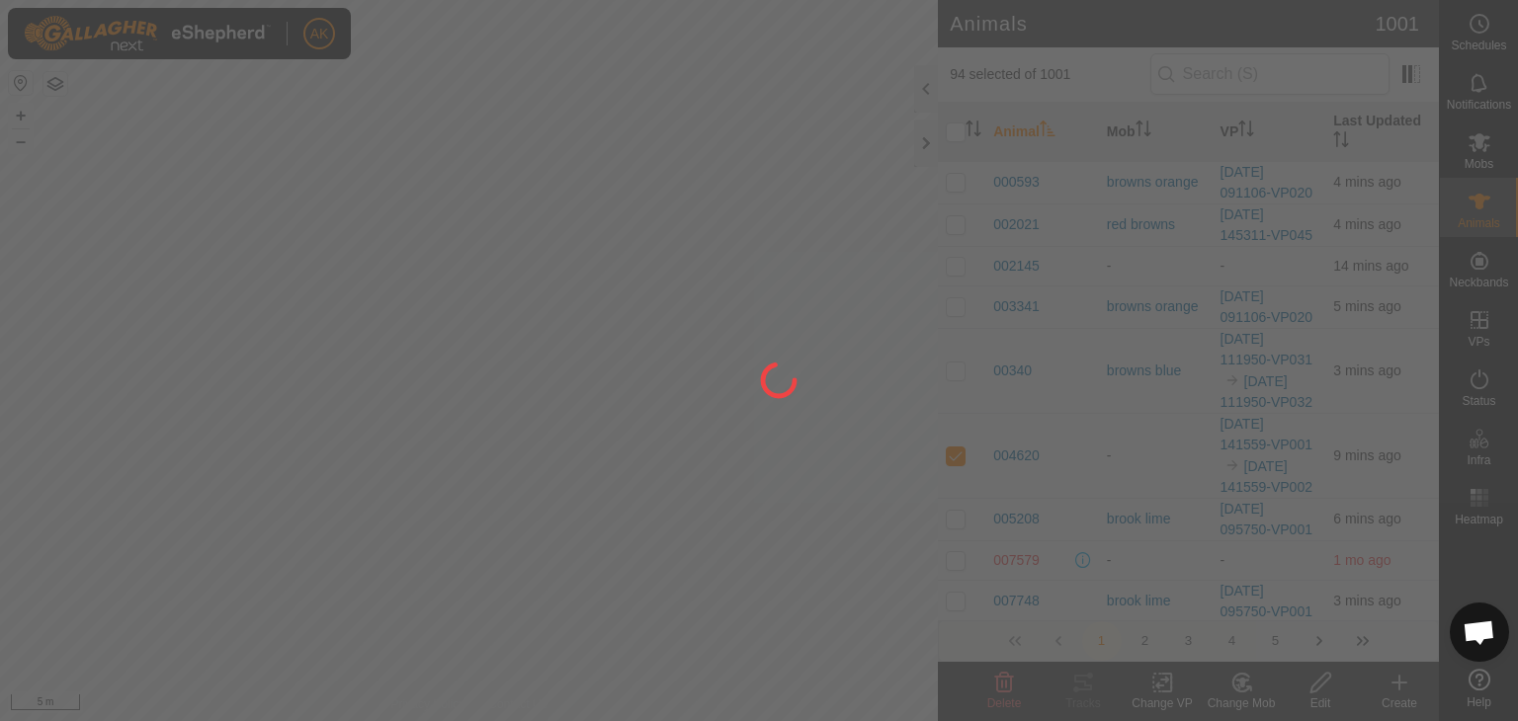
checkbox input "false"
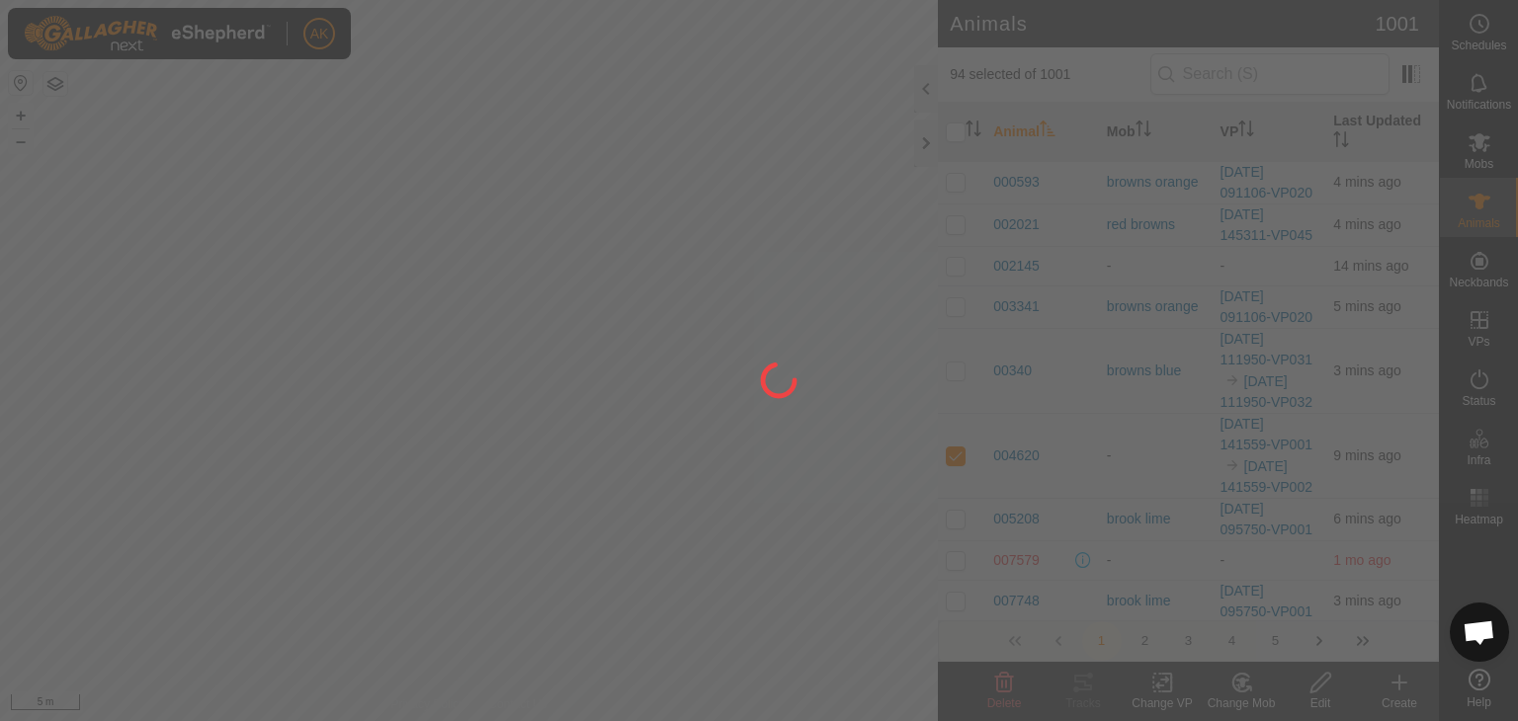
checkbox input "false"
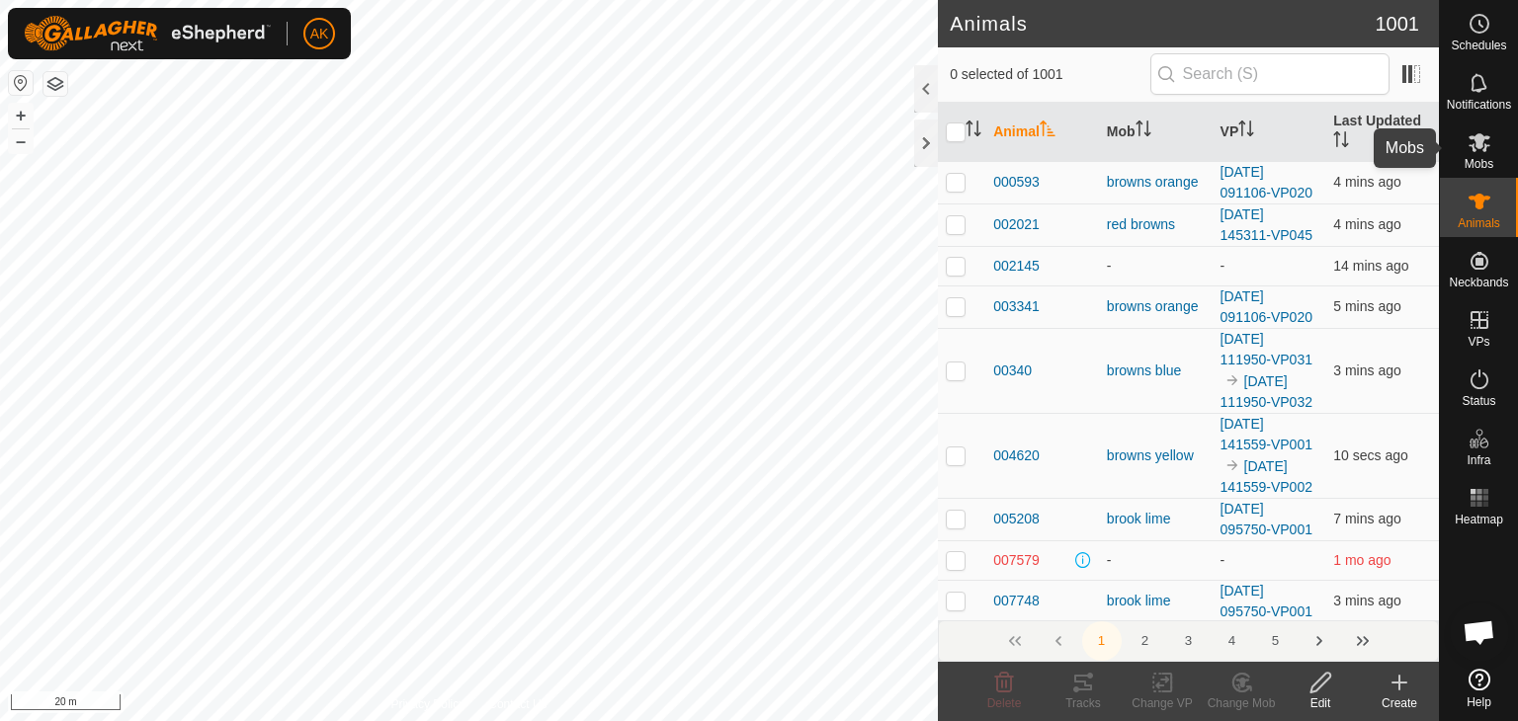
click at [1487, 138] on icon at bounding box center [1480, 142] width 22 height 19
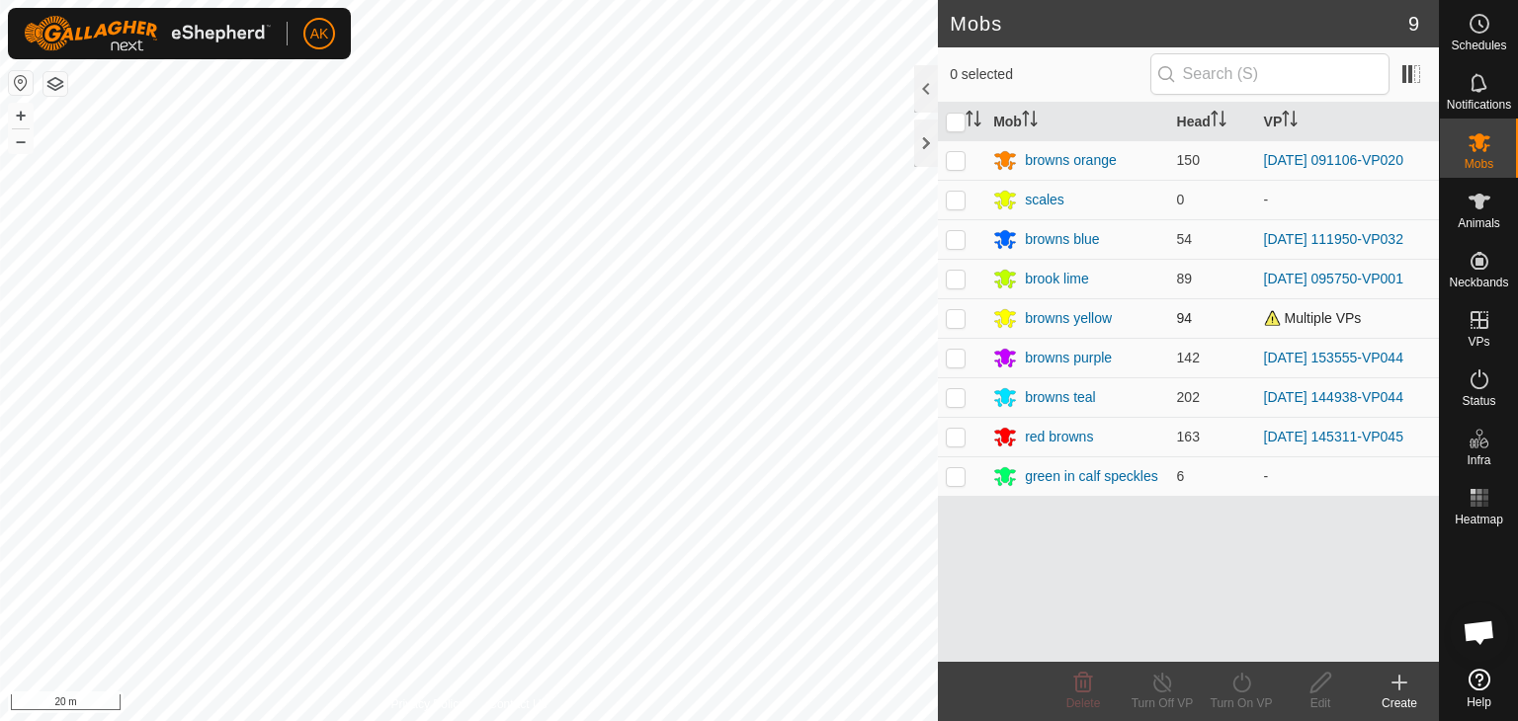
click at [955, 318] on p-checkbox at bounding box center [956, 318] width 20 height 16
checkbox input "true"
click at [1239, 689] on icon at bounding box center [1241, 683] width 25 height 24
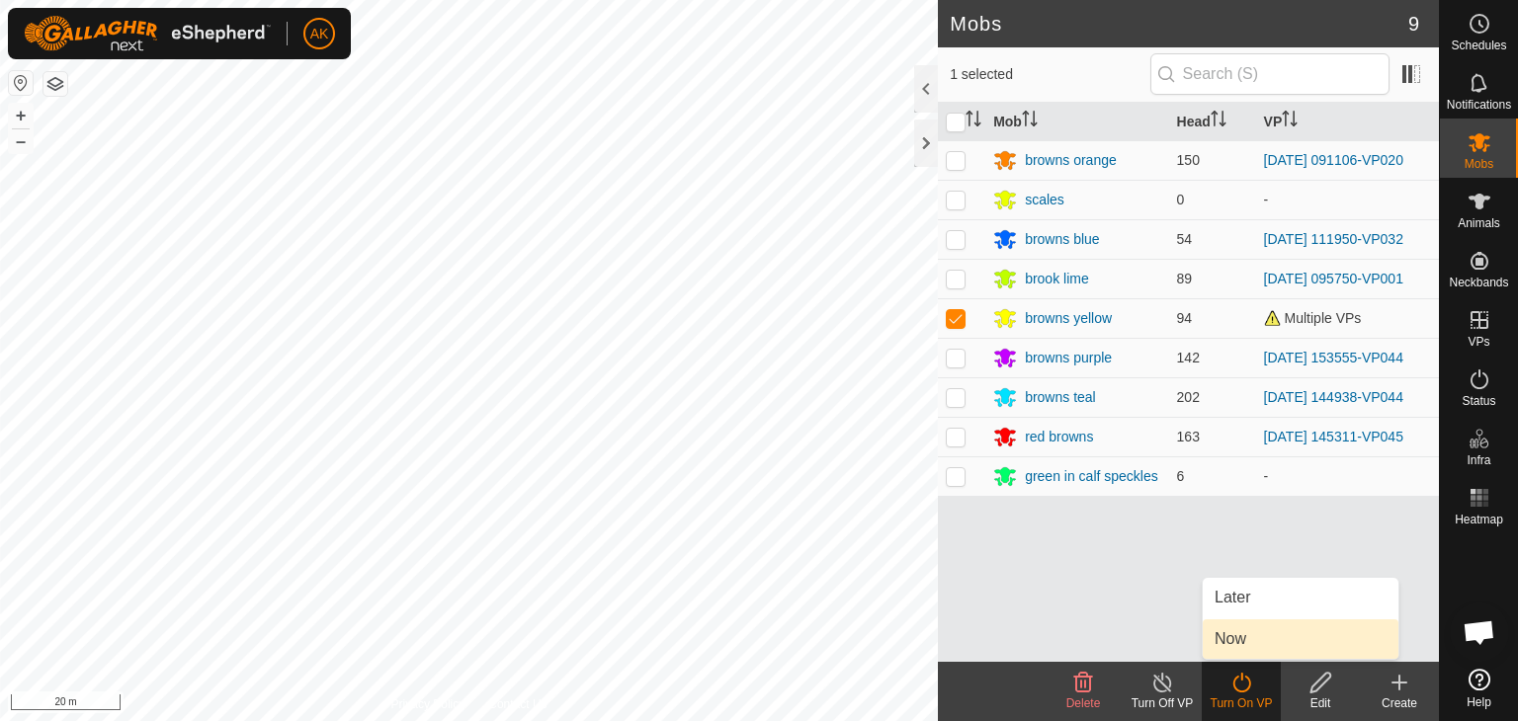
click at [1239, 645] on link "Now" at bounding box center [1301, 640] width 196 height 40
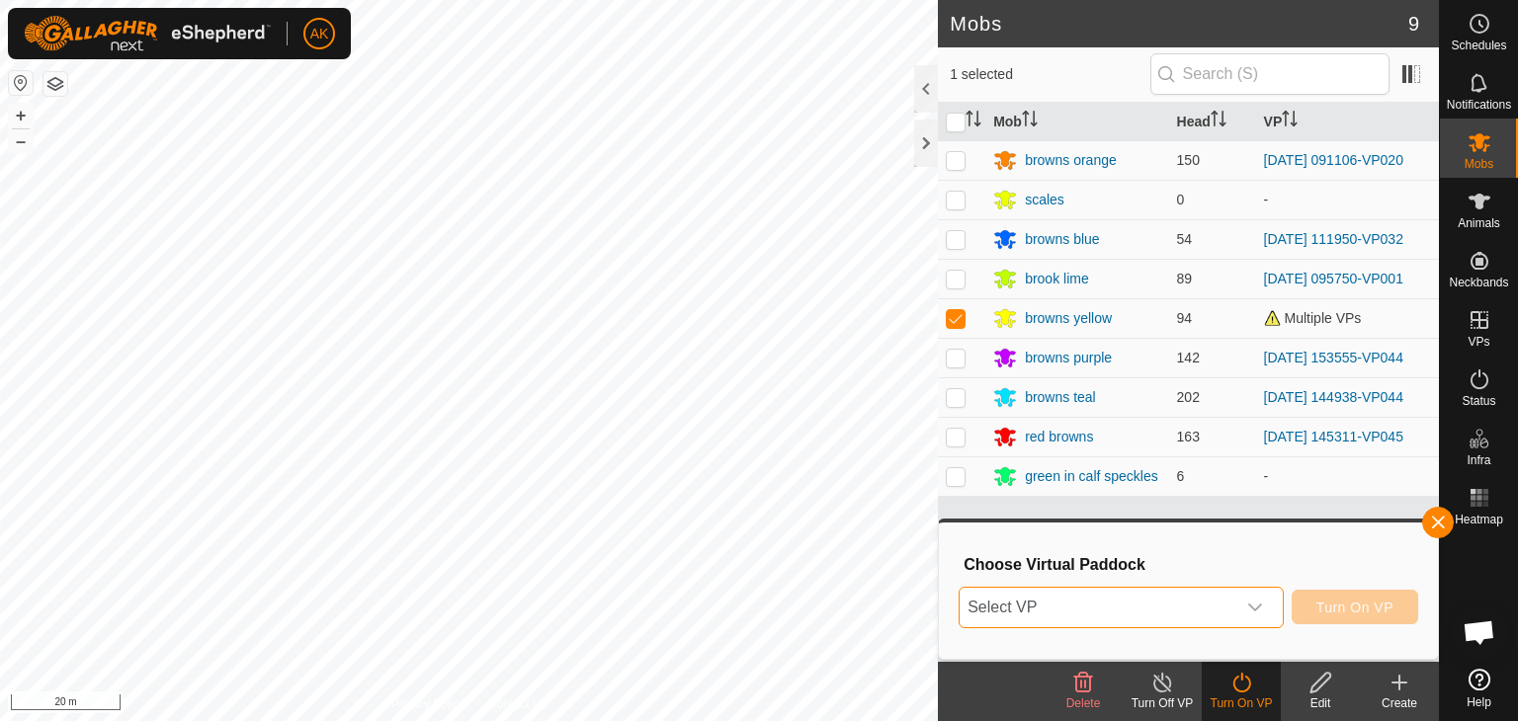
click at [1228, 597] on span "Select VP" at bounding box center [1098, 608] width 276 height 40
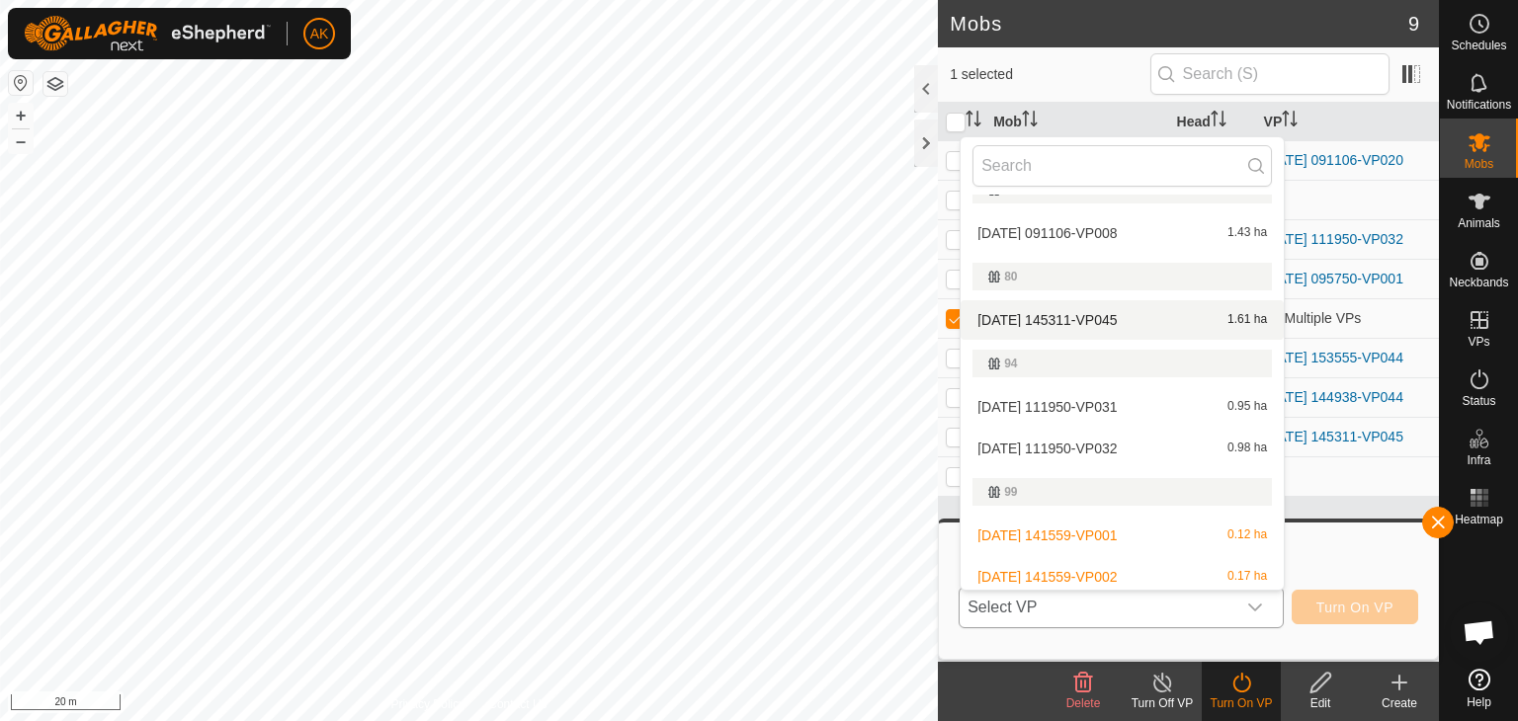
scroll to position [429, 0]
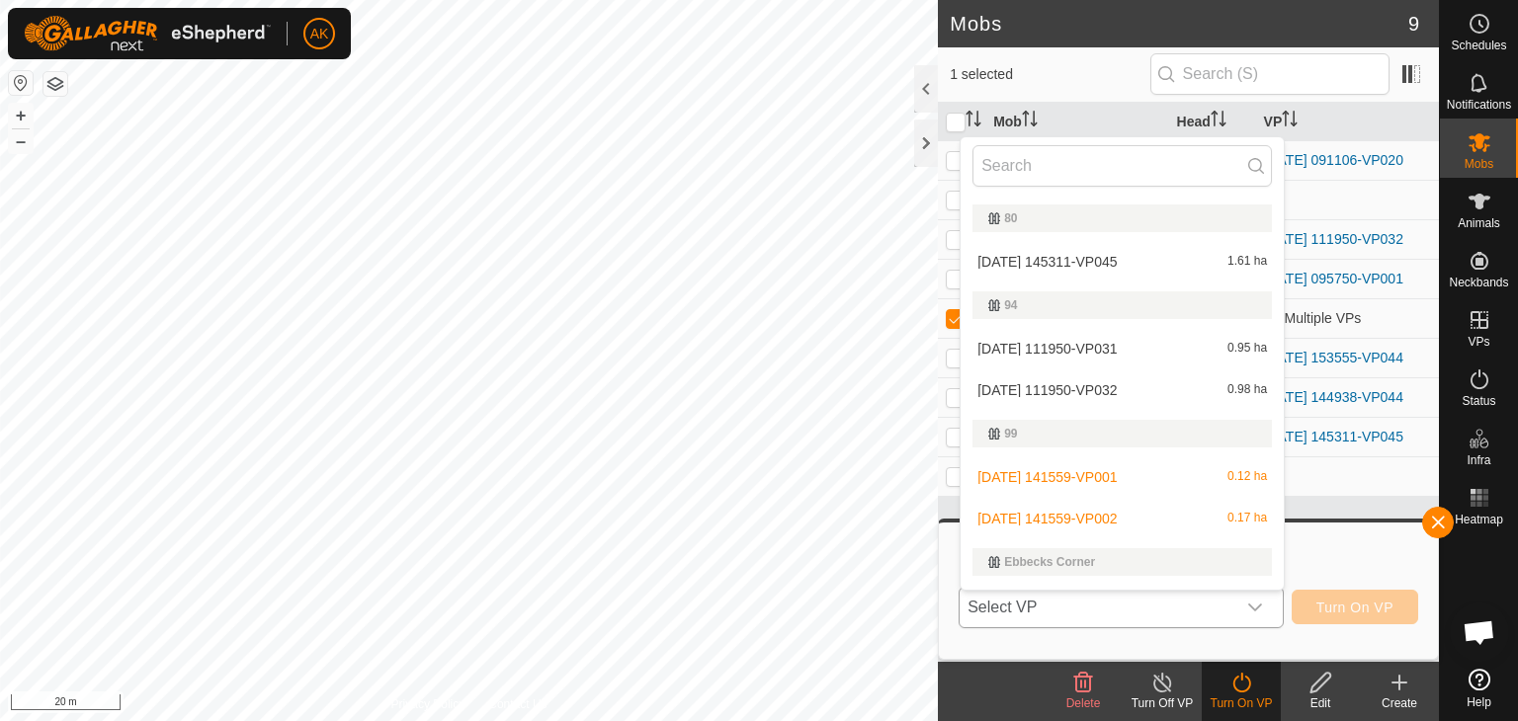
click at [1089, 515] on li "[DATE] 141559-VP002 0.17 ha" at bounding box center [1122, 519] width 323 height 40
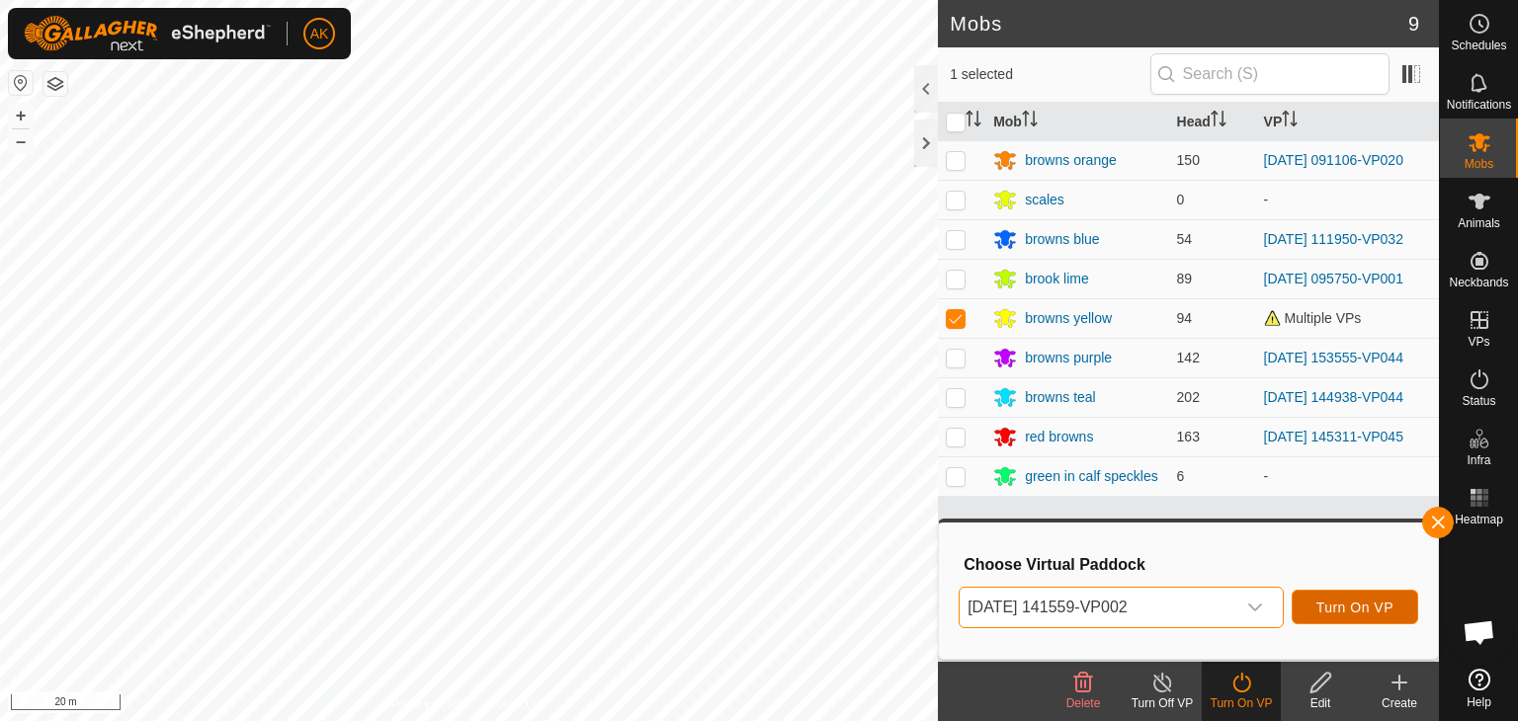
click at [1334, 609] on span "Turn On VP" at bounding box center [1354, 608] width 77 height 16
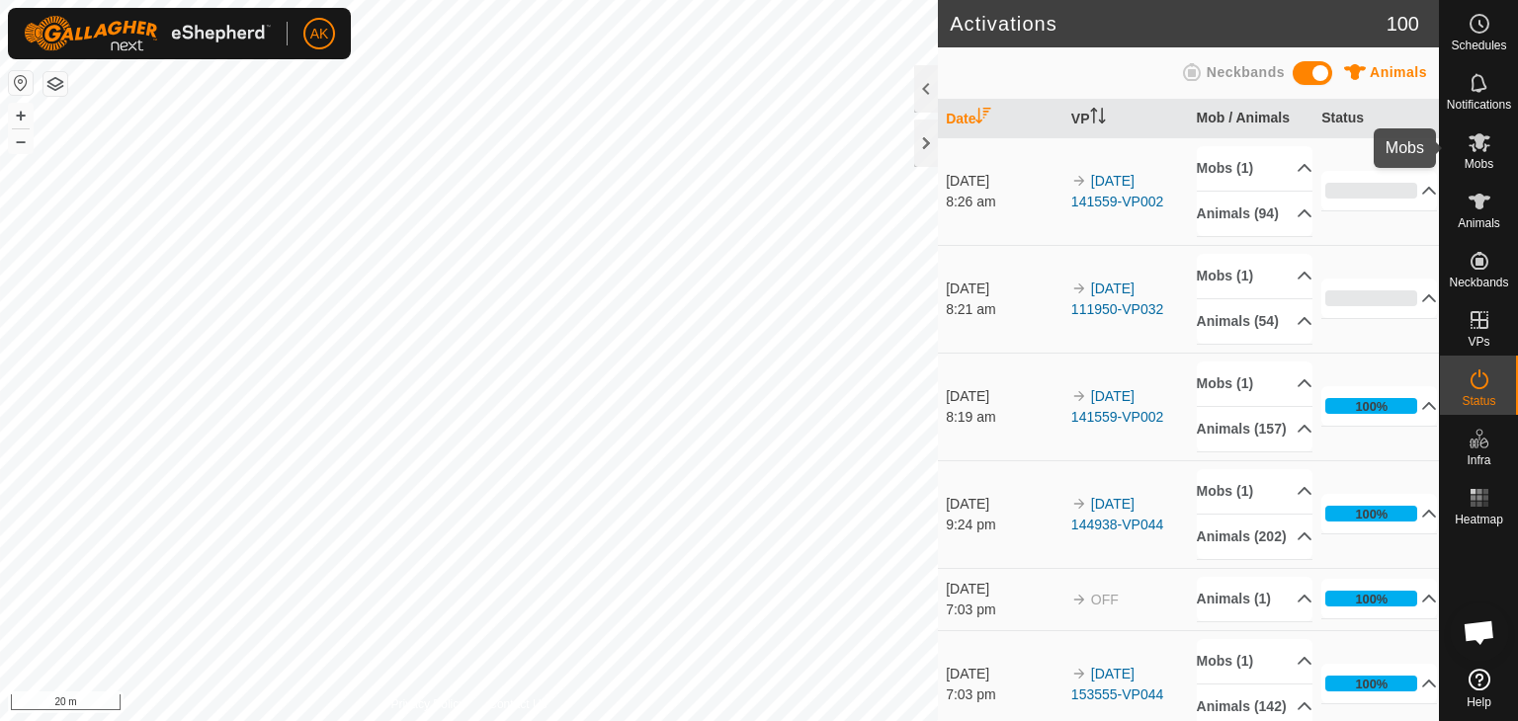
click at [1472, 153] on icon at bounding box center [1480, 142] width 24 height 24
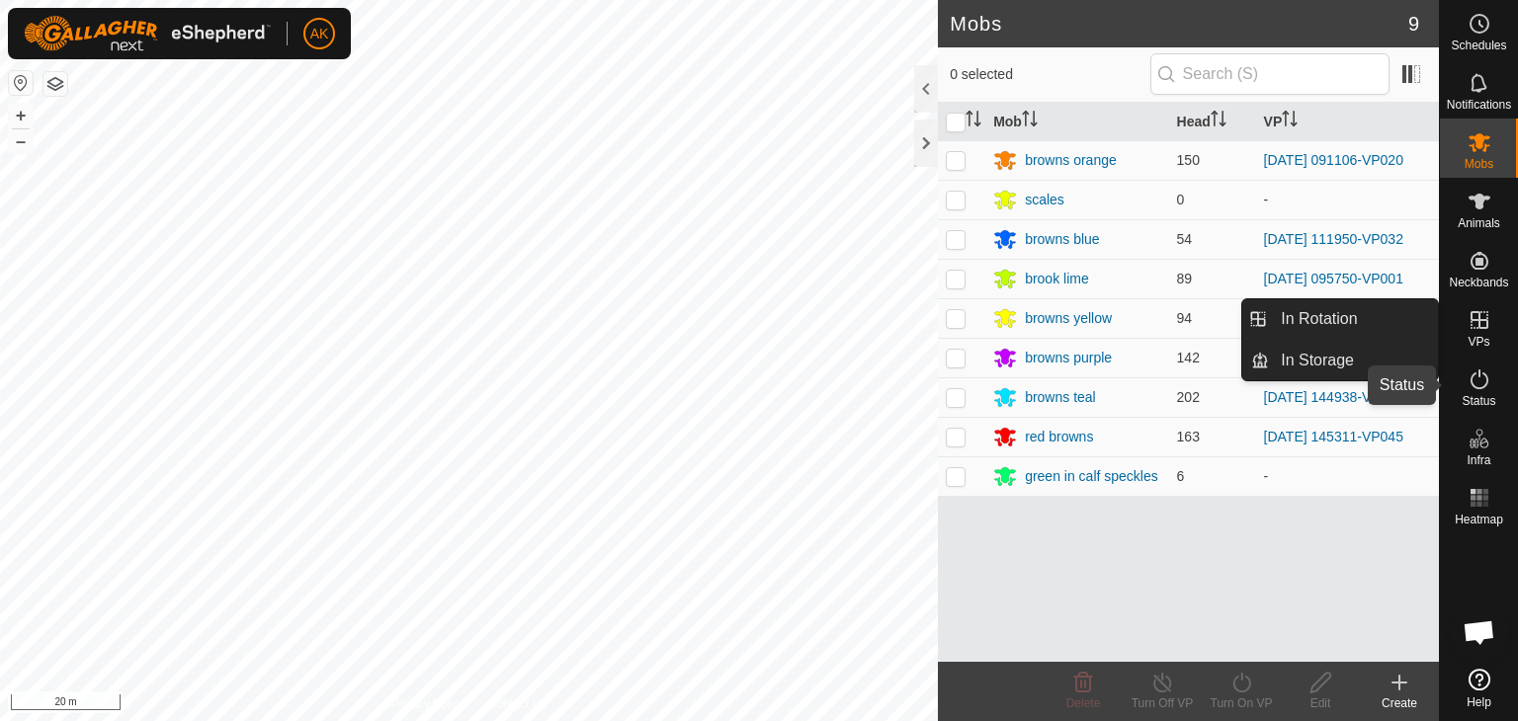
click at [1477, 387] on icon at bounding box center [1480, 380] width 18 height 20
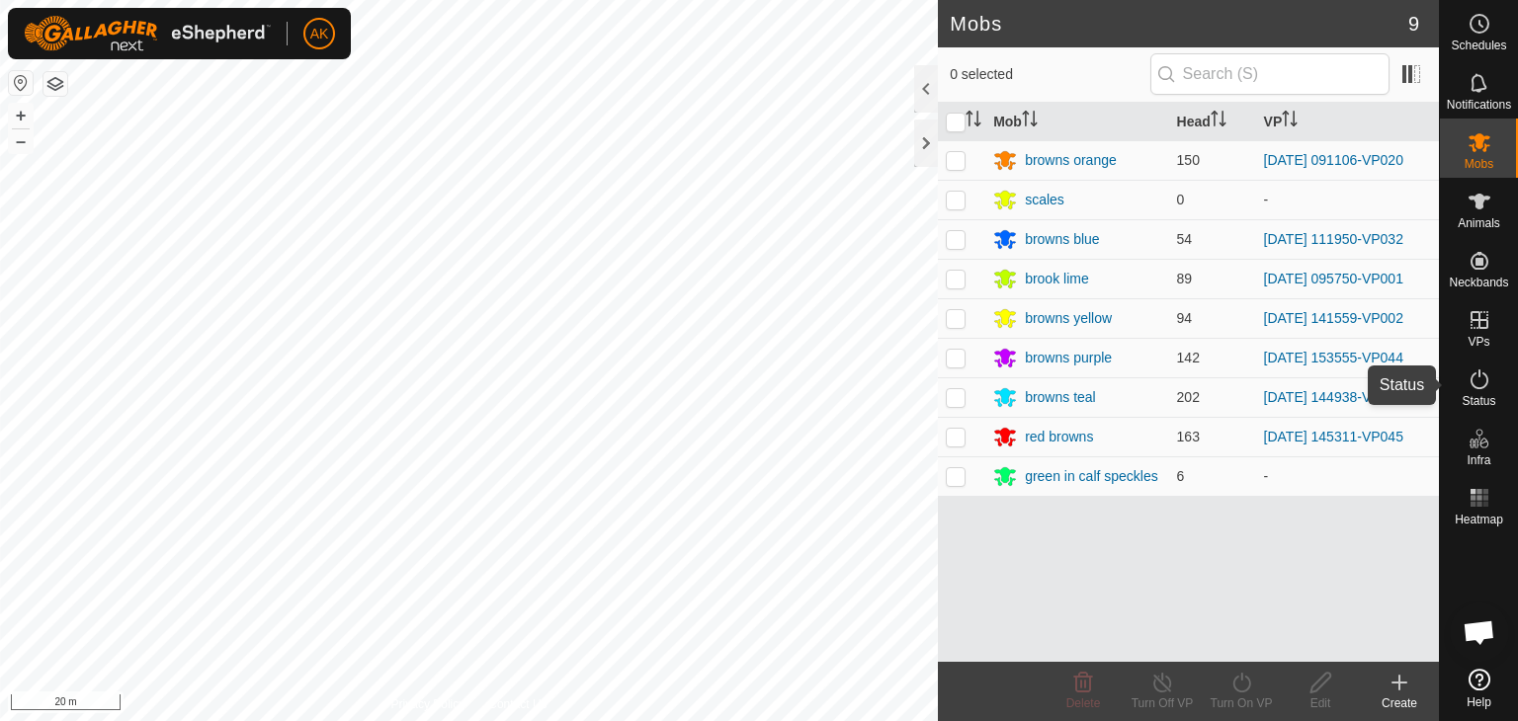
click at [1477, 387] on icon at bounding box center [1480, 380] width 18 height 20
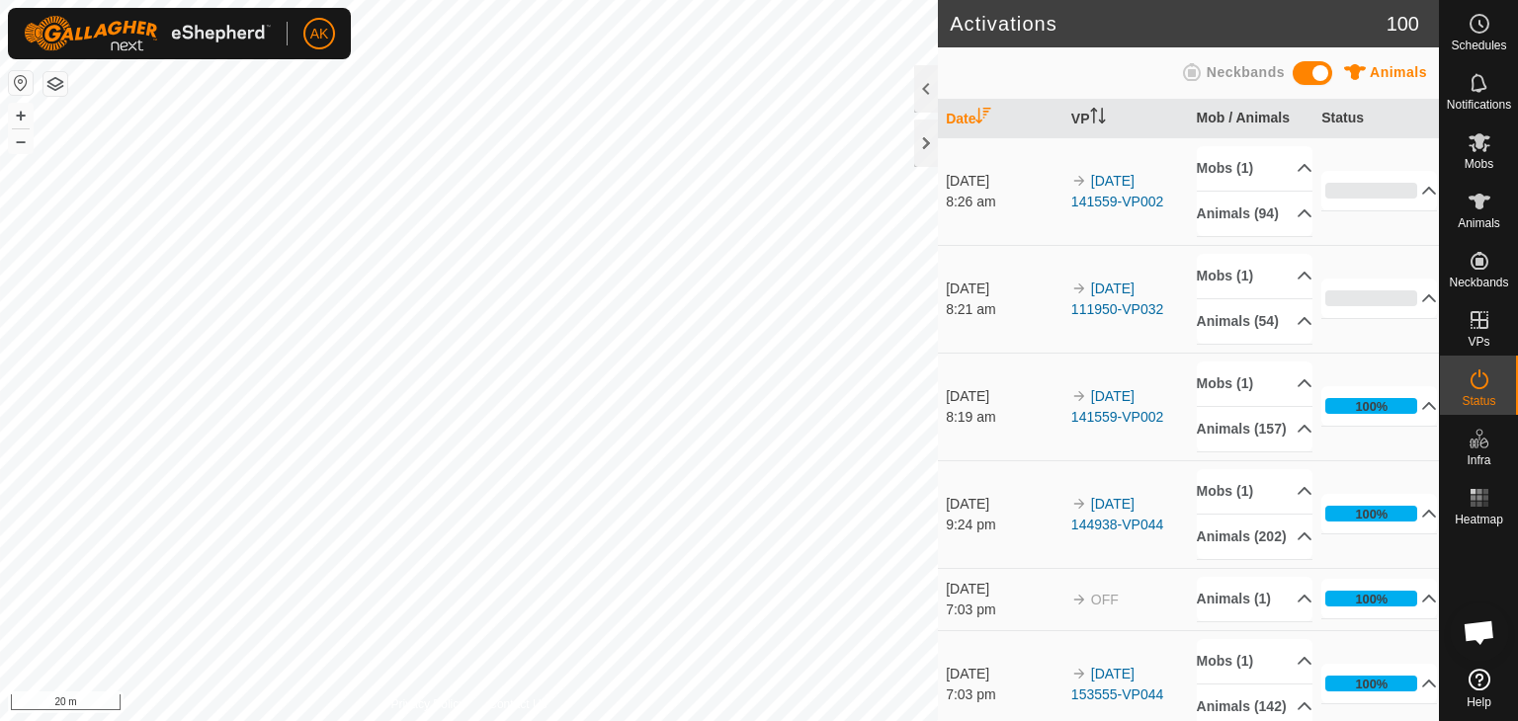
click at [58, 79] on button "button" at bounding box center [55, 84] width 24 height 24
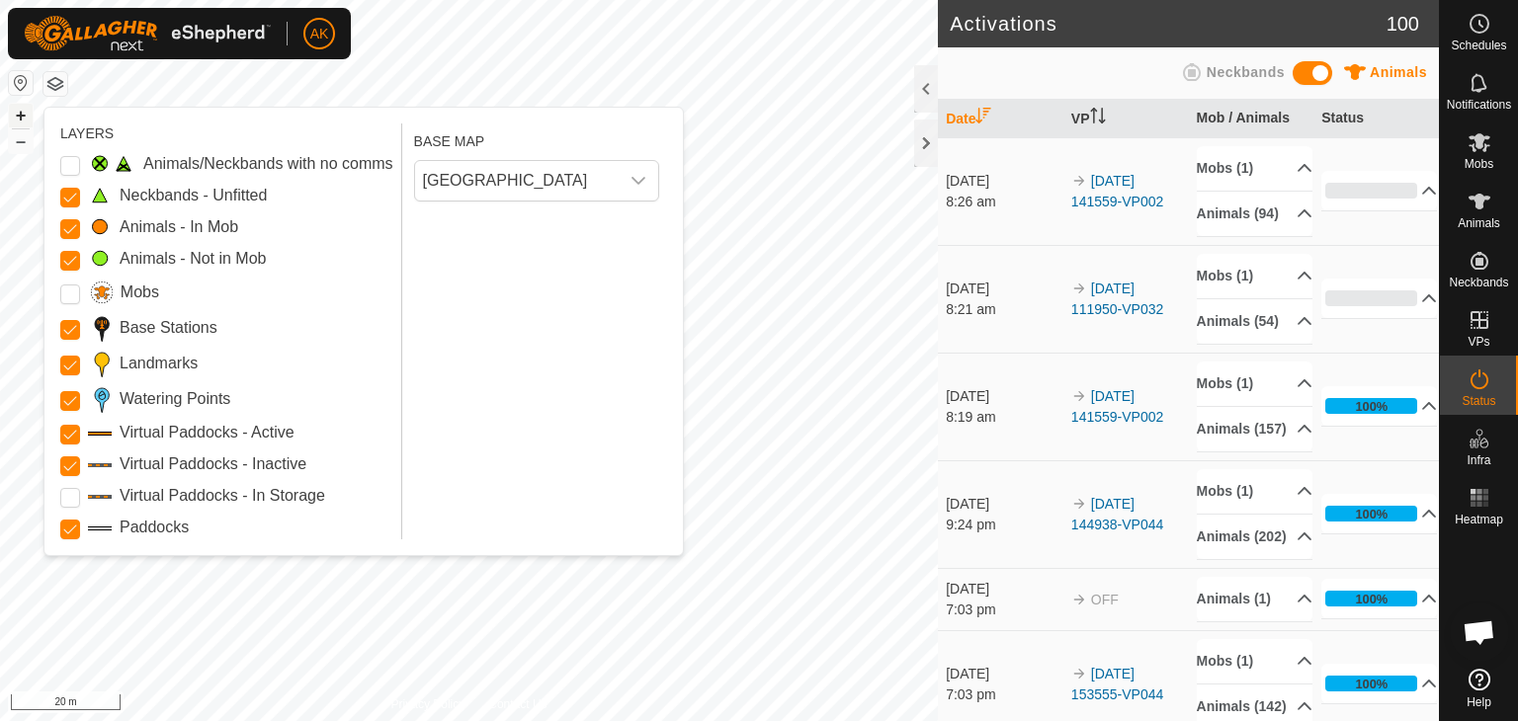
drag, startPoint x: 63, startPoint y: 161, endPoint x: 11, endPoint y: 125, distance: 63.9
click at [64, 160] on Issue "Animals/Neckbands with no comms" at bounding box center [70, 166] width 20 height 20
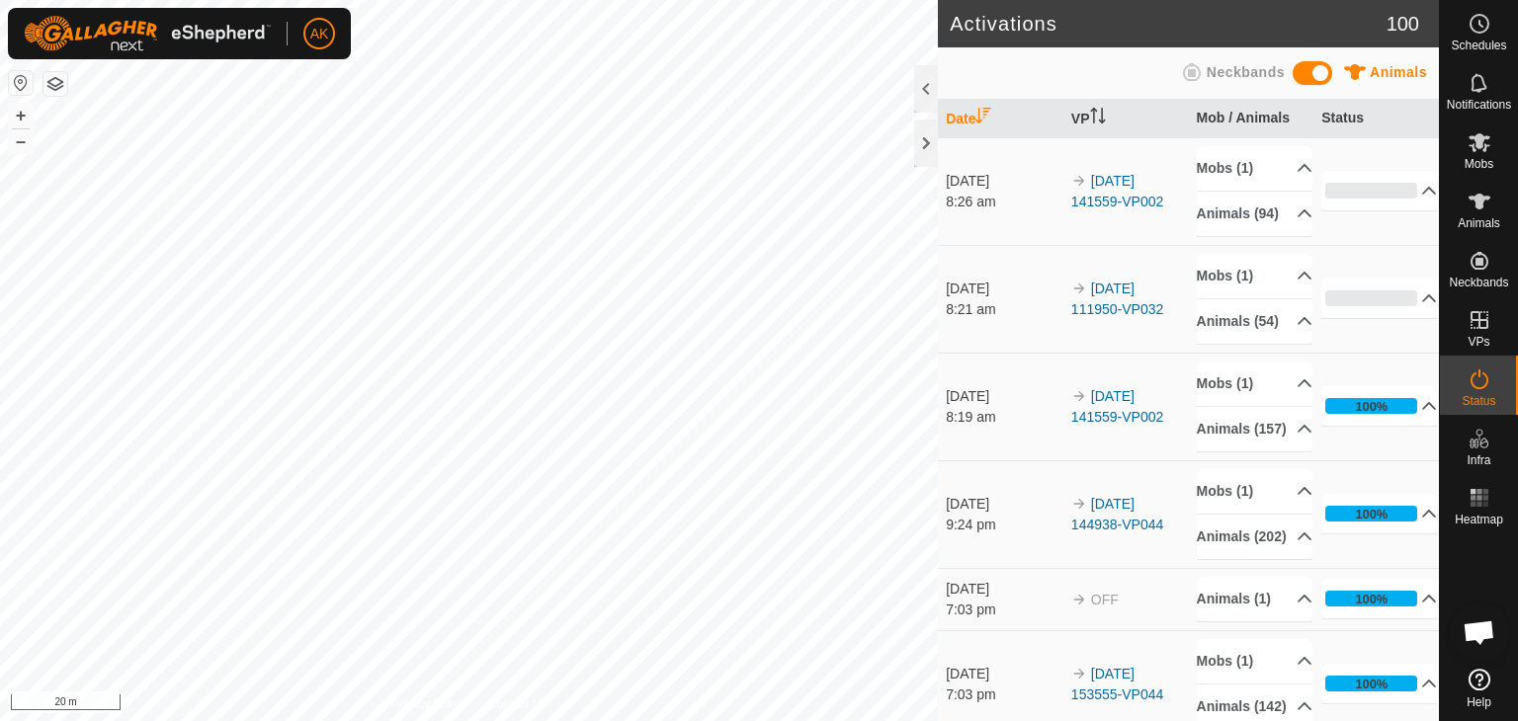
click at [53, 84] on button "button" at bounding box center [55, 84] width 24 height 24
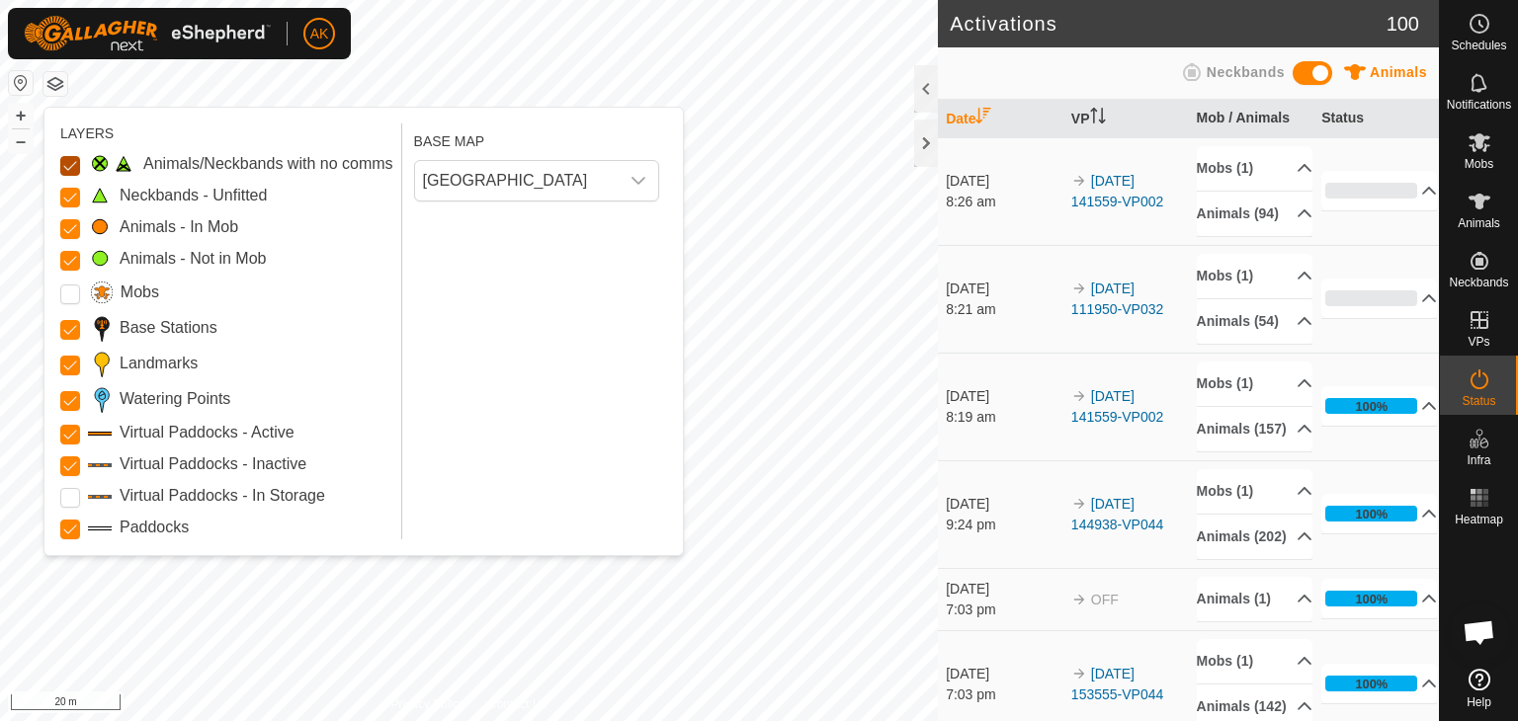
click at [66, 163] on Issue "Animals/Neckbands with no comms" at bounding box center [70, 166] width 20 height 20
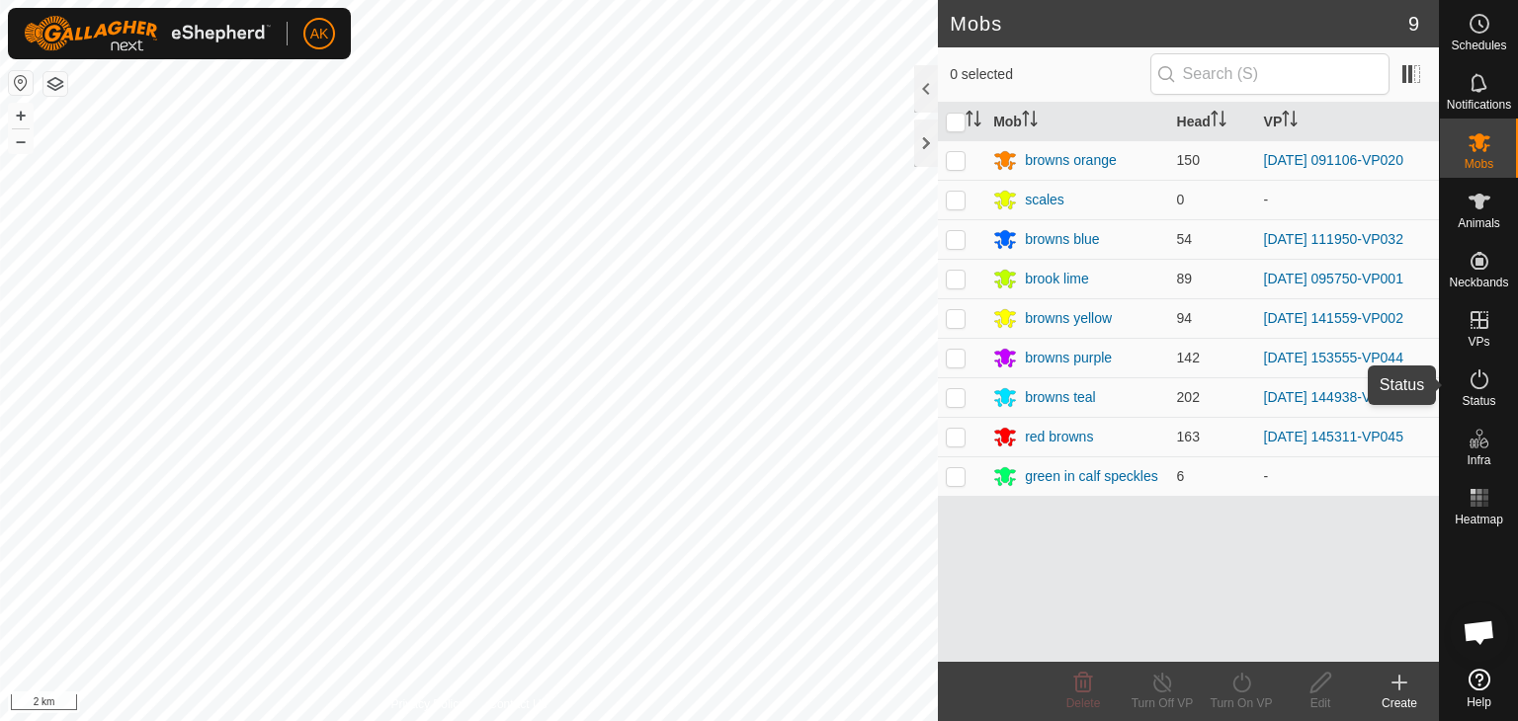
click at [1481, 376] on icon at bounding box center [1480, 380] width 24 height 24
